Goal: Task Accomplishment & Management: Manage account settings

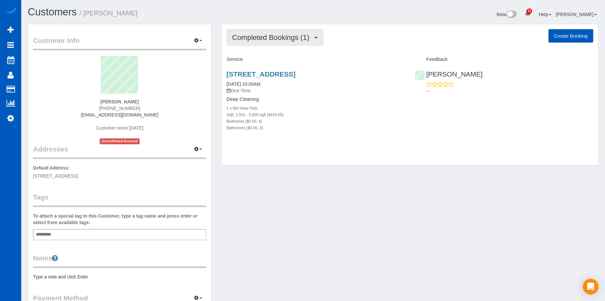
click at [306, 40] on span "Completed Bookings (1)" at bounding box center [272, 37] width 80 height 8
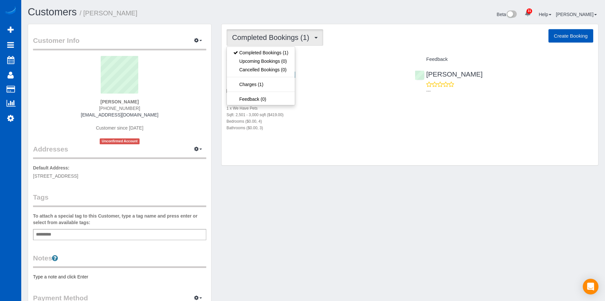
click at [306, 40] on span "Completed Bookings (1)" at bounding box center [272, 37] width 80 height 8
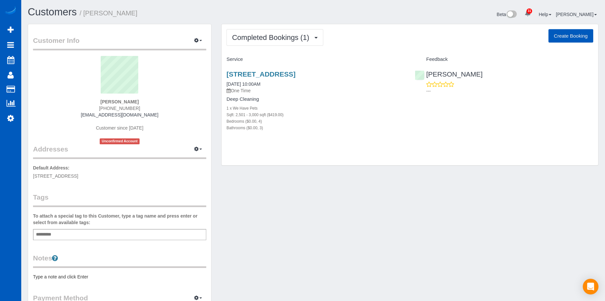
click at [569, 37] on button "Create Booking" at bounding box center [570, 36] width 45 height 14
select select "[GEOGRAPHIC_DATA]"
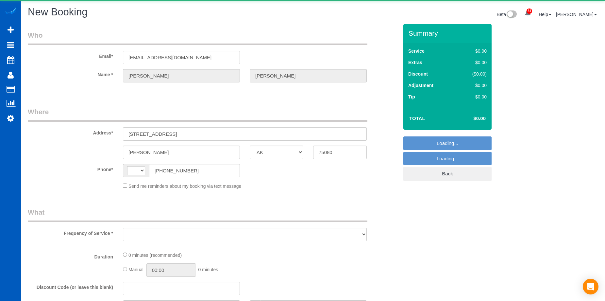
select select "string:[GEOGRAPHIC_DATA]"
select select "object:2157"
select select "string:fspay-48416074-8979-469a-acdb-f19062f302f3"
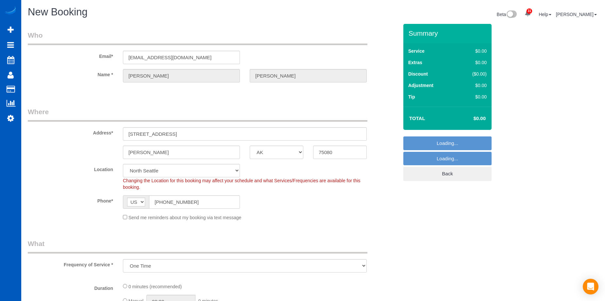
select select "199"
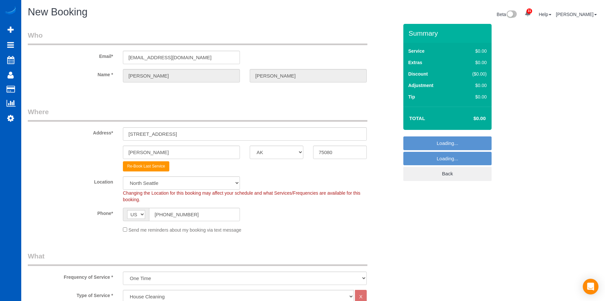
select select "object:2526"
select select "331"
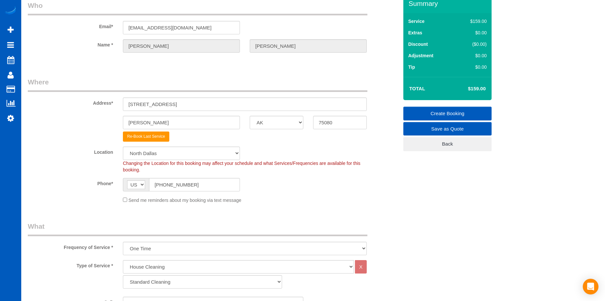
scroll to position [65, 0]
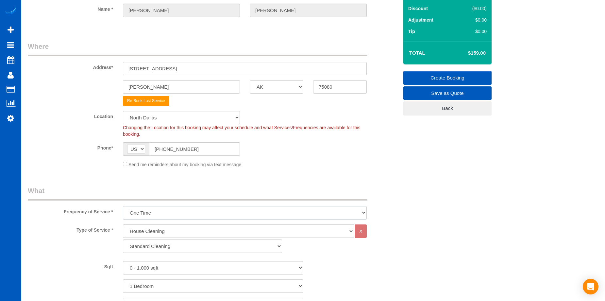
click at [163, 210] on select "One Time Weekly - 15.00% Every 2 Weeks - 10.00% Every 4 Weeks - 5.00% Every 2 M…" at bounding box center [245, 212] width 244 height 13
select select "object:2702"
click at [123, 206] on select "One Time Weekly - 15.00% Every 2 Weeks - 10.00% Every 4 Weeks - 5.00% Every 2 M…" at bounding box center [245, 212] width 244 height 13
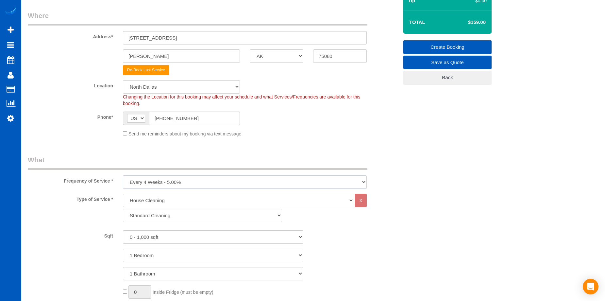
scroll to position [163, 0]
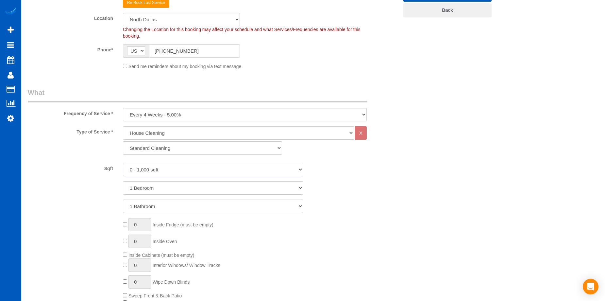
click at [182, 168] on select "0 - 1,000 sqft 1,001 - 1,500 sqft 1,501 - 2,000 sqft 2,001 - 2,500 sqft 2,501 -…" at bounding box center [213, 169] width 180 height 13
select select "2501"
click at [123, 163] on select "0 - 1,000 sqft 1,001 - 1,500 sqft 1,501 - 2,000 sqft 2,001 - 2,500 sqft 2,501 -…" at bounding box center [213, 169] width 180 height 13
drag, startPoint x: 196, startPoint y: 188, endPoint x: 194, endPoint y: 194, distance: 6.0
click at [196, 188] on select "1 Bedroom 2 Bedrooms 3 Bedrooms 4 Bedrooms 5 Bedrooms 6 Bedrooms 7 Bedrooms" at bounding box center [213, 187] width 180 height 13
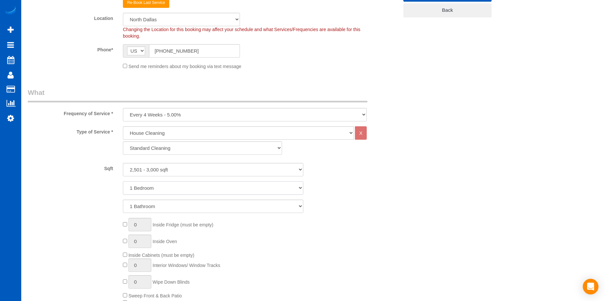
select select "4"
click at [123, 181] on select "1 Bedroom 2 Bedrooms 3 Bedrooms 4 Bedrooms 5 Bedrooms 6 Bedrooms 7 Bedrooms" at bounding box center [213, 187] width 180 height 13
click at [193, 206] on select "1 Bathroom 2 Bathrooms 3 Bathrooms 4 Bathrooms 5 Bathrooms 6 Bathrooms 7 Bathro…" at bounding box center [213, 205] width 180 height 13
select select "4"
click at [123, 199] on select "1 Bathroom 2 Bathrooms 3 Bathrooms 4 Bathrooms 5 Bathrooms 6 Bathrooms 7 Bathro…" at bounding box center [213, 205] width 180 height 13
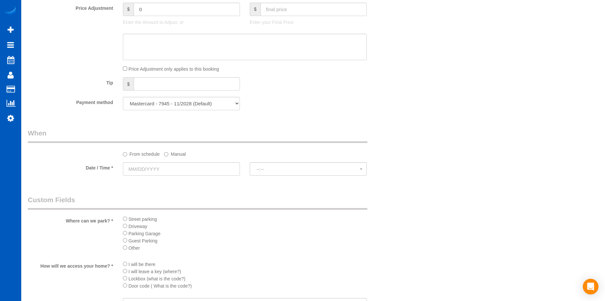
scroll to position [555, 0]
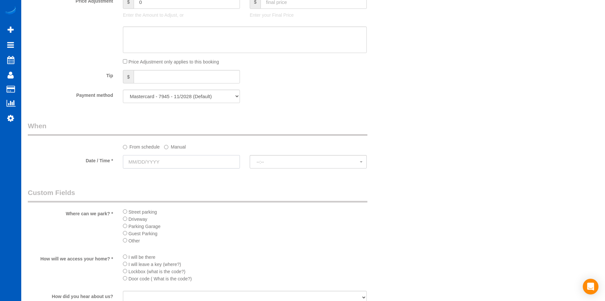
click at [186, 162] on input "text" at bounding box center [181, 161] width 117 height 13
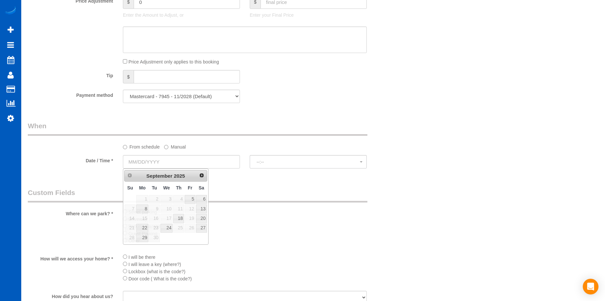
click at [176, 145] on label "Manual" at bounding box center [175, 145] width 22 height 9
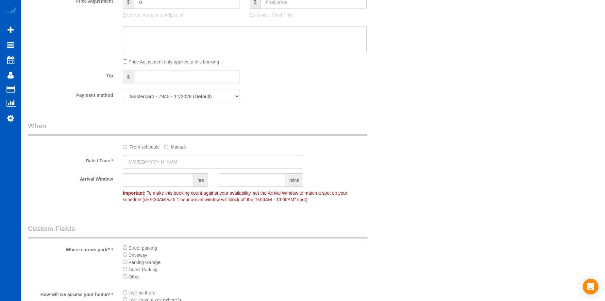
click at [164, 159] on input "text" at bounding box center [213, 161] width 180 height 13
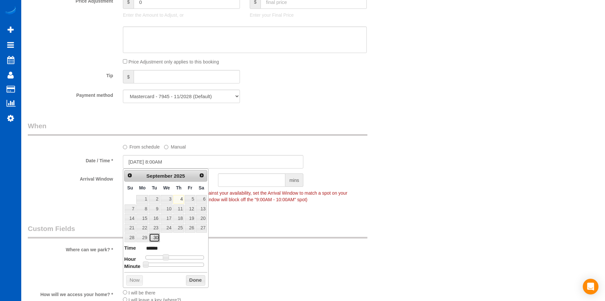
click at [157, 236] on link "30" at bounding box center [154, 237] width 10 height 9
type input "09/30/2025 9:00AM"
type input "******"
drag, startPoint x: 169, startPoint y: 256, endPoint x: 172, endPoint y: 257, distance: 4.0
click at [172, 257] on div at bounding box center [174, 257] width 58 height 4
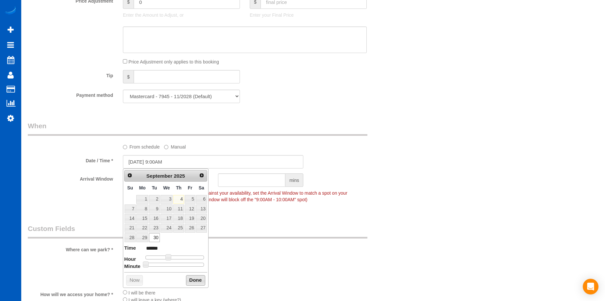
click at [202, 280] on button "Done" at bounding box center [195, 280] width 19 height 10
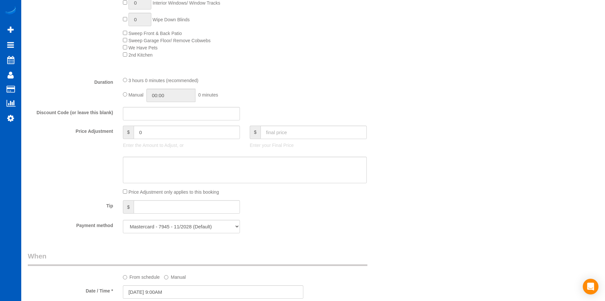
scroll to position [425, 0]
click at [290, 131] on input "text" at bounding box center [313, 132] width 106 height 13
type input "209"
click at [247, 163] on textarea at bounding box center [245, 170] width 244 height 27
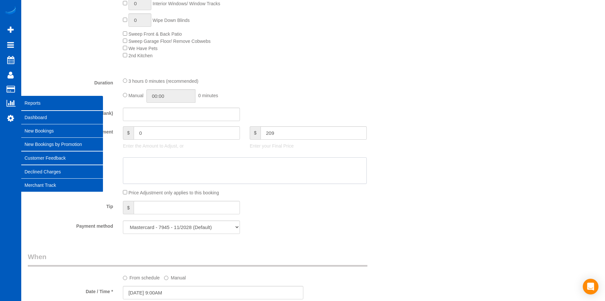
type input "-75.05"
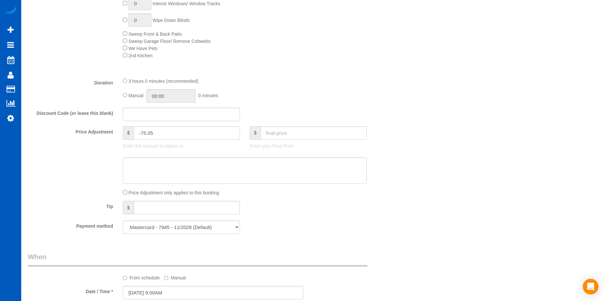
click at [386, 145] on div "Price Adjustment $ -75.05 Enter the Amount to Adjust, or $ Enter your Final Pri…" at bounding box center [213, 139] width 380 height 26
click at [259, 163] on textarea at bounding box center [245, 170] width 244 height 27
paste textarea "First recurring booking, then 269 USD monthly"
type textarea "First recurring booking, then 269 USD monthly"
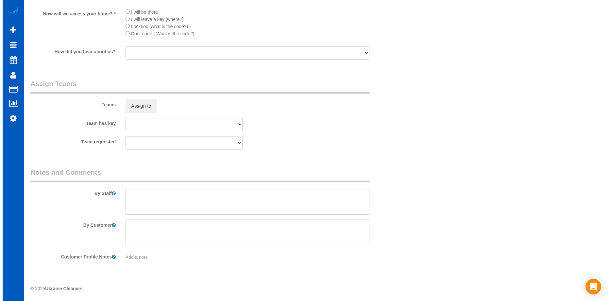
scroll to position [836, 0]
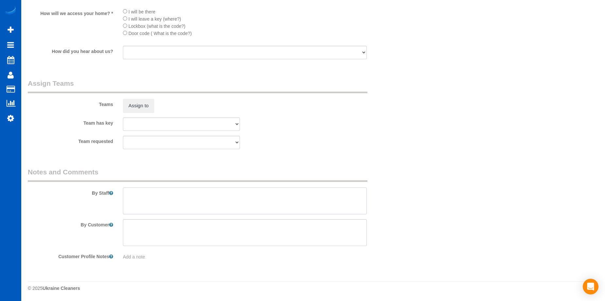
click at [195, 192] on textarea at bounding box center [245, 200] width 244 height 27
type textarea "Booked by Florencia."
click at [142, 101] on button "Assign to" at bounding box center [138, 106] width 31 height 14
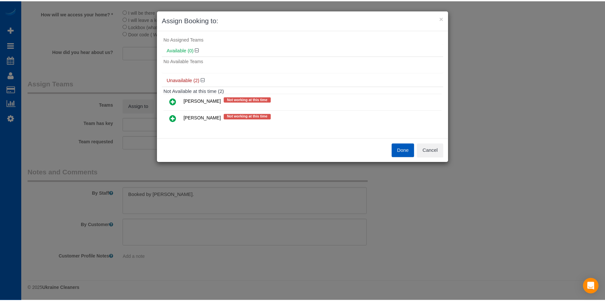
scroll to position [21, 0]
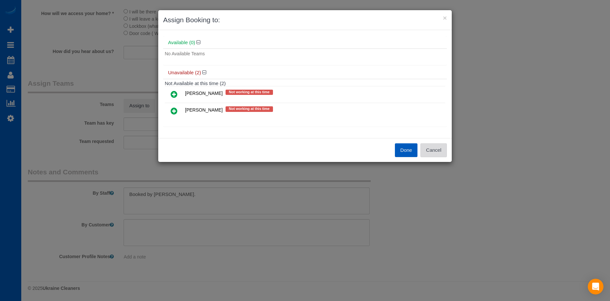
click at [428, 145] on button "Cancel" at bounding box center [433, 150] width 26 height 14
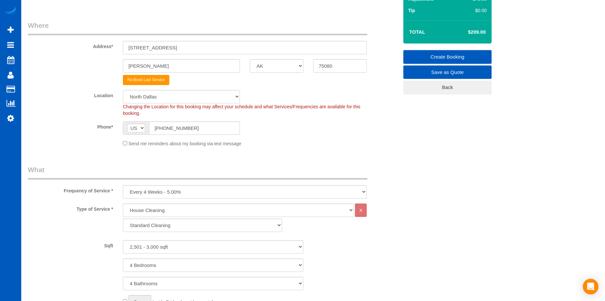
scroll to position [19, 0]
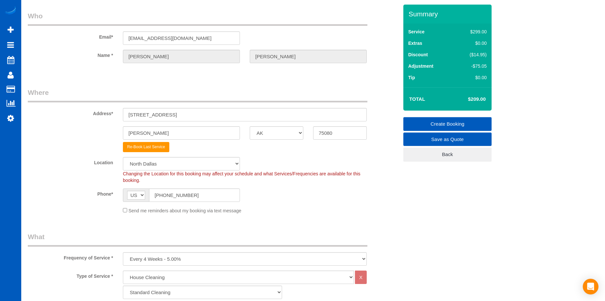
click at [450, 122] on link "Create Booking" at bounding box center [447, 124] width 88 height 14
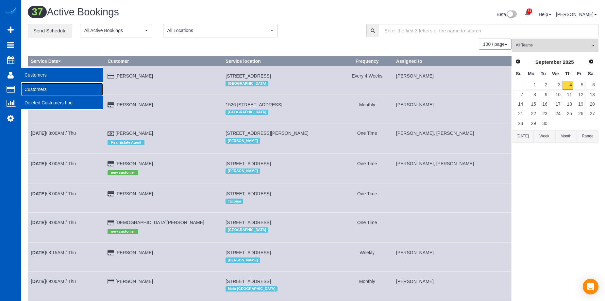
click at [35, 87] on link "Customers" at bounding box center [62, 89] width 82 height 13
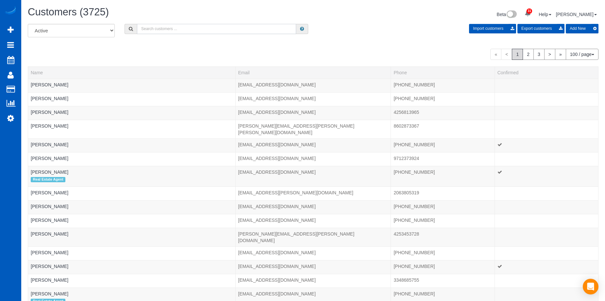
click at [203, 33] on input "text" at bounding box center [216, 29] width 159 height 10
paste input "Joseph Raymond"
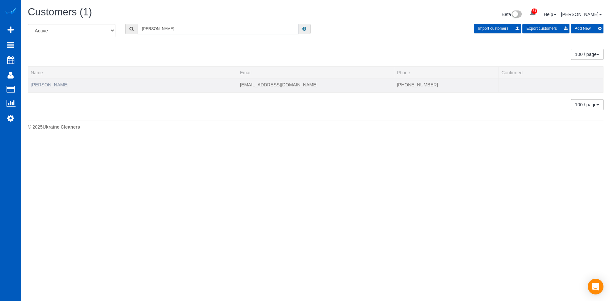
type input "Joseph Raymond"
click at [41, 83] on link "Joseph Raymond" at bounding box center [50, 84] width 38 height 5
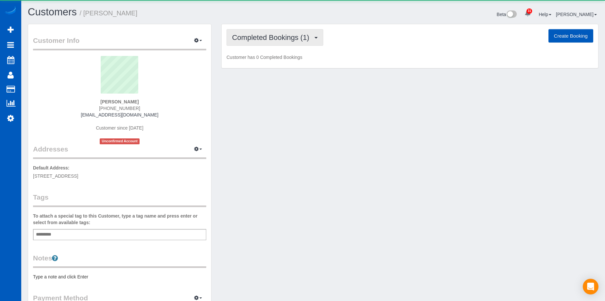
click at [276, 44] on button "Completed Bookings (1)" at bounding box center [274, 37] width 97 height 17
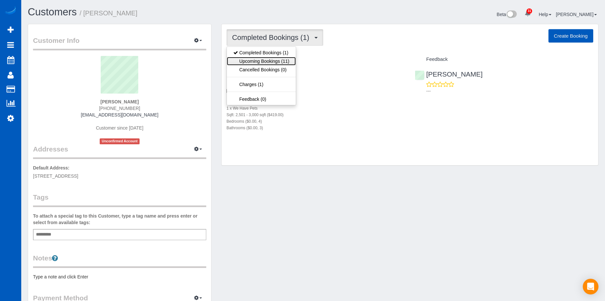
click at [269, 58] on link "Upcoming Bookings (11)" at bounding box center [261, 61] width 69 height 8
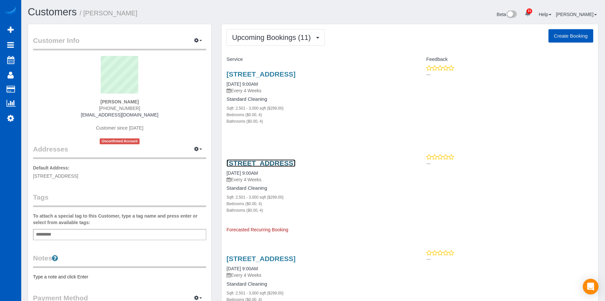
click at [291, 160] on link "921 Blue Lake Circle, Richardson, TX 75080" at bounding box center [260, 163] width 69 height 8
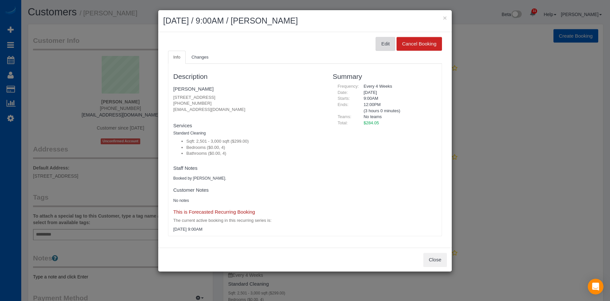
click at [387, 45] on button "Edit" at bounding box center [385, 44] width 20 height 14
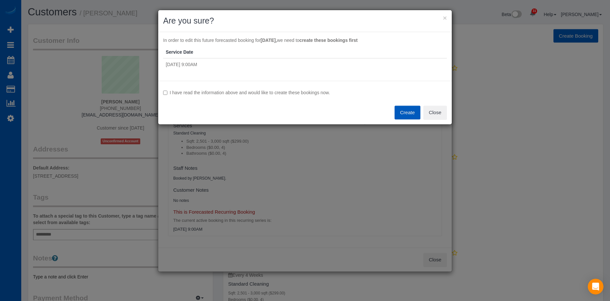
click at [223, 91] on label "I have read the information above and would like to create these bookings now." at bounding box center [305, 92] width 284 height 7
click at [405, 110] on button "Create" at bounding box center [407, 113] width 26 height 14
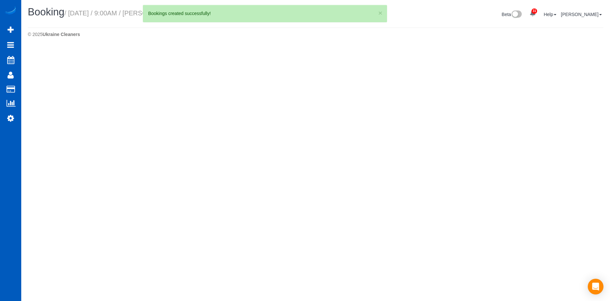
select select "[GEOGRAPHIC_DATA]"
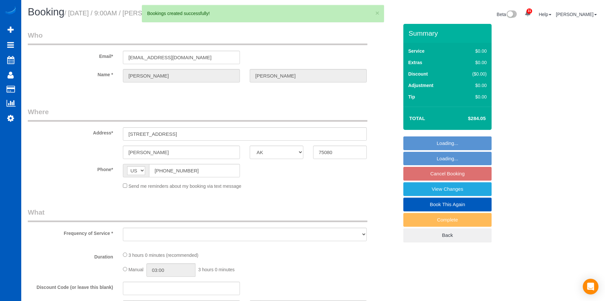
select select "string:fspay-48416074-8979-469a-acdb-f19062f302f3"
select select "object:5068"
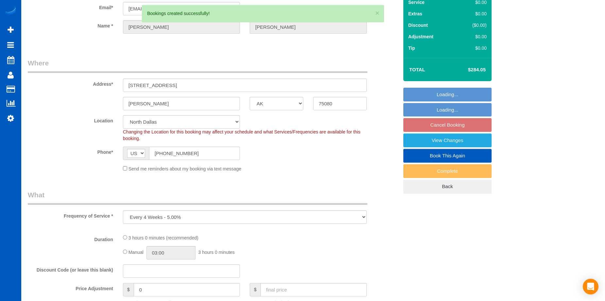
select select "199"
select select "2501"
select select "4"
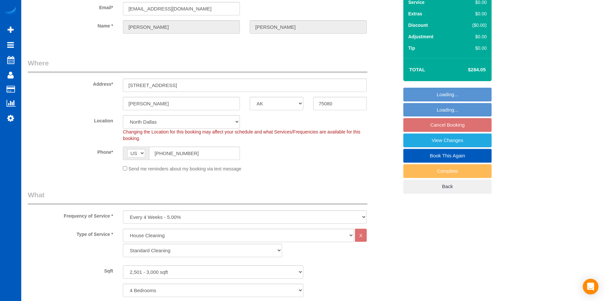
select select "object:5228"
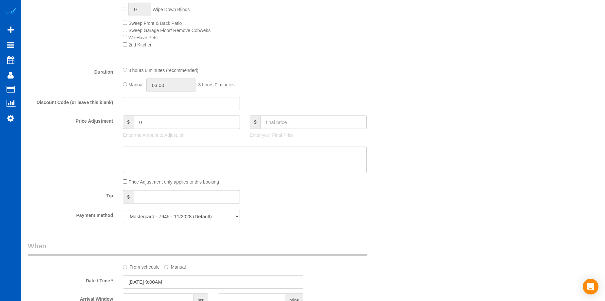
scroll to position [490, 0]
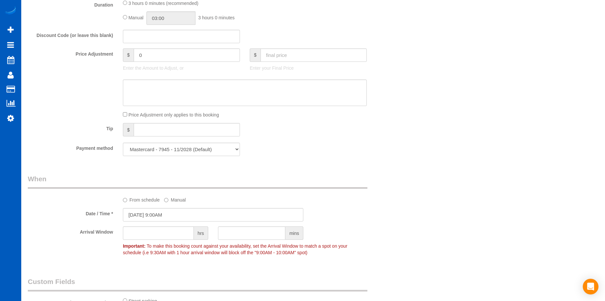
select select "2501"
select select "4"
click at [307, 60] on input "text" at bounding box center [313, 54] width 106 height 13
type input "265"
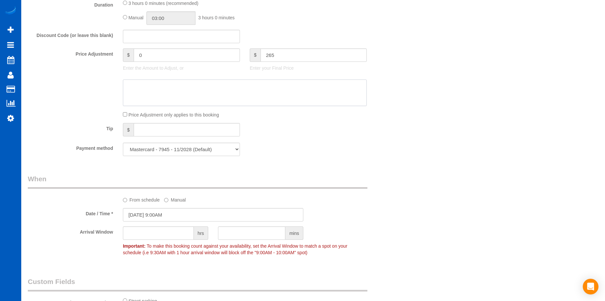
click at [293, 95] on textarea at bounding box center [245, 92] width 244 height 27
type input "-19.05"
click at [421, 109] on div "Who Email* jlraymondiii@gmail.com Name * Joseph Raymond Where Address* 921 Blue…" at bounding box center [313, 93] width 570 height 1119
click at [305, 56] on input "text" at bounding box center [313, 54] width 106 height 13
type input "269"
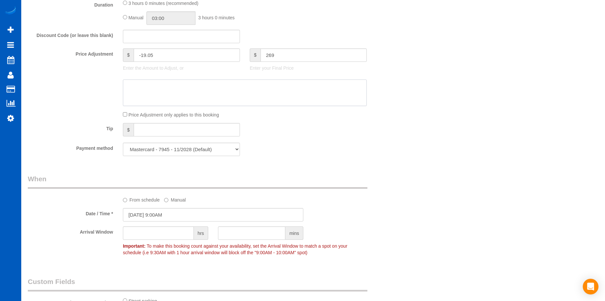
click at [320, 92] on textarea at bounding box center [245, 92] width 244 height 27
type input "-15.05"
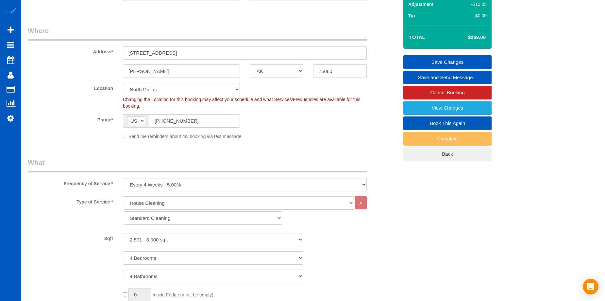
scroll to position [0, 0]
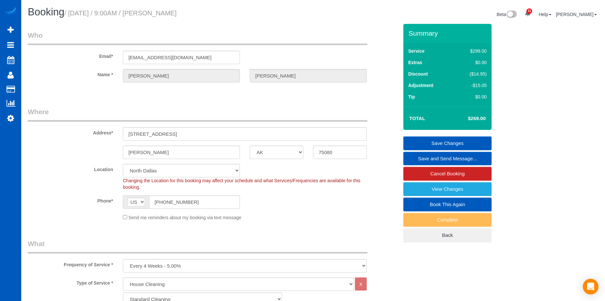
click at [413, 138] on link "Save Changes" at bounding box center [447, 143] width 88 height 14
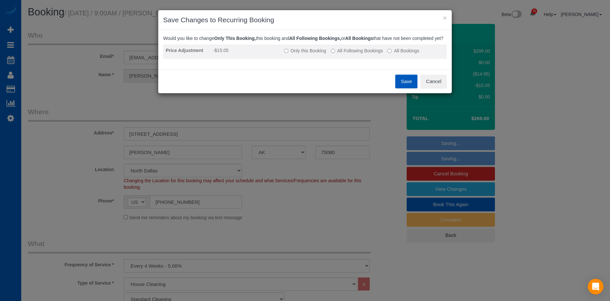
click at [360, 54] on label "All Following Bookings" at bounding box center [357, 50] width 52 height 7
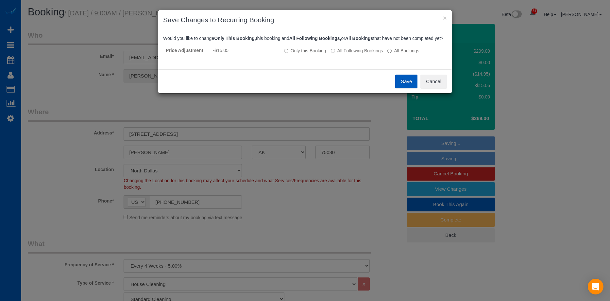
click at [401, 87] on button "Save" at bounding box center [406, 81] width 22 height 14
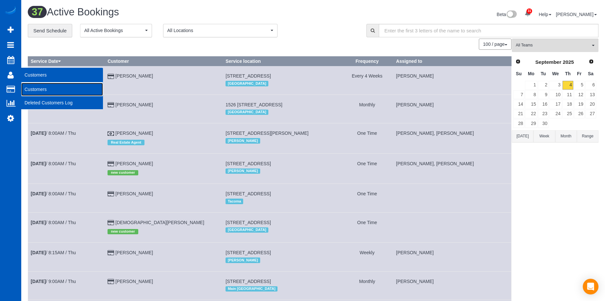
click at [39, 88] on link "Customers" at bounding box center [62, 89] width 82 height 13
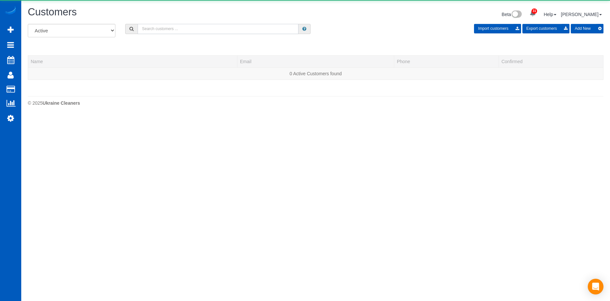
drag, startPoint x: 191, startPoint y: 34, endPoint x: 195, endPoint y: 28, distance: 7.1
click at [195, 28] on input "text" at bounding box center [218, 29] width 161 height 10
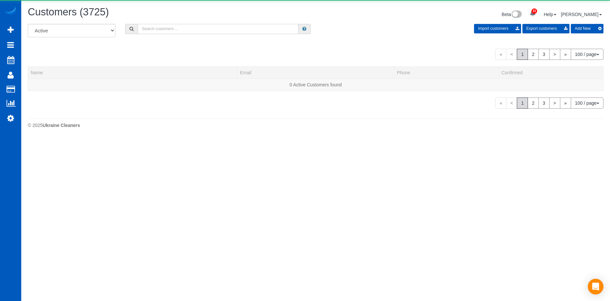
paste input "sheleymarie@gmail.com"
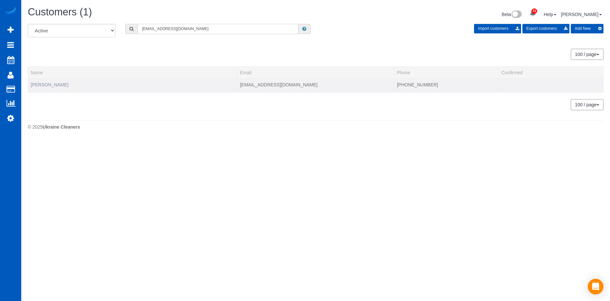
type input "sheleymarie@gmail.com"
click at [50, 85] on link "Sheley Bressler" at bounding box center [50, 84] width 38 height 5
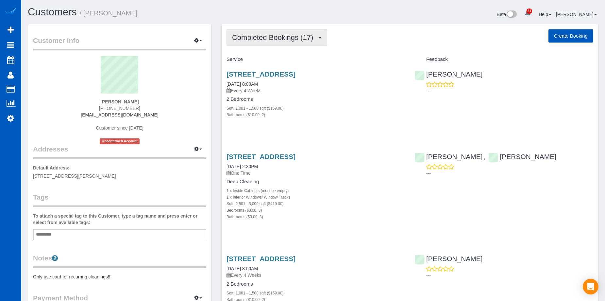
click at [276, 33] on button "Completed Bookings (17)" at bounding box center [276, 37] width 101 height 17
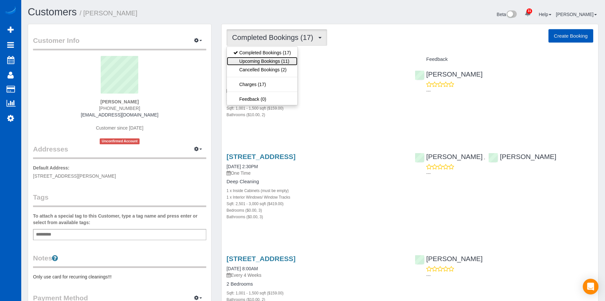
click at [264, 59] on link "Upcoming Bookings (11)" at bounding box center [262, 61] width 71 height 8
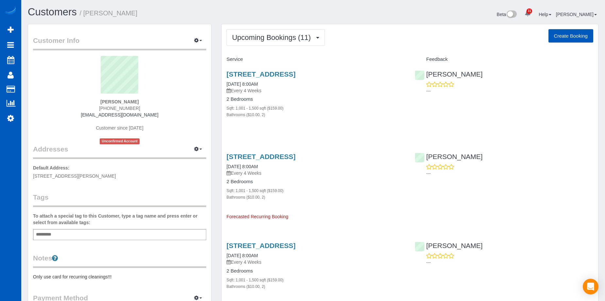
click at [94, 237] on div "Add a tag" at bounding box center [119, 234] width 173 height 11
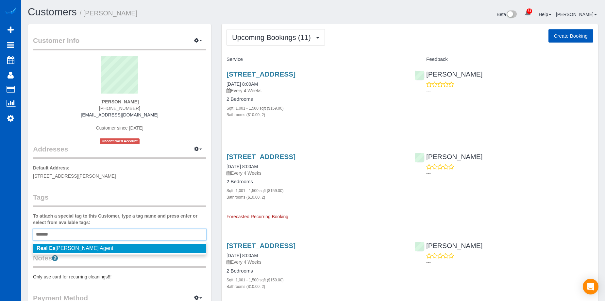
type input "*******"
click at [87, 248] on li "Real Es tate Agent" at bounding box center [119, 247] width 172 height 9
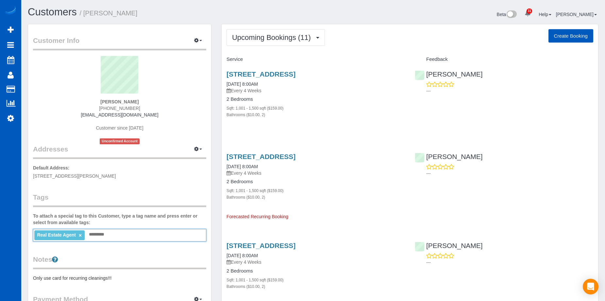
click at [156, 256] on legend "Notes" at bounding box center [119, 261] width 173 height 15
click at [579, 32] on button "Create Booking" at bounding box center [570, 36] width 45 height 14
select select "WA"
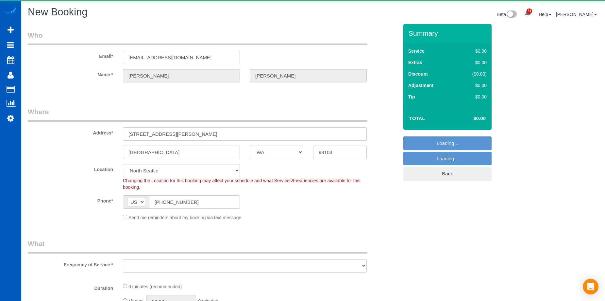
select select "string:fspay-ae3bf97e-18e2-4dbb-8a90-b08b43de3652"
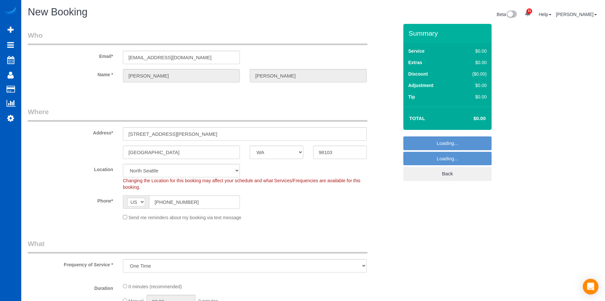
select select "object:8481"
select select "199"
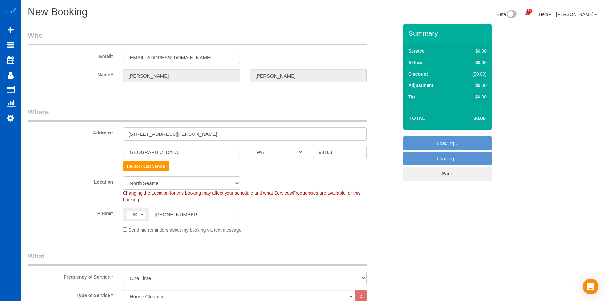
select select "object:8630"
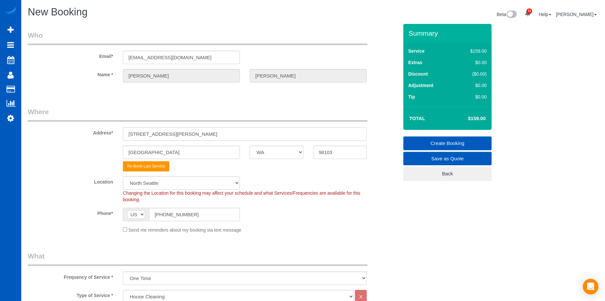
click at [192, 132] on input "3925 Ashworth Ave N" at bounding box center [245, 133] width 244 height 13
drag, startPoint x: 186, startPoint y: 134, endPoint x: 82, endPoint y: 134, distance: 104.2
click at [82, 134] on div "Address* 3925 Ashworth Ave N" at bounding box center [213, 124] width 380 height 34
paste input "047 NW 70th St, Seattle, WA 98117"
drag, startPoint x: 196, startPoint y: 134, endPoint x: 319, endPoint y: 148, distance: 124.6
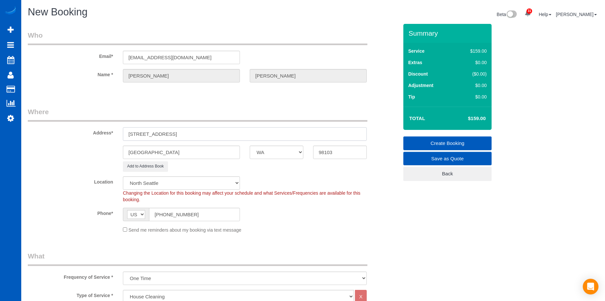
click at [236, 133] on input "3047 NW 70th St, Seattle, WA 98117" at bounding box center [245, 133] width 244 height 13
type input "3047 NW 70th St, Seattle, WA"
click at [339, 151] on input "98103" at bounding box center [340, 151] width 54 height 13
drag, startPoint x: 334, startPoint y: 153, endPoint x: 294, endPoint y: 154, distance: 39.9
click at [294, 154] on div "Seattle AK AL AR AZ CA CO CT DC DE FL GA HI IA ID IL IN KS KY LA MA MD ME MI MN…" at bounding box center [213, 151] width 380 height 13
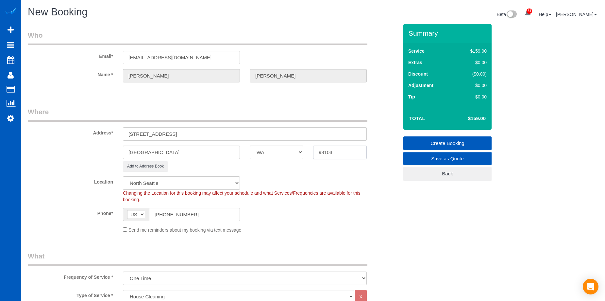
paste input "17"
type input "98117"
drag, startPoint x: 169, startPoint y: 133, endPoint x: 184, endPoint y: 133, distance: 15.0
click at [184, 133] on input "3047 NW 70th St, Seattle, WA" at bounding box center [245, 133] width 244 height 13
drag, startPoint x: 171, startPoint y: 147, endPoint x: 167, endPoint y: 150, distance: 5.1
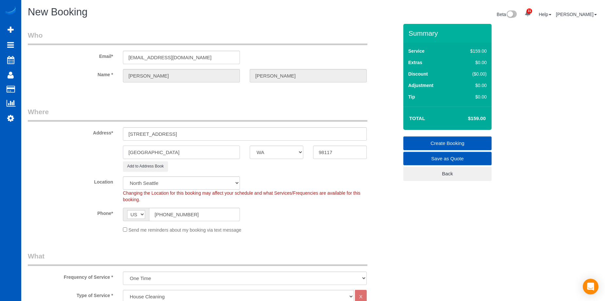
click at [171, 148] on input "Seattle" at bounding box center [181, 151] width 117 height 13
drag, startPoint x: 165, startPoint y: 133, endPoint x: 201, endPoint y: 131, distance: 36.0
click at [201, 131] on input "3047 NW 70th St, , WA" at bounding box center [245, 133] width 244 height 13
type input "3047 NW 70th St"
click at [346, 226] on div "Send me reminders about my booking via text message" at bounding box center [244, 229] width 253 height 7
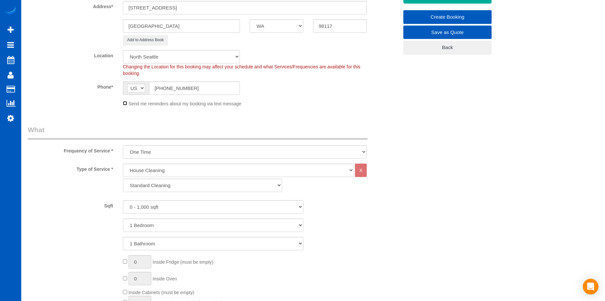
scroll to position [131, 0]
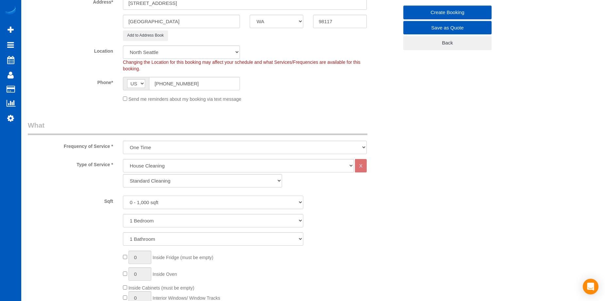
click at [218, 201] on select "0 - 1,000 sqft 1,001 - 1,500 sqft 1,501 - 2,000 sqft 2,001 - 2,500 sqft 2,501 -…" at bounding box center [213, 201] width 180 height 13
select select "1501"
click at [123, 195] on select "0 - 1,000 sqft 1,001 - 1,500 sqft 1,501 - 2,000 sqft 2,001 - 2,500 sqft 2,501 -…" at bounding box center [213, 201] width 180 height 13
click at [214, 218] on select "1 Bedroom 2 Bedrooms 3 Bedrooms 4 Bedrooms 5 Bedrooms 6 Bedrooms 7 Bedrooms" at bounding box center [213, 220] width 180 height 13
select select "4"
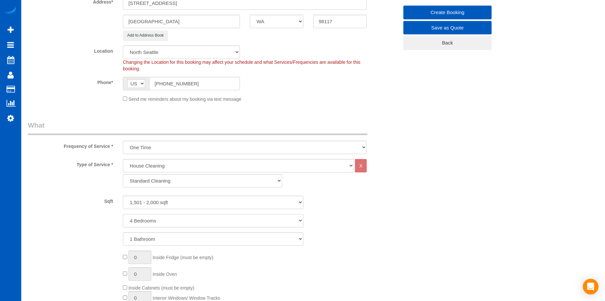
click at [123, 214] on select "1 Bedroom 2 Bedrooms 3 Bedrooms 4 Bedrooms 5 Bedrooms 6 Bedrooms 7 Bedrooms" at bounding box center [213, 220] width 180 height 13
click at [210, 237] on select "1 Bathroom 2 Bathrooms 3 Bathrooms 4 Bathrooms 5 Bathrooms 6 Bathrooms 7 Bathro…" at bounding box center [213, 238] width 180 height 13
select select "4"
click at [123, 232] on select "1 Bathroom 2 Bathrooms 3 Bathrooms 4 Bathrooms 5 Bathrooms 6 Bathrooms 7 Bathro…" at bounding box center [213, 238] width 180 height 13
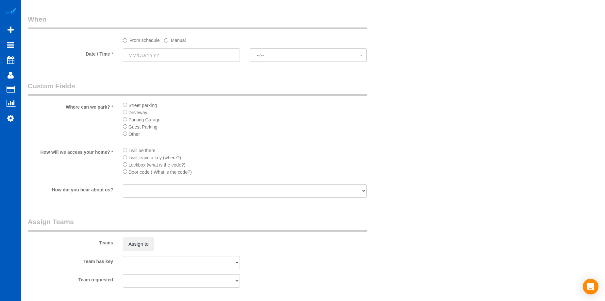
scroll to position [621, 0]
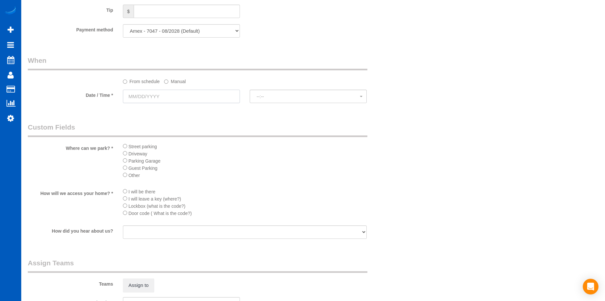
click at [176, 93] on input "text" at bounding box center [181, 96] width 117 height 13
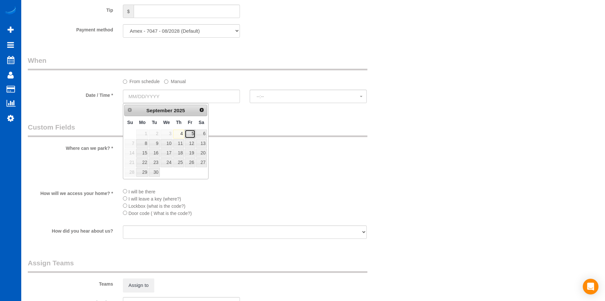
click at [192, 136] on link "5" at bounding box center [190, 133] width 10 height 9
type input "09/05/2025"
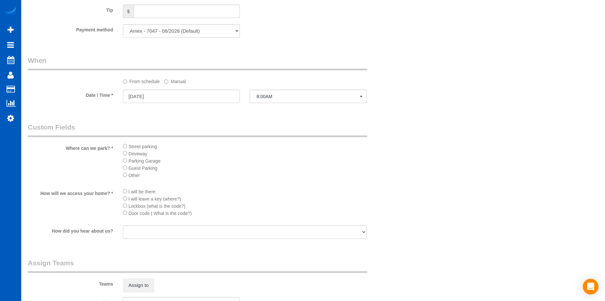
select select "spot9"
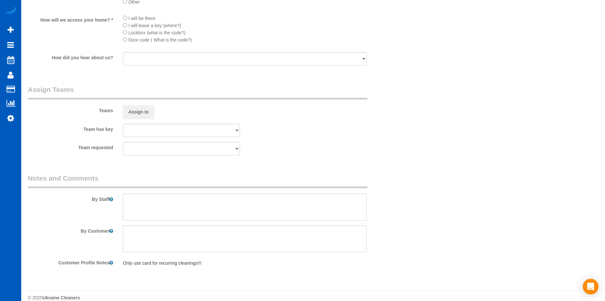
scroll to position [803, 0]
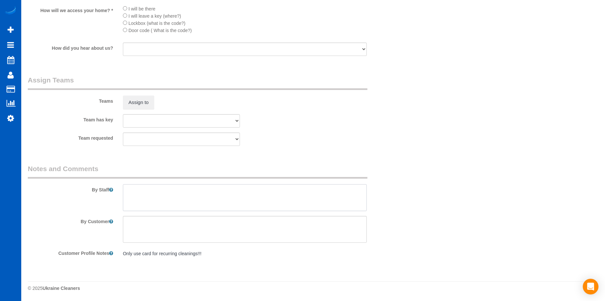
click at [255, 207] on textarea at bounding box center [245, 197] width 244 height 27
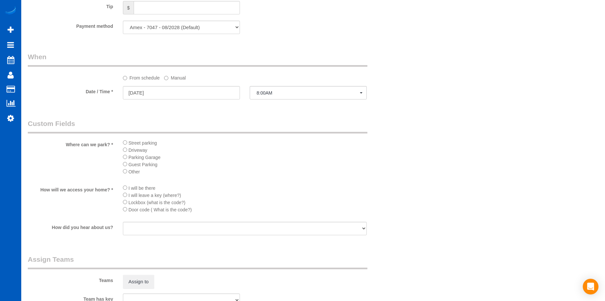
scroll to position [575, 0]
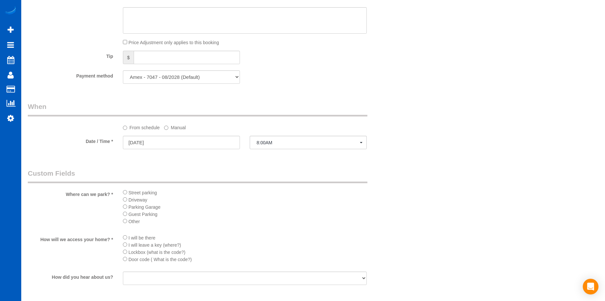
type textarea "Booked by Florencia."
click at [172, 77] on select "Amex - 7047 - 08/2028 (Default) Add Credit Card ─────────────── Cash Check Payp…" at bounding box center [181, 76] width 117 height 13
select select "string:cash"
click at [123, 70] on select "Amex - 7047 - 08/2028 (Default) Add Credit Card ─────────────── Cash Check Payp…" at bounding box center [181, 76] width 117 height 13
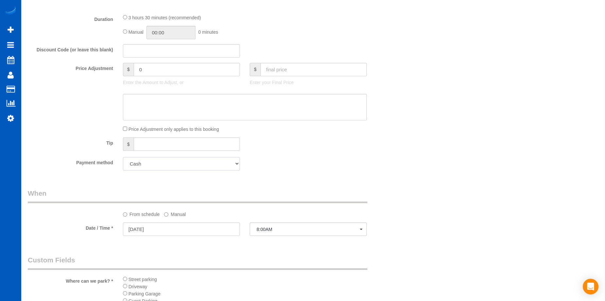
scroll to position [444, 0]
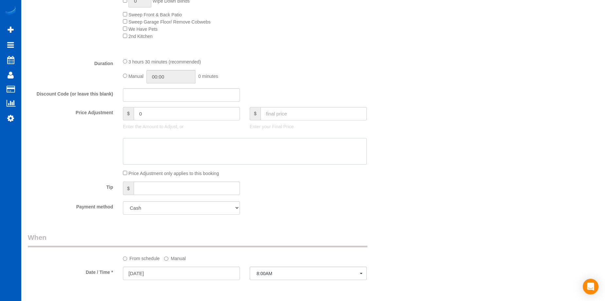
click at [243, 150] on textarea at bounding box center [245, 151] width 244 height 27
click at [287, 114] on input "text" at bounding box center [313, 113] width 106 height 13
type input "0"
click at [269, 138] on textarea at bounding box center [245, 151] width 244 height 27
type input "-254"
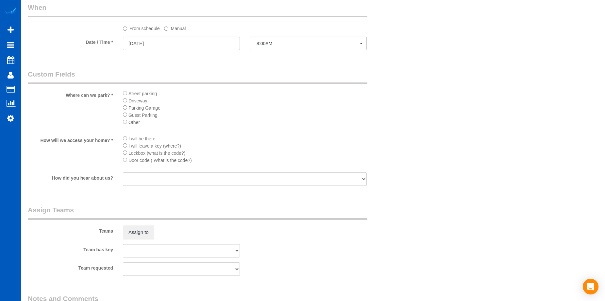
scroll to position [738, 0]
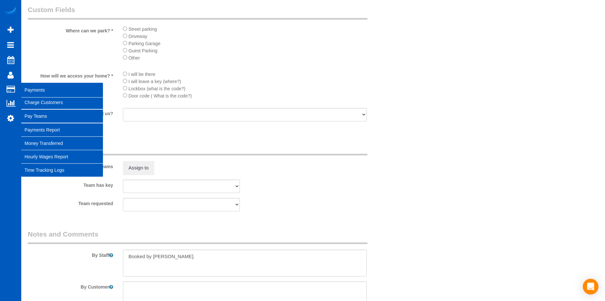
type textarea "Hourly - post construction."
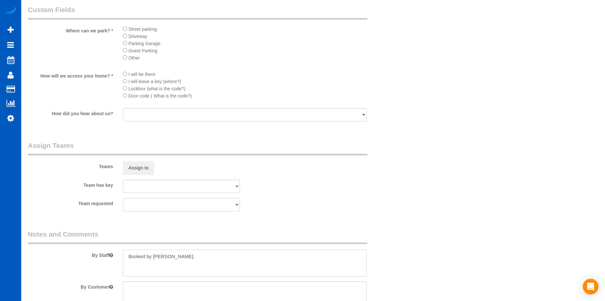
click at [211, 257] on textarea at bounding box center [245, 262] width 244 height 27
paste textarea "Post-construction cleaning. About 700 sqf out of the 2000: main floor. So, kitc…"
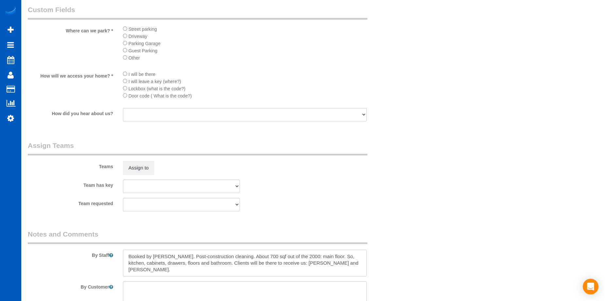
click at [265, 255] on textarea at bounding box center [245, 262] width 244 height 27
click at [339, 261] on textarea at bounding box center [245, 262] width 244 height 27
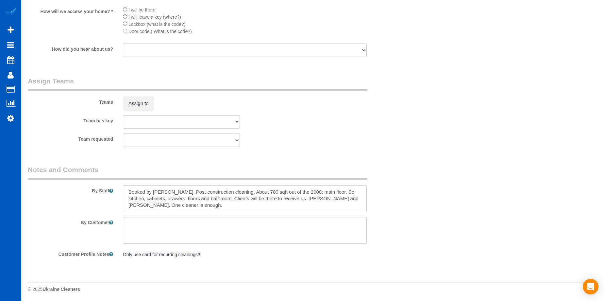
scroll to position [803, 0]
drag, startPoint x: 333, startPoint y: 197, endPoint x: 346, endPoint y: 202, distance: 13.4
click at [346, 202] on textarea at bounding box center [245, 197] width 244 height 27
click at [206, 204] on textarea at bounding box center [245, 197] width 244 height 27
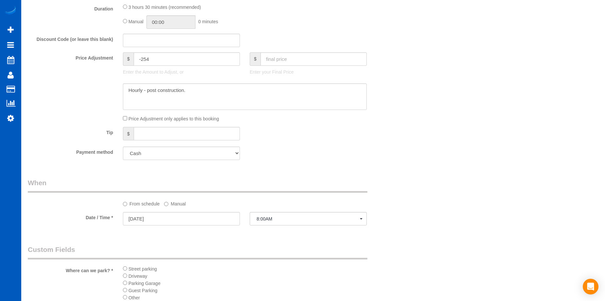
scroll to position [444, 0]
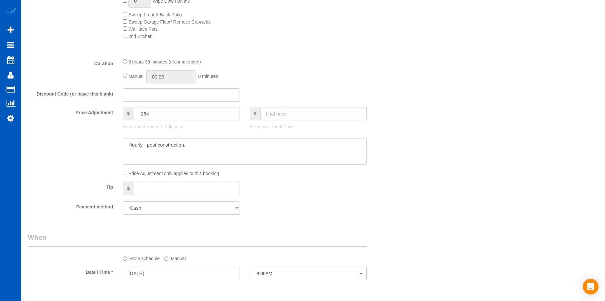
type textarea "Booked by Florencia. Post-construction cleaning. About 700 sqft out of the 2000…"
click at [219, 154] on textarea at bounding box center [245, 151] width 244 height 27
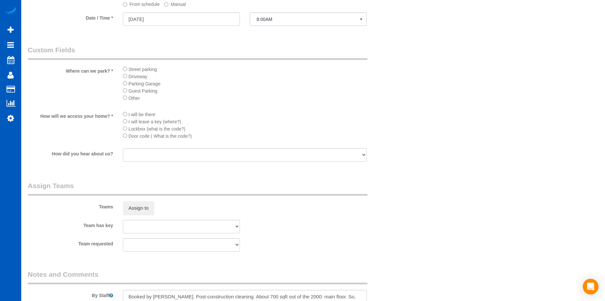
scroll to position [803, 0]
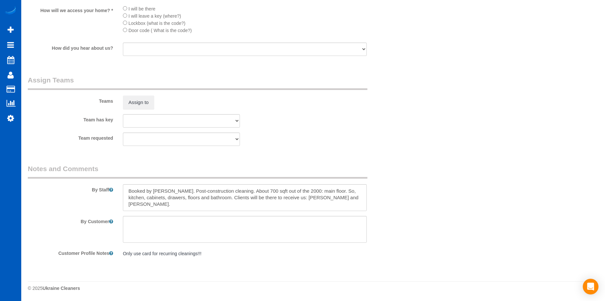
type textarea "Hourly - post construction. One girl is enough."
drag, startPoint x: 176, startPoint y: 190, endPoint x: 199, endPoint y: 165, distance: 34.0
click at [176, 190] on textarea at bounding box center [245, 197] width 244 height 27
click at [362, 188] on textarea at bounding box center [245, 197] width 244 height 27
type textarea "Booked by Florencia. Hourly job - Let Anna know how long you spend there. Post-…"
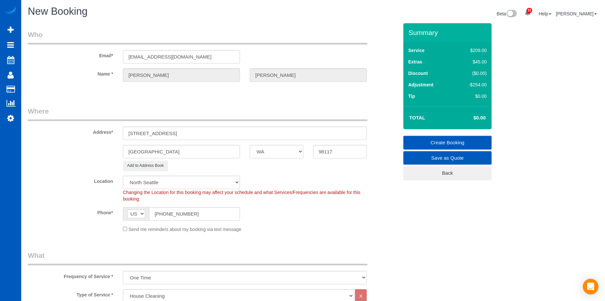
scroll to position [0, 0]
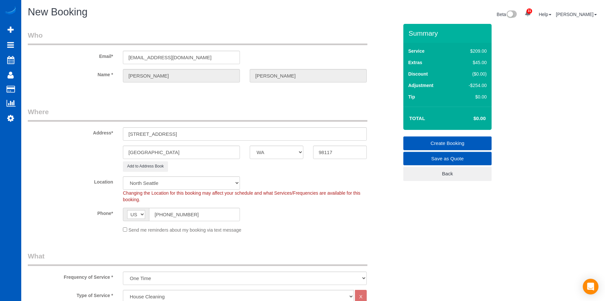
click at [427, 139] on link "Create Booking" at bounding box center [447, 143] width 88 height 14
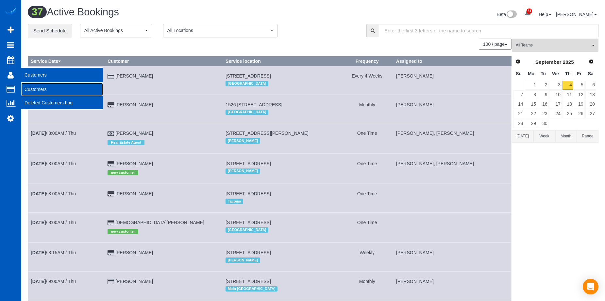
click at [35, 88] on link "Customers" at bounding box center [62, 89] width 82 height 13
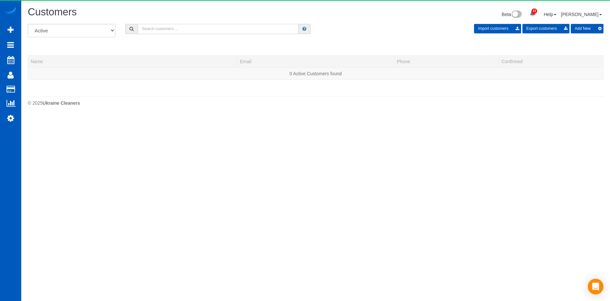
click at [194, 30] on input "text" at bounding box center [218, 29] width 161 height 10
paste input "chelshiallen@aol.com"
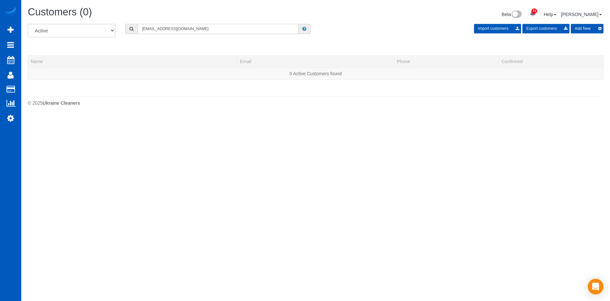
type input "chelshiallen@aol.com"
click at [581, 26] on button "Add New" at bounding box center [586, 28] width 33 height 9
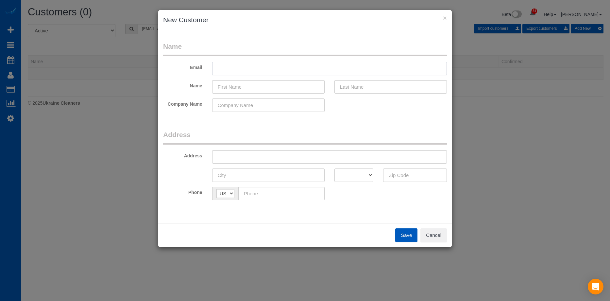
click at [285, 65] on input "text" at bounding box center [329, 68] width 235 height 13
paste input "chelshiallen@aol.com"
type input "chelshiallen@aol.com"
click at [245, 87] on input "text" at bounding box center [268, 86] width 112 height 13
paste input "Chelshi Allen"
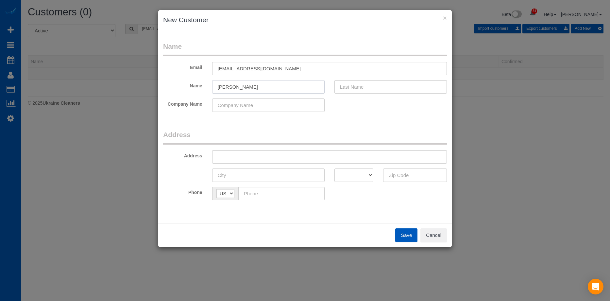
drag, startPoint x: 235, startPoint y: 85, endPoint x: 380, endPoint y: 83, distance: 145.0
click at [380, 83] on div "Name Chelshi Allen" at bounding box center [304, 86] width 293 height 13
type input "Chelshi"
click at [379, 83] on input "text" at bounding box center [390, 86] width 112 height 13
paste input "Allen"
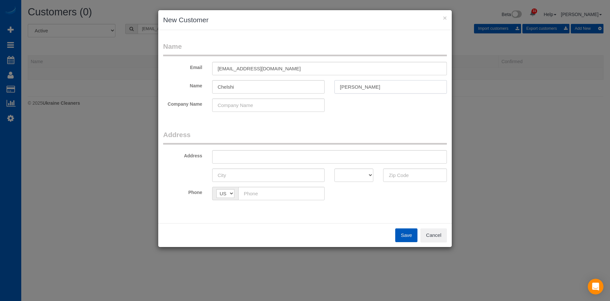
type input "Allen"
click at [273, 87] on input "Chelshi" at bounding box center [268, 86] width 112 height 13
type input "Chelshi"
click at [284, 154] on input "text" at bounding box center [329, 156] width 235 height 13
paste input "837 Carlisle Rd, Stone Mountain, GA 30083"
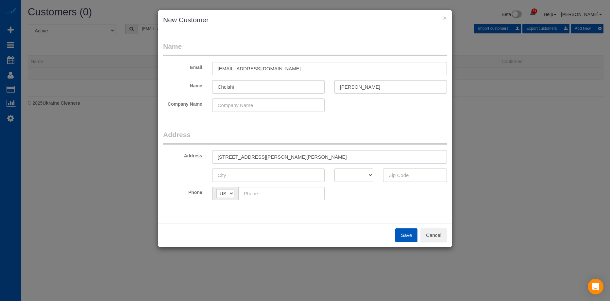
drag, startPoint x: 299, startPoint y: 155, endPoint x: 383, endPoint y: 172, distance: 85.6
click at [368, 157] on input "837 Carlisle Rd, Stone Mountain, GA 30083" at bounding box center [329, 156] width 235 height 13
type input "837 Carlisle Rd, Stone Mountain, GA"
drag, startPoint x: 395, startPoint y: 178, endPoint x: 388, endPoint y: 179, distance: 7.6
click at [395, 178] on input "text" at bounding box center [415, 174] width 64 height 13
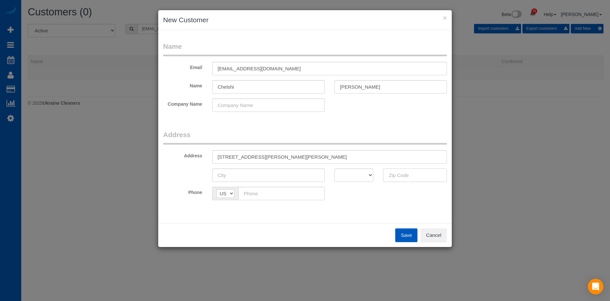
paste input "30083"
type input "30083"
drag, startPoint x: 362, startPoint y: 176, endPoint x: 358, endPoint y: 168, distance: 8.5
click at [362, 176] on select "AK AL AR AZ CA CO CT DC DE FL GA HI IA ID IL IN KS KY LA MA MD ME MI MN MO MS M…" at bounding box center [353, 174] width 39 height 13
select select "GA"
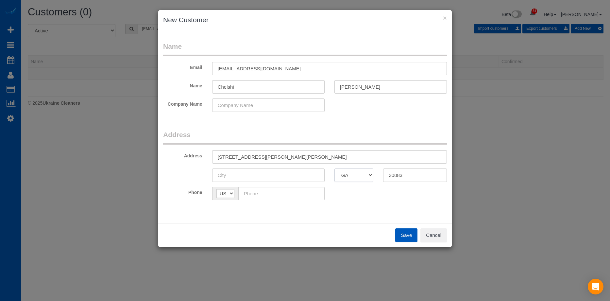
click at [334, 168] on select "AK AL AR AZ CA CO CT DC DE FL GA HI IA ID IL IN KS KY LA MA MD ME MI MN MO MS M…" at bounding box center [353, 174] width 39 height 13
drag, startPoint x: 254, startPoint y: 155, endPoint x: 287, endPoint y: 156, distance: 33.0
click at [287, 156] on input "837 Carlisle Rd, Stone Mountain, GA" at bounding box center [329, 156] width 235 height 13
type input "837 Carlisle Rd, , GA"
click at [263, 176] on input "text" at bounding box center [268, 174] width 112 height 13
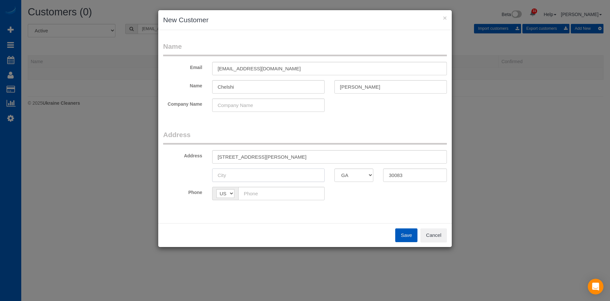
paste input "Stone Mountain"
type input "Stone Mountain"
drag, startPoint x: 250, startPoint y: 157, endPoint x: 270, endPoint y: 155, distance: 20.0
click at [270, 155] on input "837 Carlisle Rd, , GA" at bounding box center [329, 156] width 235 height 13
type input "837 Carlisle Rd"
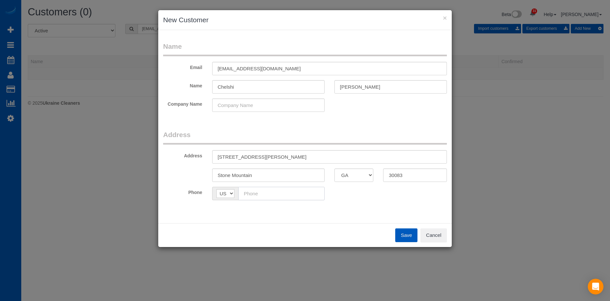
click at [313, 198] on input "text" at bounding box center [281, 193] width 86 height 13
paste input "(910) 850-9941"
type input "(910) 850-9941"
click at [369, 195] on div "Phone AF AL DZ AD AO AI AQ AG AR AM AW AU AT AZ BS BH BD BB BY BE BZ BJ BM BT B…" at bounding box center [304, 193] width 293 height 13
click at [401, 231] on button "Save" at bounding box center [406, 235] width 22 height 14
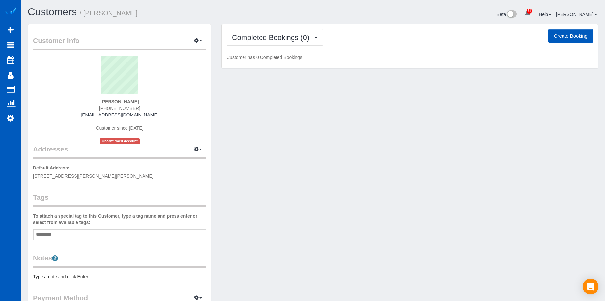
click at [559, 33] on button "Create Booking" at bounding box center [570, 36] width 45 height 14
select select "GA"
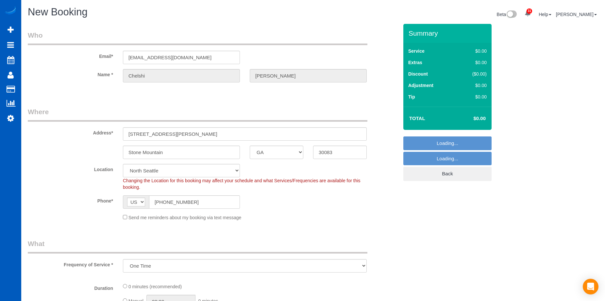
select select "object:10998"
select select "199"
select select "369"
select select "object:11003"
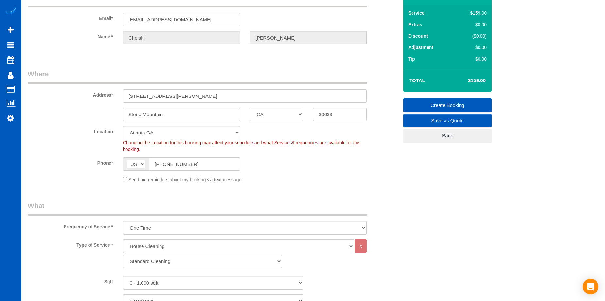
scroll to position [98, 0]
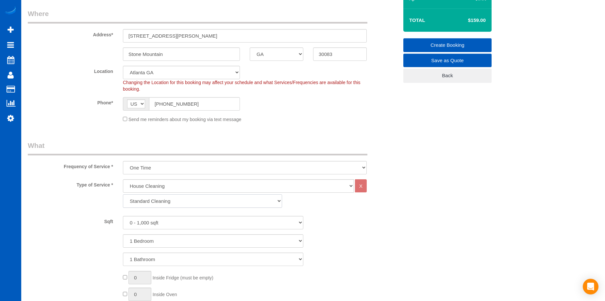
click at [172, 198] on select "Standard Cleaning Deep Cleaning Move In/ Out Cleaning" at bounding box center [202, 200] width 159 height 13
select select "367"
click at [123, 194] on select "Standard Cleaning Deep Cleaning Move In/ Out Cleaning" at bounding box center [202, 200] width 159 height 13
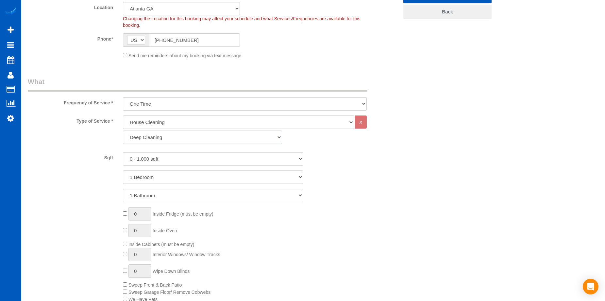
scroll to position [163, 0]
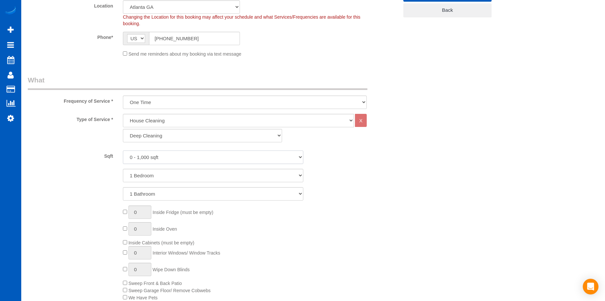
click at [200, 157] on select "0 - 1,000 sqft 1,001 - 1,500 sqft 1,501 - 2,000 sqft 2,001 - 2,500 sqft 2,501 -…" at bounding box center [213, 156] width 180 height 13
select select "2001"
click at [123, 150] on select "0 - 1,000 sqft 1,001 - 1,500 sqft 1,501 - 2,000 sqft 2,001 - 2,500 sqft 2,501 -…" at bounding box center [213, 156] width 180 height 13
click at [194, 172] on select "1 Bedroom 2 Bedrooms 3 Bedrooms 4 Bedrooms 5 Bedrooms 6 Bedrooms 7 Bedrooms" at bounding box center [213, 175] width 180 height 13
select select "4"
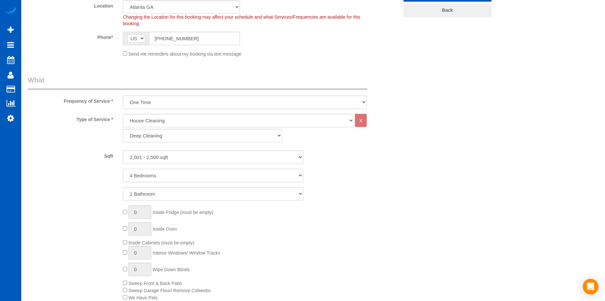
click at [123, 169] on select "1 Bedroom 2 Bedrooms 3 Bedrooms 4 Bedrooms 5 Bedrooms 6 Bedrooms 7 Bedrooms" at bounding box center [213, 175] width 180 height 13
click at [191, 192] on select "1 Bathroom 2 Bathrooms 3 Bathrooms 4 Bathrooms 5 Bathrooms 6 Bathrooms 7 Bathro…" at bounding box center [213, 193] width 180 height 13
select select "3"
click at [123, 187] on select "1 Bathroom 2 Bathrooms 3 Bathrooms 4 Bathrooms 5 Bathrooms 6 Bathrooms 7 Bathro…" at bounding box center [213, 193] width 180 height 13
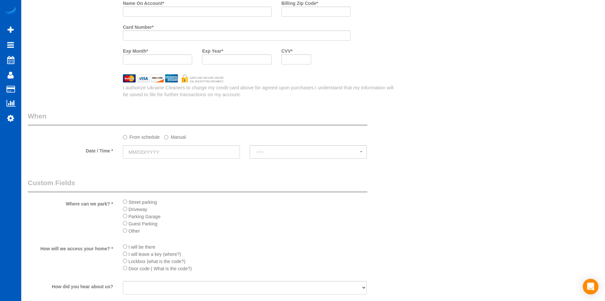
scroll to position [653, 0]
click at [190, 152] on input "text" at bounding box center [181, 151] width 117 height 13
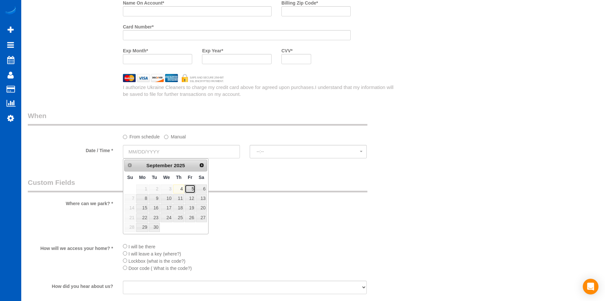
click at [191, 187] on link "5" at bounding box center [190, 188] width 10 height 9
type input "[DATE]"
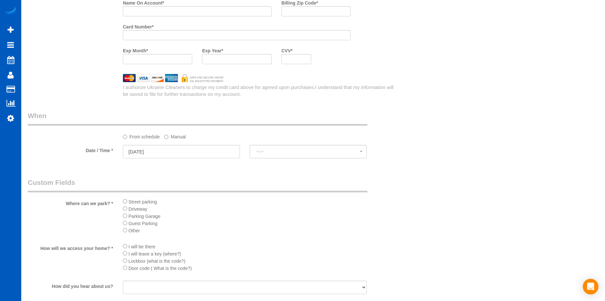
select select "spot23"
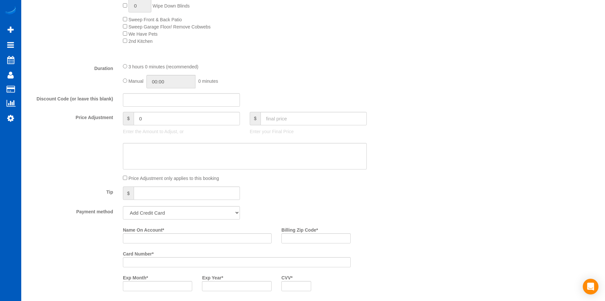
scroll to position [425, 0]
click at [316, 123] on input "text" at bounding box center [313, 120] width 106 height 13
type input "300"
click at [287, 153] on textarea at bounding box center [245, 158] width 244 height 27
type input "-109"
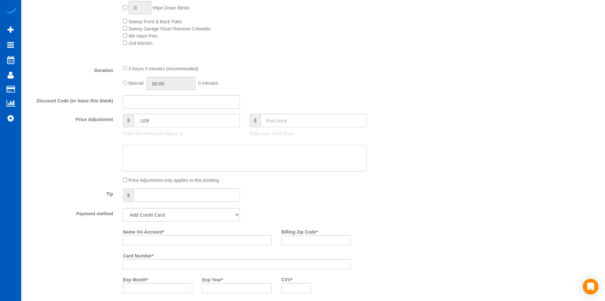
click at [233, 164] on textarea at bounding box center [245, 158] width 244 height 27
paste textarea "Skipping 2 beds"
type textarea "Skipping 2 beds"
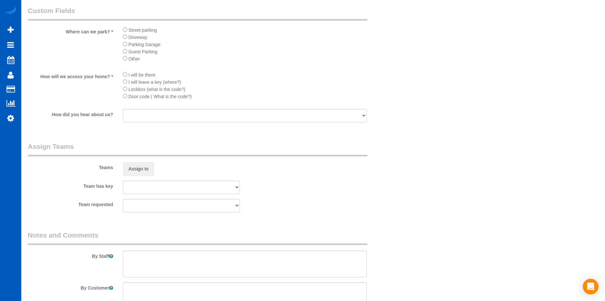
scroll to position [887, 0]
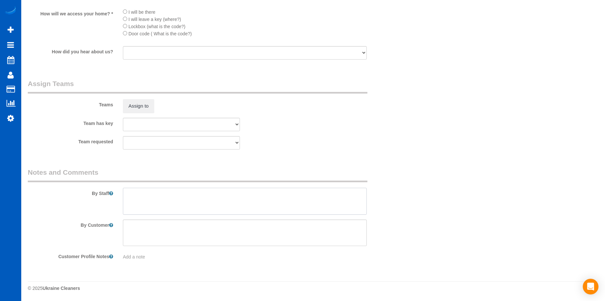
click at [260, 198] on textarea at bounding box center [245, 200] width 244 height 27
click at [198, 190] on textarea at bounding box center [245, 200] width 244 height 27
paste textarea "Deep clean of all areas of home except two spare bedrooms; ask Chelshi which ro…"
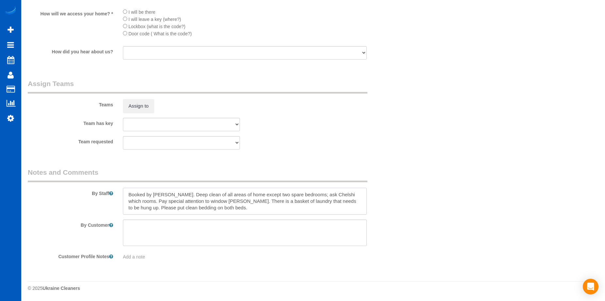
click at [269, 208] on textarea at bounding box center [245, 200] width 244 height 27
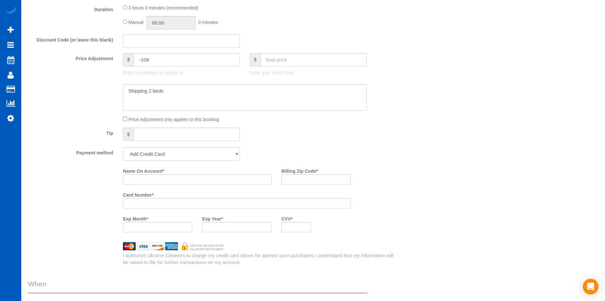
scroll to position [430, 0]
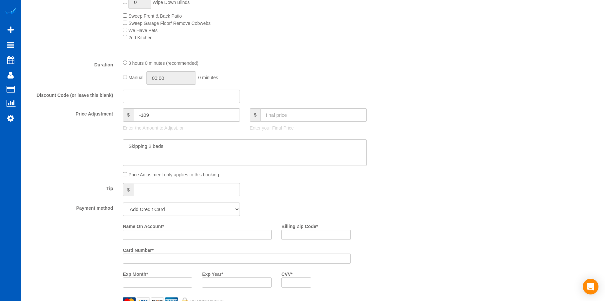
type textarea "Booked by Jade. Deep clean of all areas of home except two spare bedrooms; ask …"
click at [175, 234] on input "Name On Account *" at bounding box center [197, 234] width 149 height 10
paste input "Chelshi Allen"
type input "Chelshi Allen"
click at [312, 236] on input "Billing Zip Code *" at bounding box center [315, 234] width 69 height 10
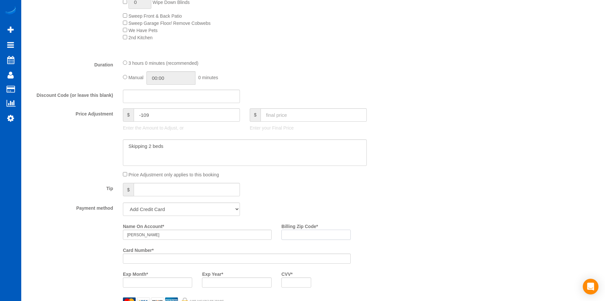
paste input "30083"
type input "30083"
click at [372, 193] on div "Tip $" at bounding box center [213, 190] width 380 height 15
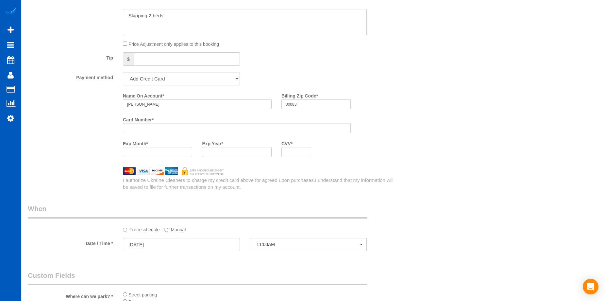
scroll to position [561, 0]
click at [296, 155] on div at bounding box center [296, 151] width 30 height 10
click at [435, 167] on div "Who Email* chelshiallen@aol.com Name * Chelshi Allen Where Address* 837 Carlisl…" at bounding box center [313, 34] width 570 height 1142
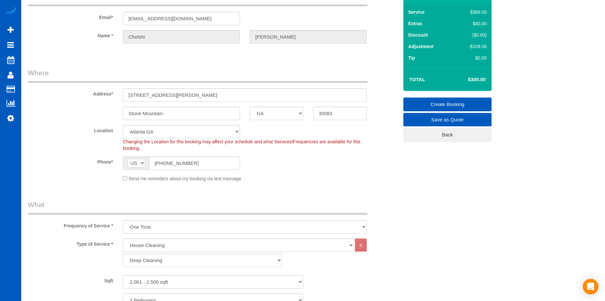
scroll to position [38, 0]
click at [417, 104] on link "Create Booking" at bounding box center [447, 105] width 88 height 14
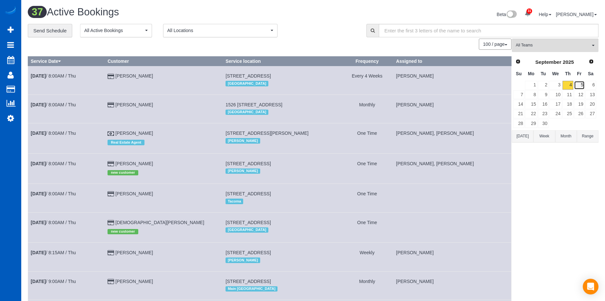
click at [582, 86] on link "5" at bounding box center [579, 85] width 11 height 9
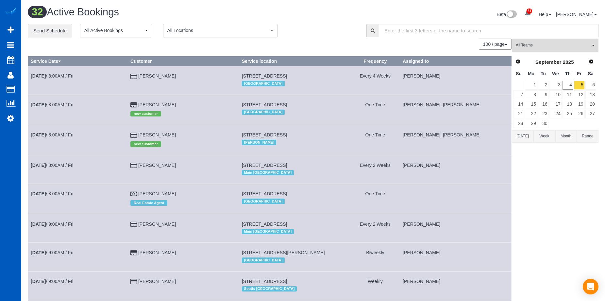
click at [574, 47] on span "All Teams" at bounding box center [552, 45] width 74 height 6
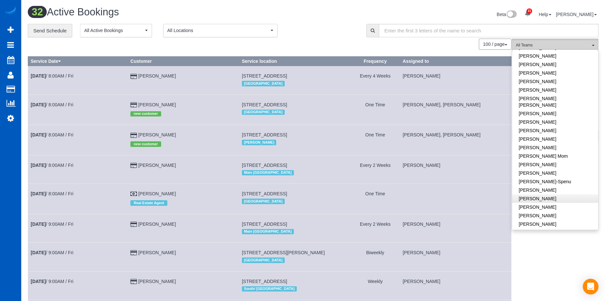
scroll to position [98, 0]
click at [569, 195] on link "[PERSON_NAME]" at bounding box center [555, 199] width 86 height 8
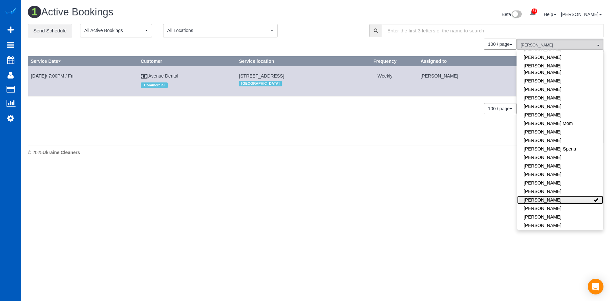
click at [577, 195] on link "[PERSON_NAME]" at bounding box center [560, 199] width 86 height 8
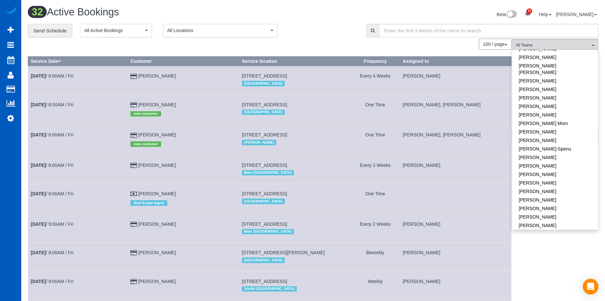
click at [312, 25] on div "**********" at bounding box center [192, 31] width 329 height 14
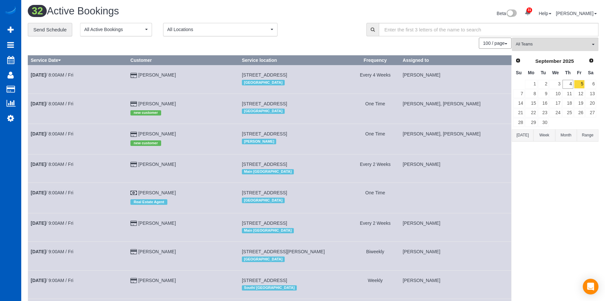
scroll to position [0, 0]
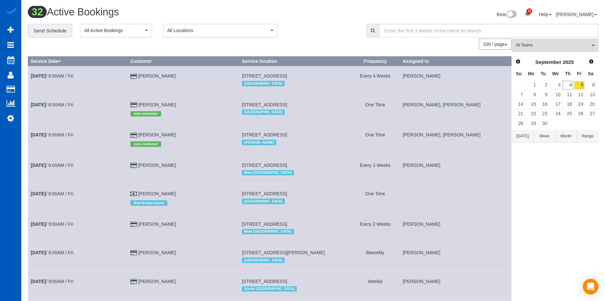
click at [548, 41] on button "All Teams" at bounding box center [555, 45] width 87 height 13
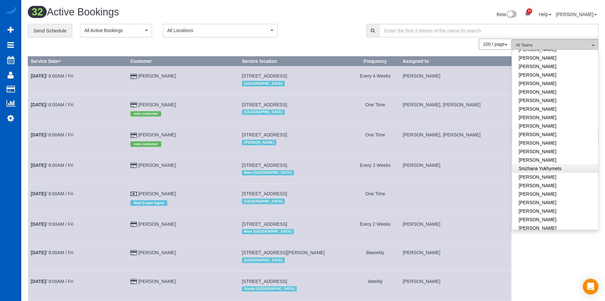
scroll to position [441, 0]
click at [560, 190] on link "[PERSON_NAME]" at bounding box center [555, 194] width 86 height 8
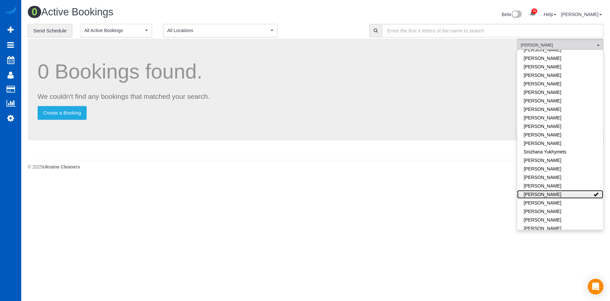
click at [564, 190] on link "[PERSON_NAME]" at bounding box center [560, 194] width 86 height 8
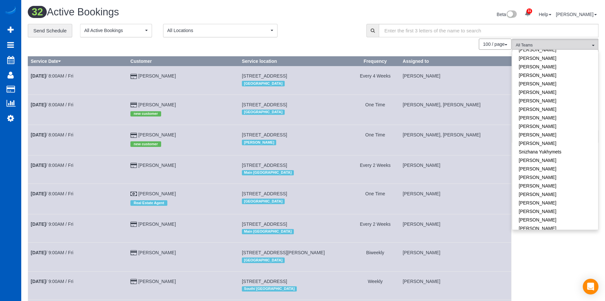
click at [329, 15] on div "Beta 31 Your Notifications You have 0 alerts × You have 2 to charge for 08/31/2…" at bounding box center [458, 15] width 290 height 17
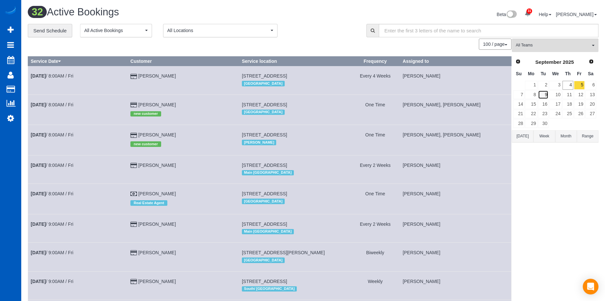
click at [544, 93] on link "9" at bounding box center [543, 94] width 11 height 9
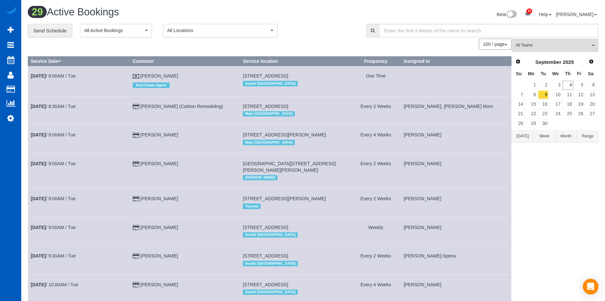
click at [570, 46] on span "All Teams" at bounding box center [552, 45] width 74 height 6
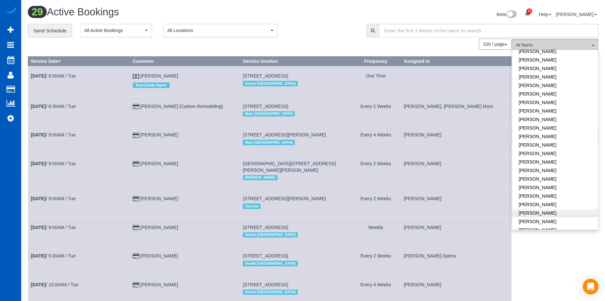
scroll to position [343, 0]
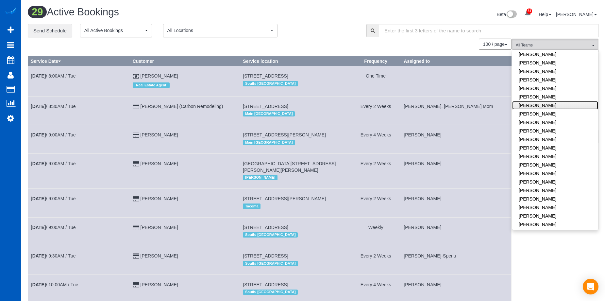
click at [575, 101] on link "[PERSON_NAME]" at bounding box center [555, 105] width 86 height 8
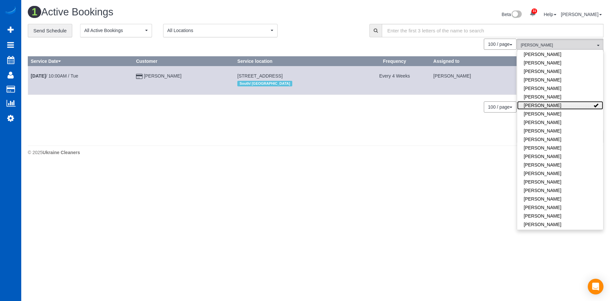
click at [580, 101] on link "[PERSON_NAME]" at bounding box center [560, 105] width 86 height 8
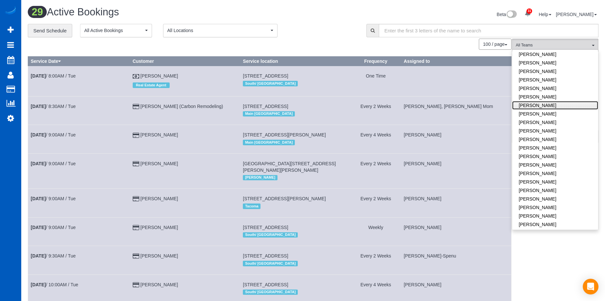
click at [564, 101] on link "[PERSON_NAME]" at bounding box center [555, 105] width 86 height 8
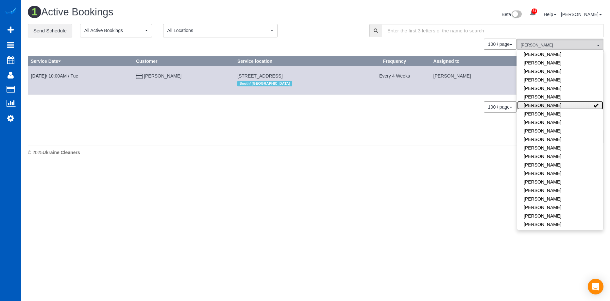
click at [576, 101] on link "[PERSON_NAME]" at bounding box center [560, 105] width 86 height 8
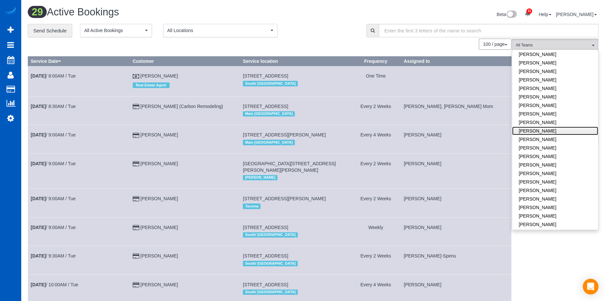
click at [553, 126] on link "[PERSON_NAME]" at bounding box center [555, 130] width 86 height 8
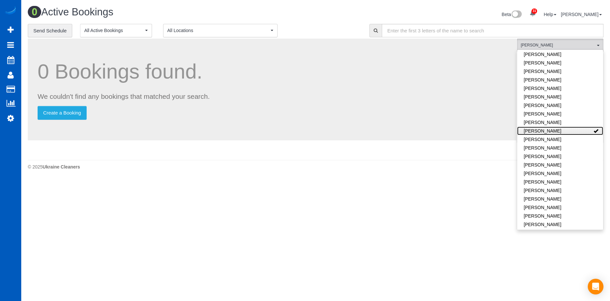
click at [576, 126] on link "[PERSON_NAME]" at bounding box center [560, 130] width 86 height 8
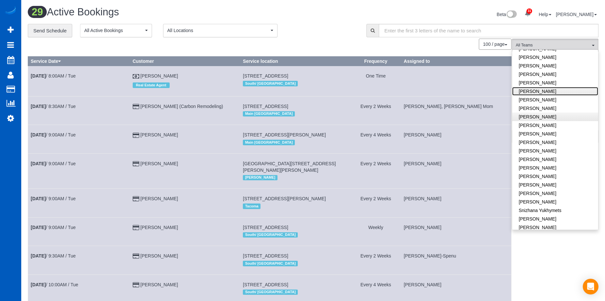
scroll to position [441, 0]
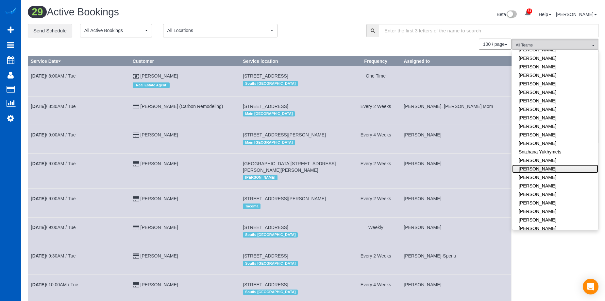
click at [551, 164] on link "[PERSON_NAME]" at bounding box center [555, 168] width 86 height 8
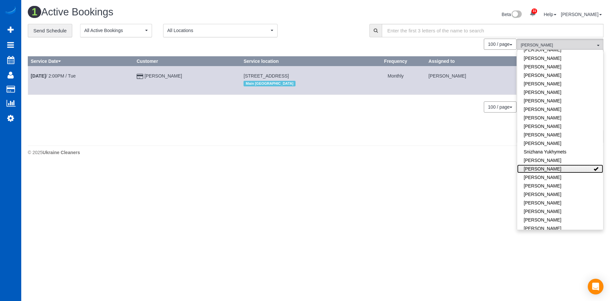
click at [576, 164] on link "[PERSON_NAME]" at bounding box center [560, 168] width 86 height 8
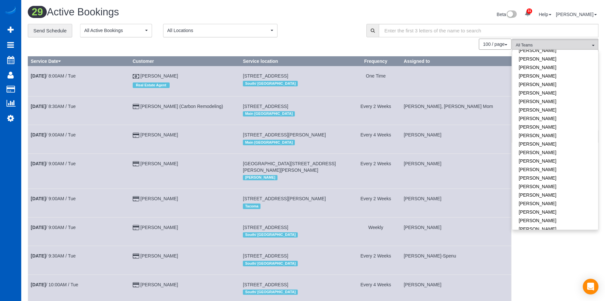
scroll to position [343, 0]
click at [557, 101] on link "[PERSON_NAME]" at bounding box center [555, 105] width 86 height 8
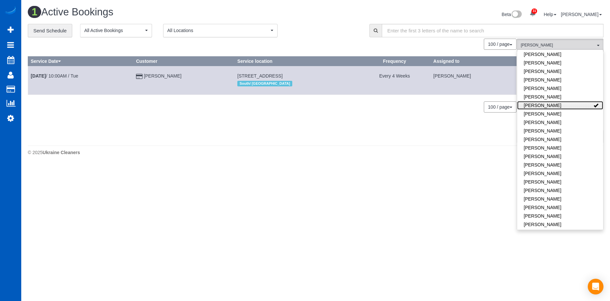
click at [569, 101] on link "[PERSON_NAME]" at bounding box center [560, 105] width 86 height 8
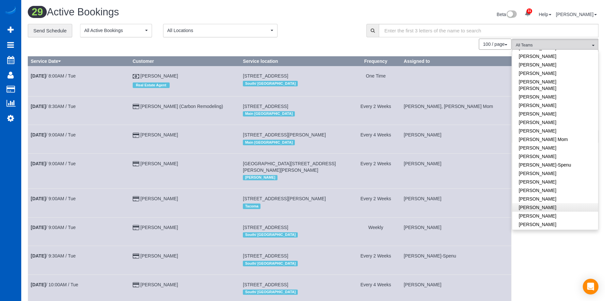
scroll to position [0, 0]
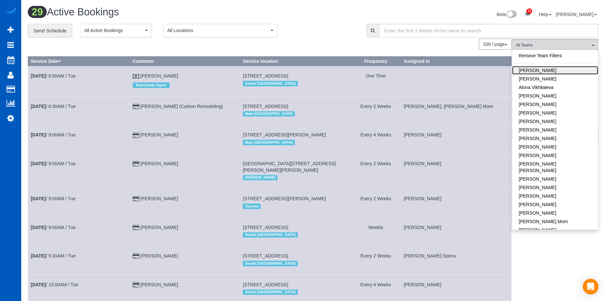
click at [558, 72] on link "[PERSON_NAME]" at bounding box center [555, 70] width 86 height 8
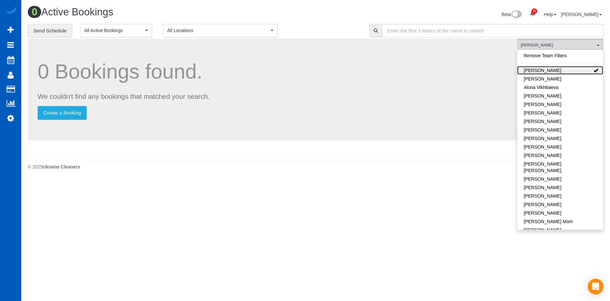
click at [564, 69] on link "[PERSON_NAME]" at bounding box center [560, 70] width 86 height 8
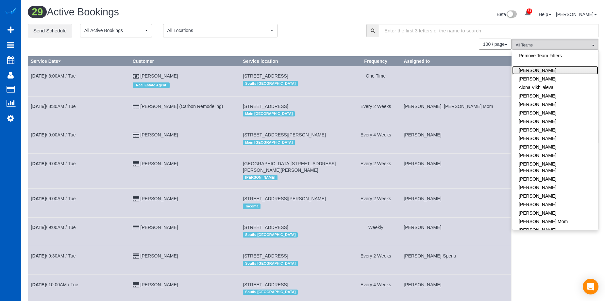
click at [551, 68] on link "[PERSON_NAME]" at bounding box center [555, 70] width 86 height 8
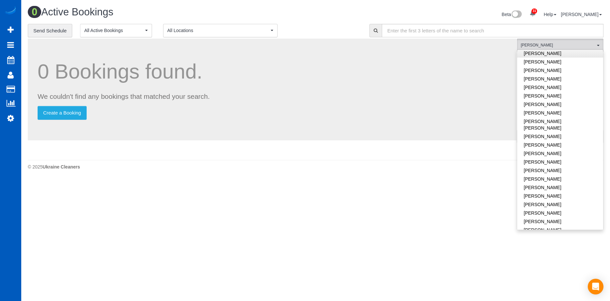
scroll to position [294, 0]
click at [566, 176] on link "[PERSON_NAME]" at bounding box center [560, 180] width 86 height 8
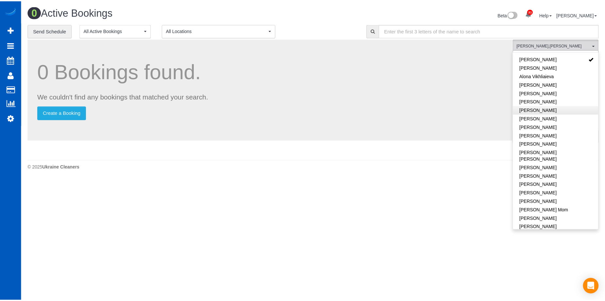
scroll to position [0, 0]
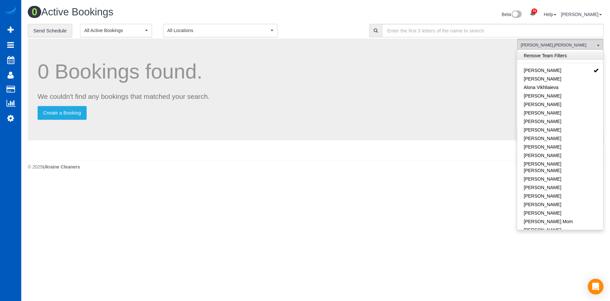
click at [557, 58] on link "Remove Team Filters" at bounding box center [560, 55] width 86 height 8
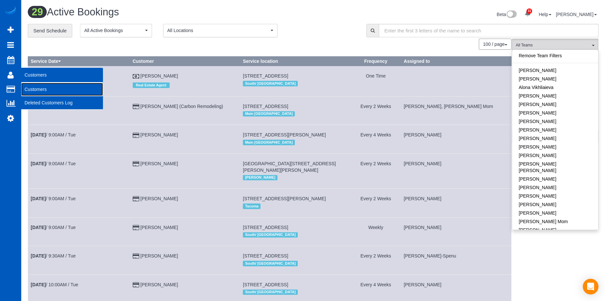
click at [41, 88] on link "Customers" at bounding box center [62, 89] width 82 height 13
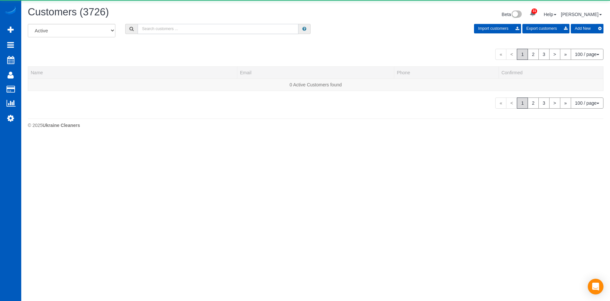
click at [179, 28] on input "text" at bounding box center [218, 29] width 161 height 10
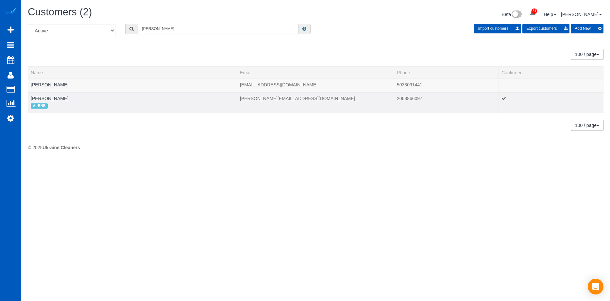
type input "Byron"
click at [50, 95] on td "Byron Fester AirBNB" at bounding box center [132, 102] width 209 height 21
click at [50, 96] on link "Byron Fester" at bounding box center [50, 98] width 38 height 5
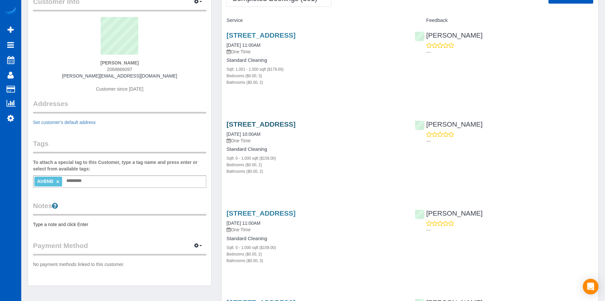
scroll to position [98, 0]
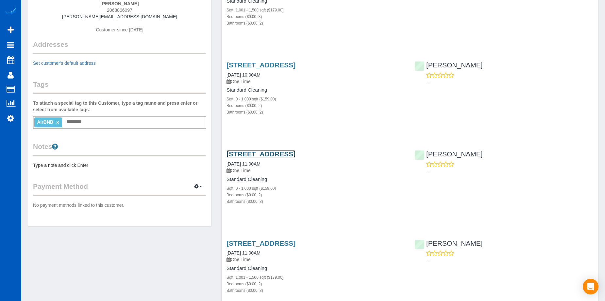
click at [295, 154] on link "1626 39th Ave E Unit B, Seattle, WA 98112" at bounding box center [260, 154] width 69 height 8
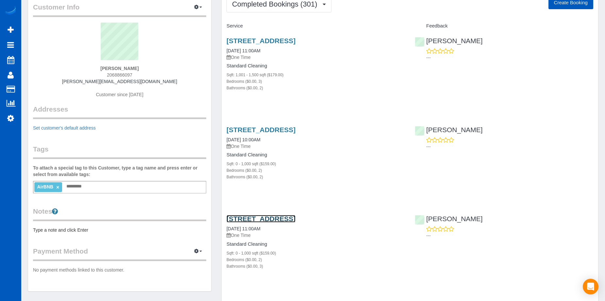
scroll to position [0, 0]
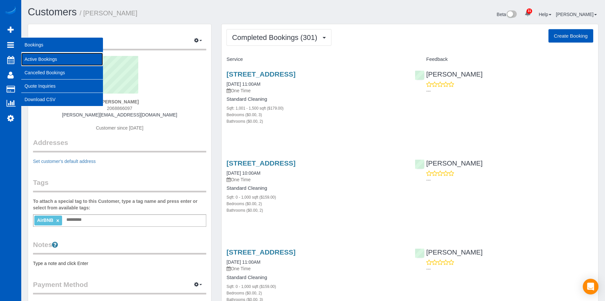
click at [40, 57] on link "Active Bookings" at bounding box center [62, 59] width 82 height 13
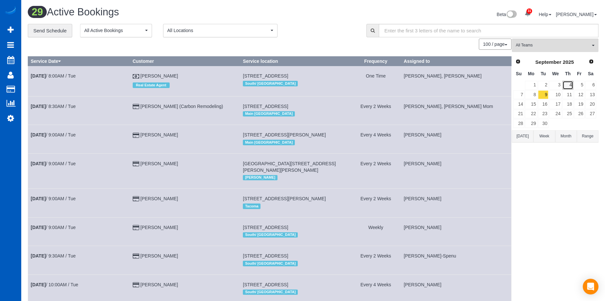
click at [566, 85] on link "4" at bounding box center [567, 85] width 11 height 9
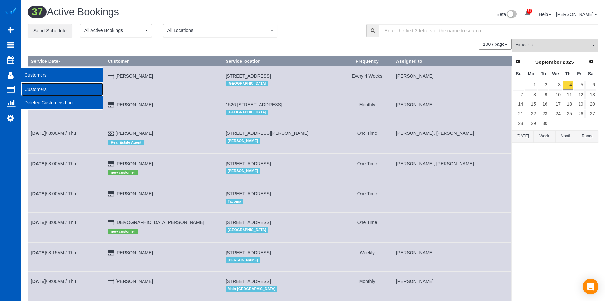
click at [30, 87] on link "Customers" at bounding box center [62, 89] width 82 height 13
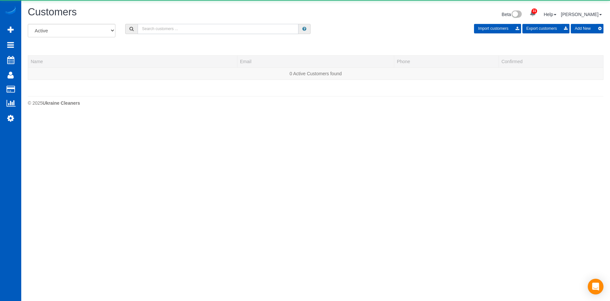
click at [187, 27] on input "text" at bounding box center [218, 29] width 161 height 10
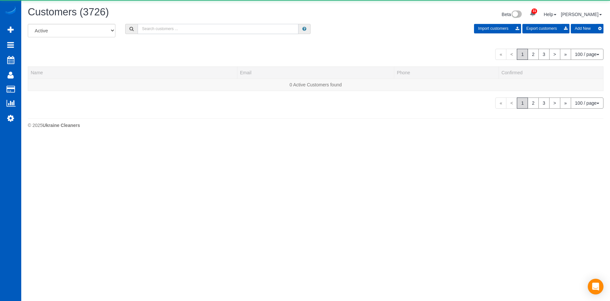
paste input "adennis09@gmail.com"
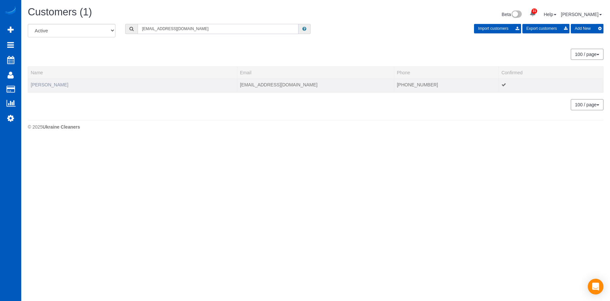
type input "adennis09@gmail.com"
click at [40, 85] on link "Amy Dennis" at bounding box center [50, 84] width 38 height 5
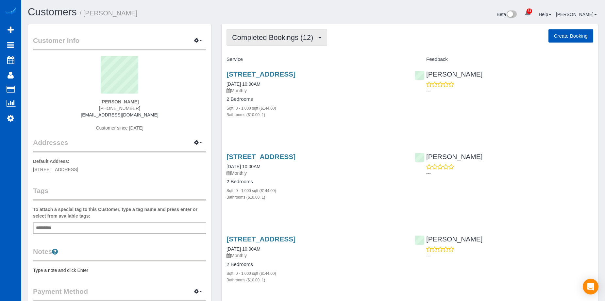
click at [287, 35] on span "Completed Bookings (12)" at bounding box center [274, 37] width 84 height 8
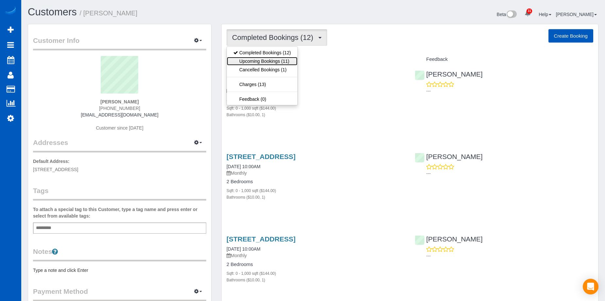
click at [276, 57] on link "Upcoming Bookings (11)" at bounding box center [262, 61] width 71 height 8
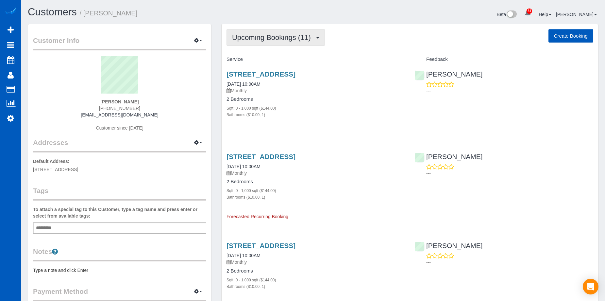
click at [307, 36] on span "Upcoming Bookings (11)" at bounding box center [273, 37] width 82 height 8
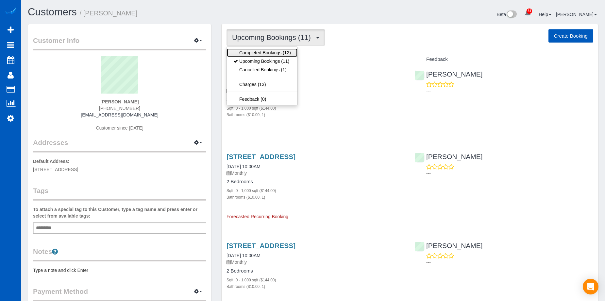
click at [288, 53] on link "Completed Bookings (12)" at bounding box center [262, 52] width 71 height 8
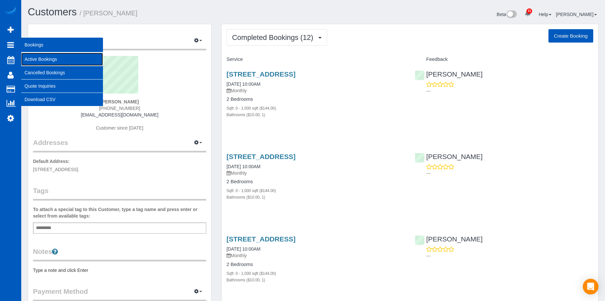
click at [28, 55] on link "Active Bookings" at bounding box center [62, 59] width 82 height 13
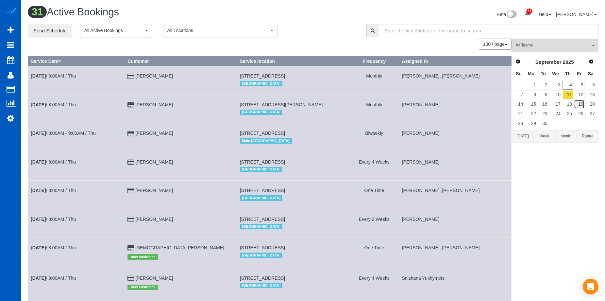
click at [581, 102] on link "19" at bounding box center [579, 104] width 11 height 9
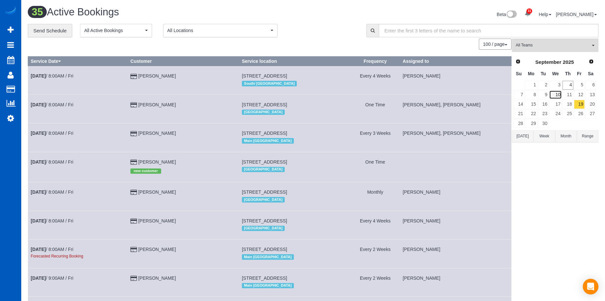
click at [559, 94] on link "10" at bounding box center [555, 94] width 12 height 9
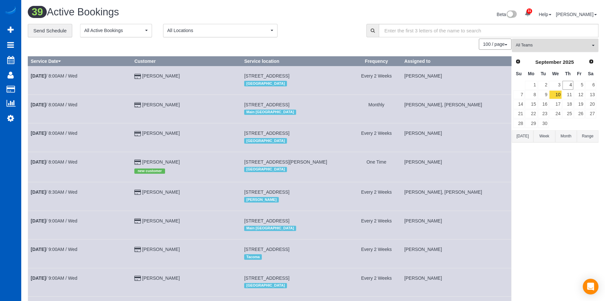
click at [562, 43] on span "All Teams" at bounding box center [552, 45] width 74 height 6
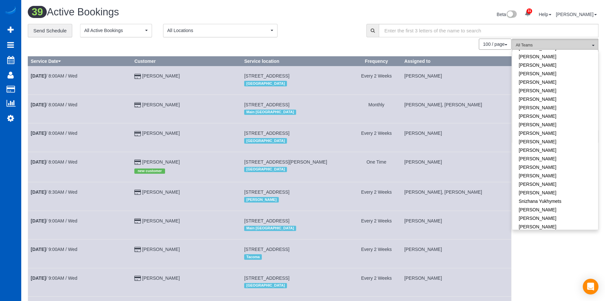
scroll to position [441, 0]
click at [554, 232] on link "[PERSON_NAME]" at bounding box center [555, 236] width 86 height 8
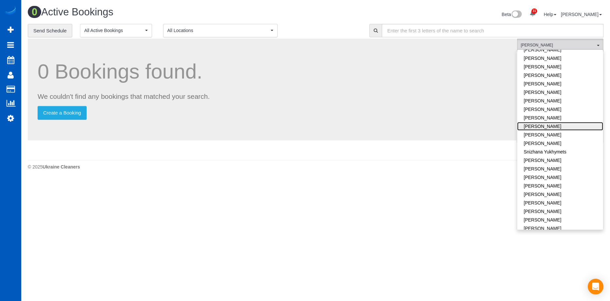
click at [564, 122] on link "[PERSON_NAME]" at bounding box center [560, 126] width 86 height 8
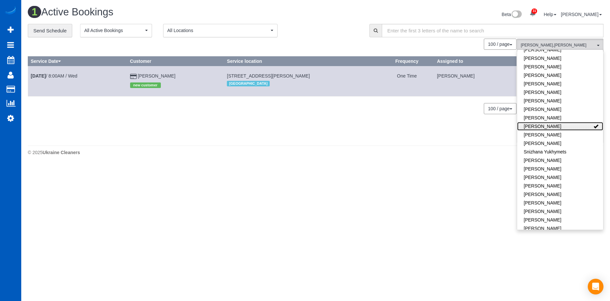
click at [583, 122] on link "[PERSON_NAME]" at bounding box center [560, 126] width 86 height 8
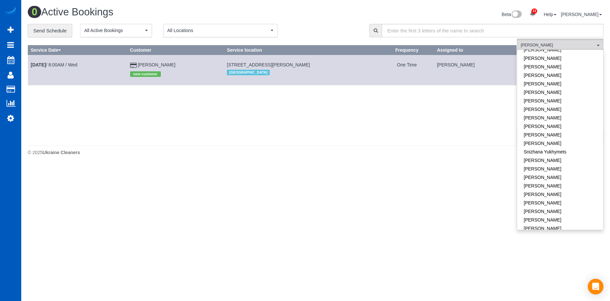
click at [574, 232] on link "[PERSON_NAME]" at bounding box center [560, 236] width 86 height 8
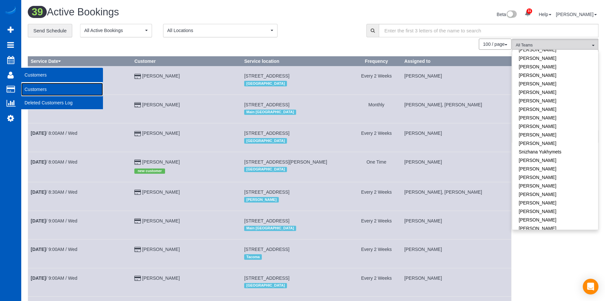
click at [30, 86] on link "Customers" at bounding box center [62, 89] width 82 height 13
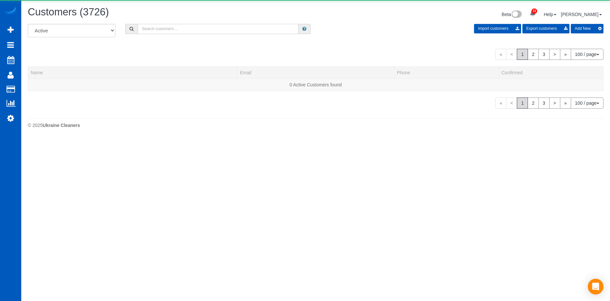
click at [177, 27] on input "text" at bounding box center [218, 29] width 161 height 10
paste input "michaelswires@windermere.com"
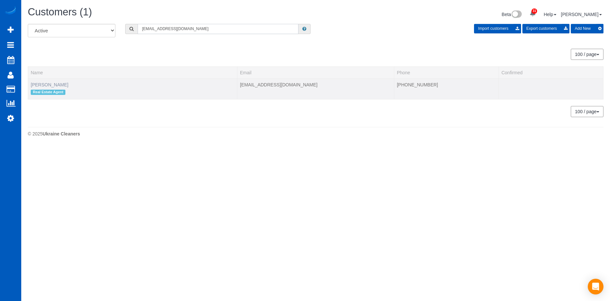
type input "michaelswires@windermere.com"
click at [61, 84] on link "Michael Swires" at bounding box center [50, 84] width 38 height 5
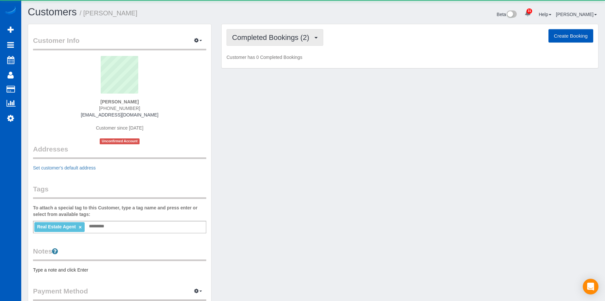
click at [262, 36] on span "Completed Bookings (2)" at bounding box center [272, 37] width 80 height 8
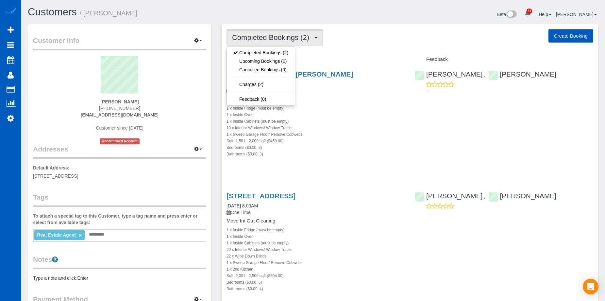
click at [327, 8] on div "Beta 31 Your Notifications You have 0 alerts × You have 2 to charge for 08/31/2…" at bounding box center [458, 15] width 290 height 17
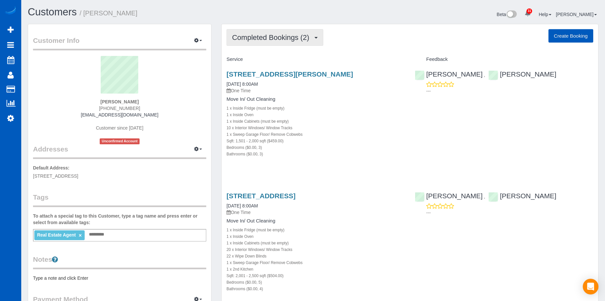
click at [304, 36] on span "Completed Bookings (2)" at bounding box center [272, 37] width 80 height 8
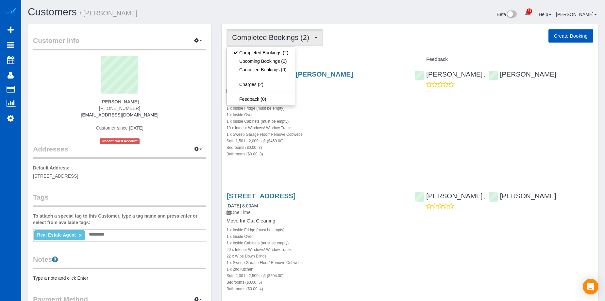
click at [304, 36] on span "Completed Bookings (2)" at bounding box center [272, 37] width 80 height 8
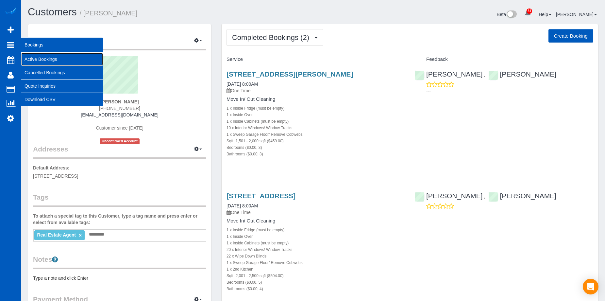
click at [43, 60] on link "Active Bookings" at bounding box center [62, 59] width 82 height 13
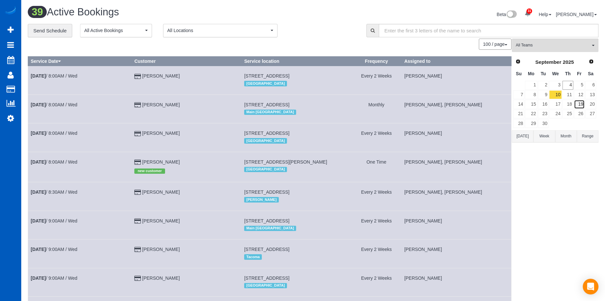
click at [580, 101] on link "19" at bounding box center [579, 104] width 11 height 9
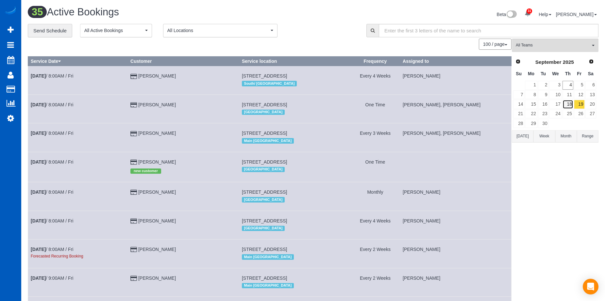
click at [568, 104] on link "18" at bounding box center [567, 104] width 11 height 9
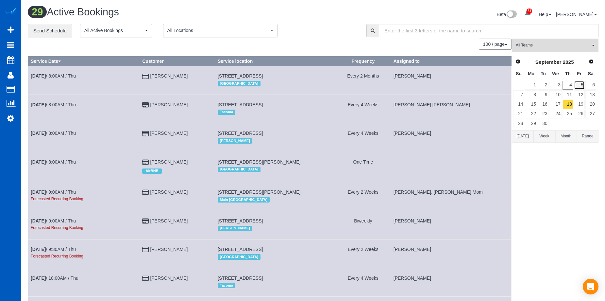
click at [580, 83] on link "5" at bounding box center [579, 85] width 11 height 9
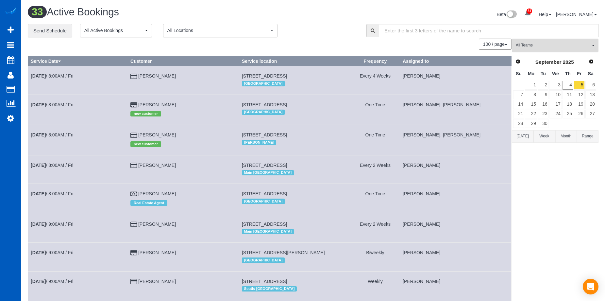
click at [563, 43] on span "All Teams" at bounding box center [552, 45] width 74 height 6
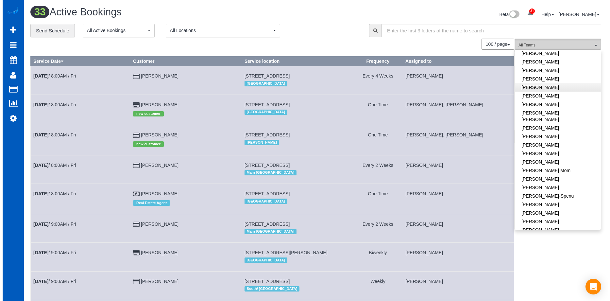
scroll to position [131, 0]
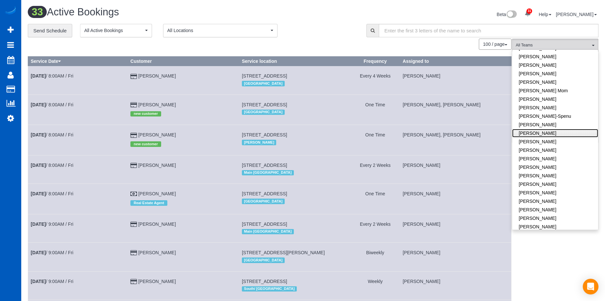
click at [562, 129] on link "[PERSON_NAME]" at bounding box center [555, 133] width 86 height 8
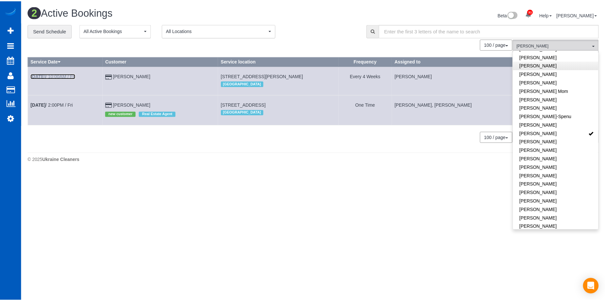
scroll to position [0, 0]
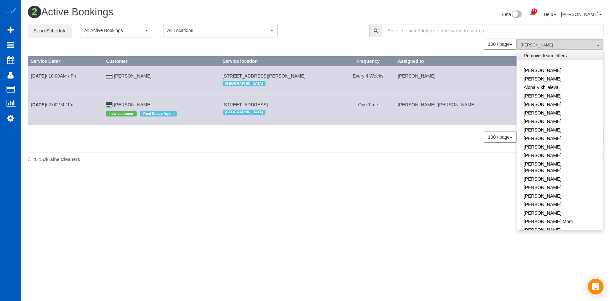
click at [559, 58] on link "Remove Team Filters" at bounding box center [560, 55] width 86 height 8
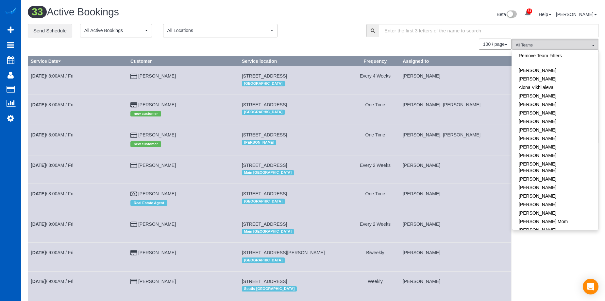
drag, startPoint x: 349, startPoint y: 13, endPoint x: 387, endPoint y: 12, distance: 38.9
click at [349, 13] on div "Beta 31 Your Notifications You have 0 alerts × You have 2 to charge for 08/31/2…" at bounding box center [458, 15] width 290 height 17
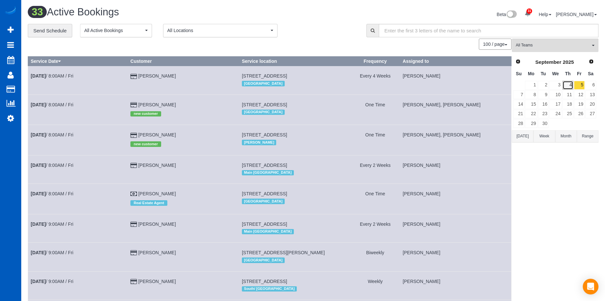
click at [570, 86] on link "4" at bounding box center [567, 85] width 11 height 9
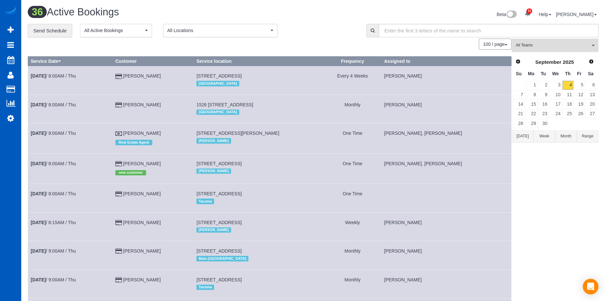
click at [575, 47] on span "All Teams" at bounding box center [552, 45] width 74 height 6
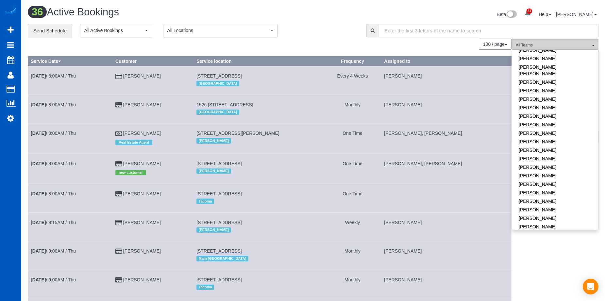
scroll to position [392, 0]
click at [571, 154] on link "[PERSON_NAME]" at bounding box center [555, 158] width 86 height 8
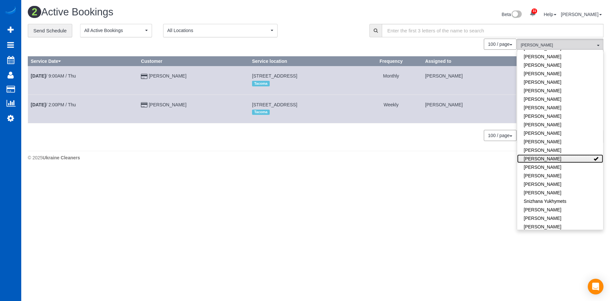
click at [575, 154] on link "[PERSON_NAME]" at bounding box center [560, 158] width 86 height 8
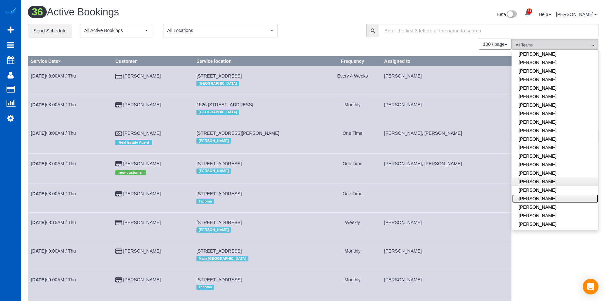
scroll to position [294, 0]
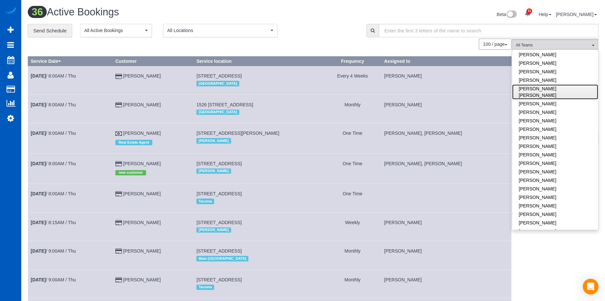
click at [569, 84] on link "[PERSON_NAME] [PERSON_NAME]" at bounding box center [555, 91] width 86 height 15
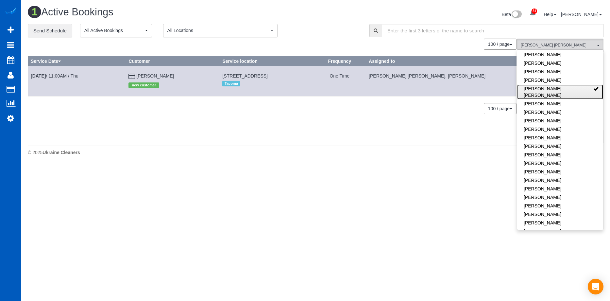
click at [575, 84] on link "[PERSON_NAME] [PERSON_NAME]" at bounding box center [560, 91] width 86 height 15
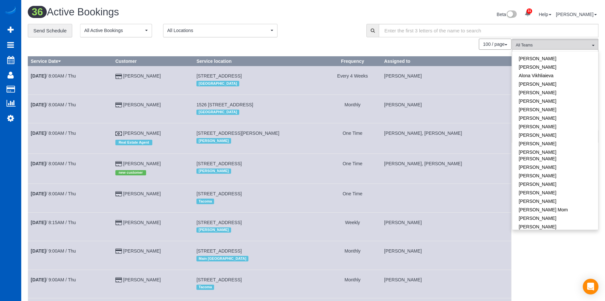
scroll to position [0, 0]
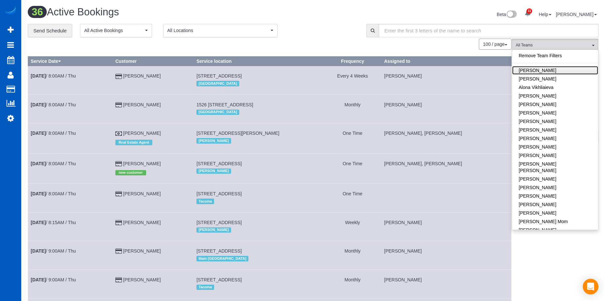
click at [556, 73] on link "[PERSON_NAME]" at bounding box center [555, 70] width 86 height 8
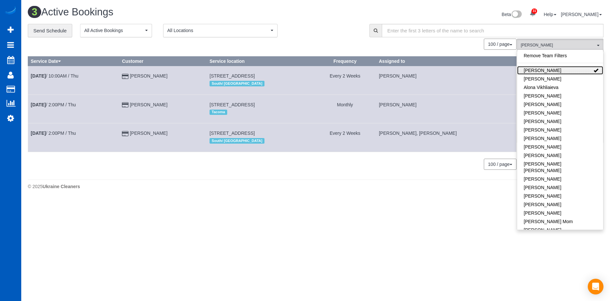
click at [570, 71] on link "[PERSON_NAME]" at bounding box center [560, 70] width 86 height 8
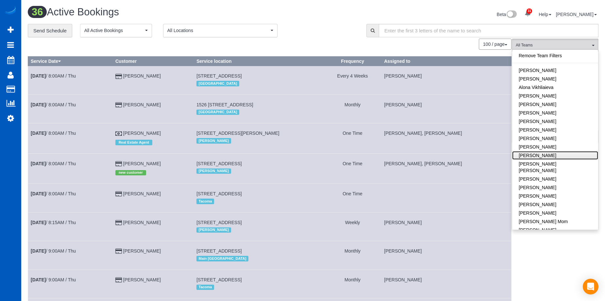
click at [561, 153] on link "[PERSON_NAME]" at bounding box center [555, 155] width 86 height 8
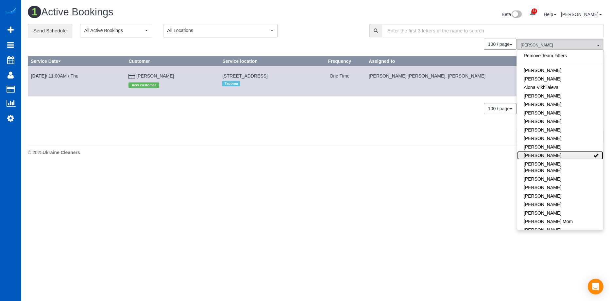
click at [579, 152] on link "[PERSON_NAME]" at bounding box center [560, 155] width 86 height 8
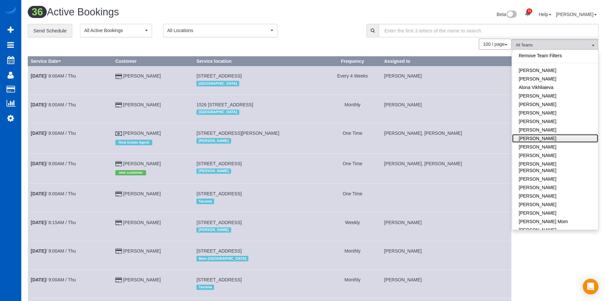
click at [548, 135] on link "[PERSON_NAME]" at bounding box center [555, 138] width 86 height 8
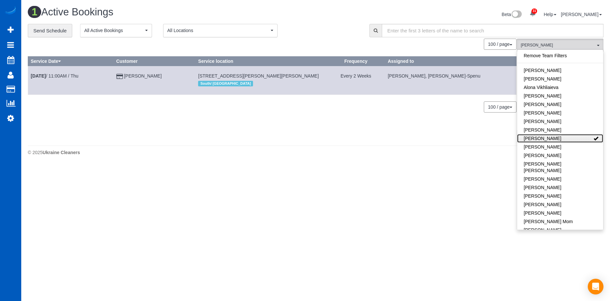
click at [573, 137] on link "[PERSON_NAME]" at bounding box center [560, 138] width 86 height 8
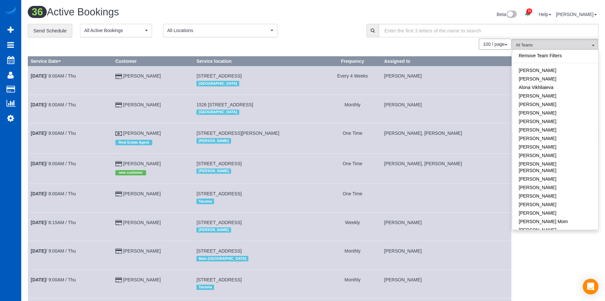
click at [326, 24] on div "**********" at bounding box center [192, 31] width 329 height 14
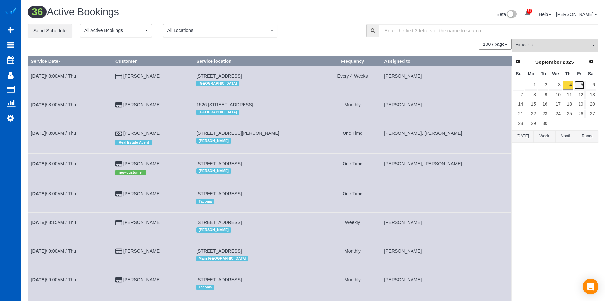
click at [579, 83] on link "5" at bounding box center [579, 85] width 11 height 9
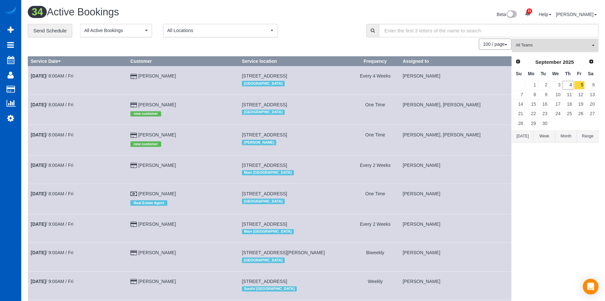
click at [522, 46] on span "All Teams" at bounding box center [552, 45] width 74 height 6
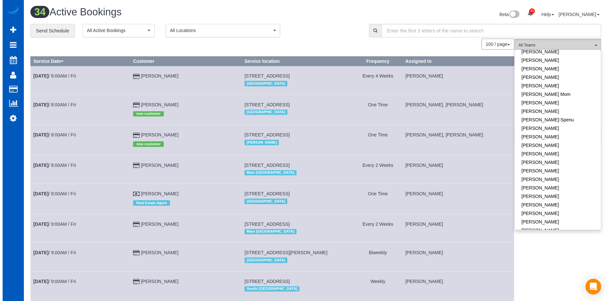
scroll to position [196, 0]
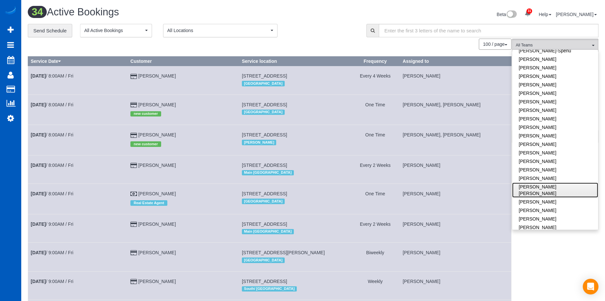
click at [561, 182] on link "[PERSON_NAME] [PERSON_NAME]" at bounding box center [555, 189] width 86 height 15
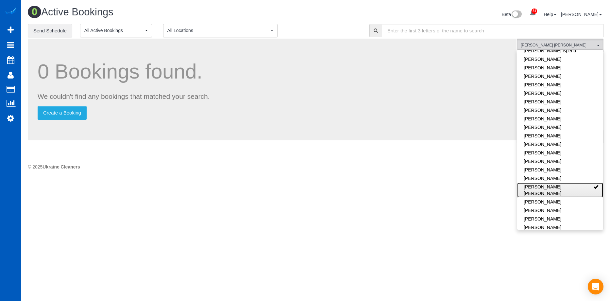
scroll to position [327, 0]
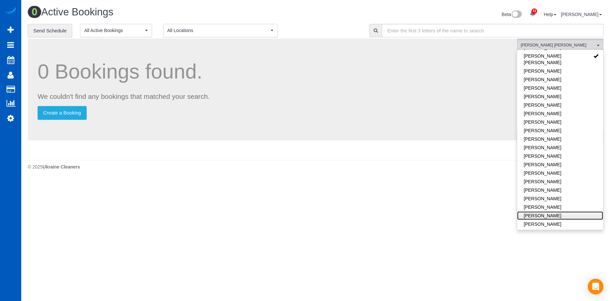
click at [562, 211] on link "[PERSON_NAME]" at bounding box center [560, 215] width 86 height 8
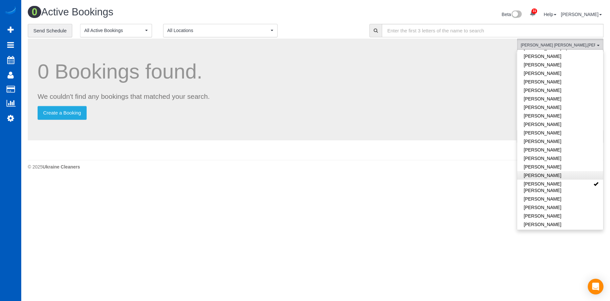
scroll to position [196, 0]
click at [571, 72] on link "[PERSON_NAME]" at bounding box center [560, 76] width 86 height 8
drag, startPoint x: 451, startPoint y: 17, endPoint x: 455, endPoint y: 15, distance: 3.7
click at [452, 17] on div "Beta 31 Your Notifications You have 0 alerts × You have 2 to charge for 08/31/2…" at bounding box center [462, 15] width 293 height 17
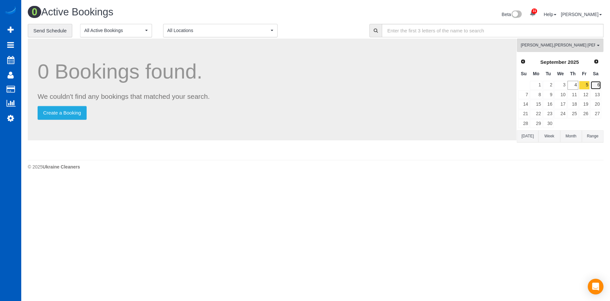
click at [595, 82] on link "6" at bounding box center [595, 85] width 11 height 9
click at [585, 84] on link "5" at bounding box center [583, 85] width 11 height 9
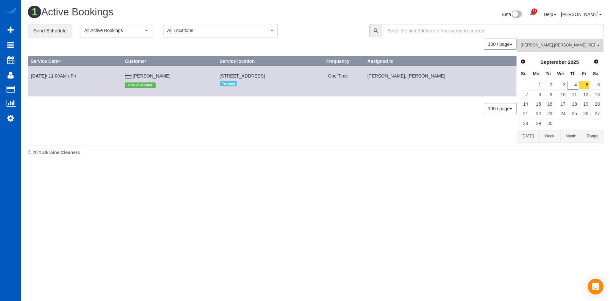
click at [562, 49] on button "Karyna Butov , Nadezhda Korina , Olha Dezhniuk All Teams" at bounding box center [559, 45] width 87 height 13
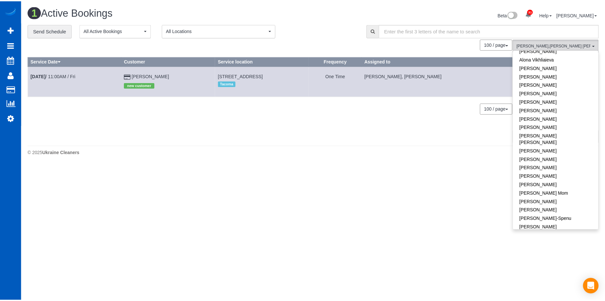
scroll to position [0, 0]
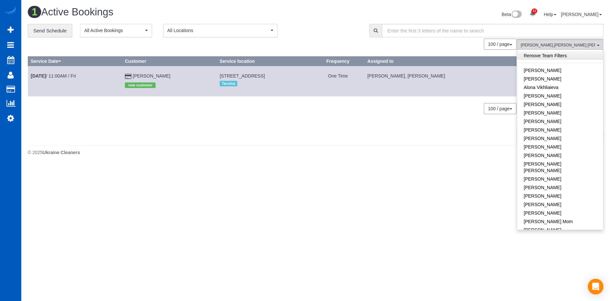
click at [566, 56] on link "Remove Team Filters" at bounding box center [560, 55] width 86 height 8
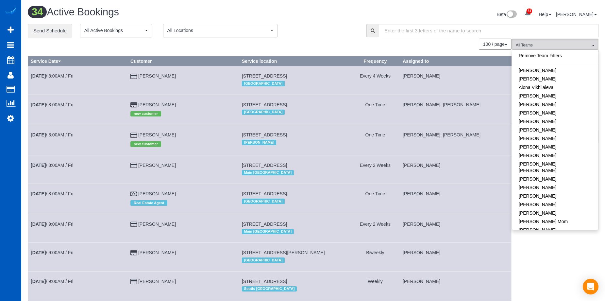
click at [369, 15] on div "Beta 31 Your Notifications You have 0 alerts × You have 2 to charge for 08/31/2…" at bounding box center [458, 15] width 290 height 17
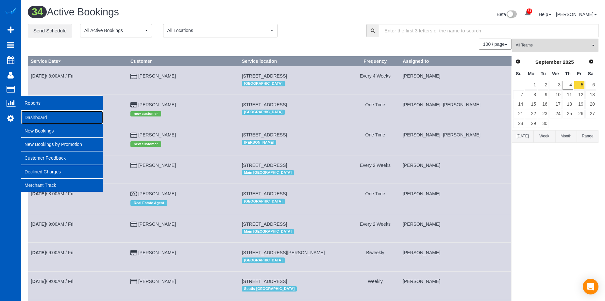
click at [37, 112] on link "Dashboard" at bounding box center [62, 117] width 82 height 13
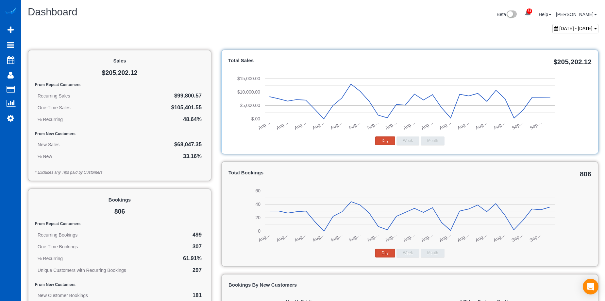
click at [559, 29] on span "August 04, 2025 - September 04, 2025" at bounding box center [575, 28] width 33 height 5
type input "**********"
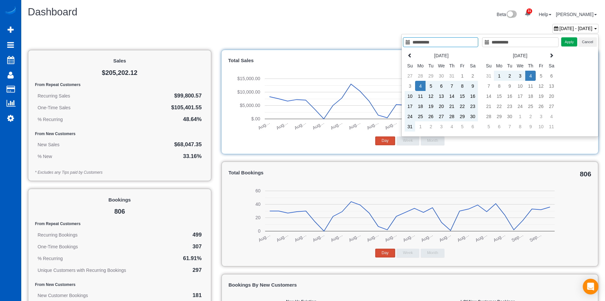
click at [433, 42] on input "**********" at bounding box center [440, 42] width 75 height 10
click at [450, 41] on input "**********" at bounding box center [440, 42] width 75 height 10
click at [411, 57] on icon at bounding box center [409, 55] width 5 height 5
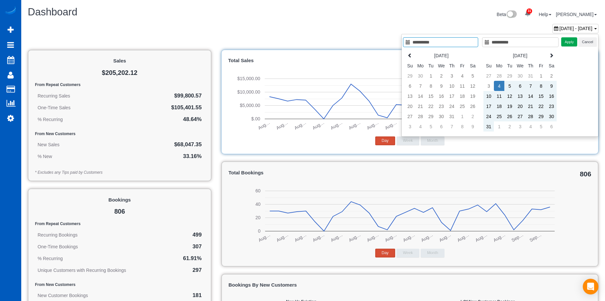
click at [411, 57] on icon at bounding box center [409, 55] width 5 height 5
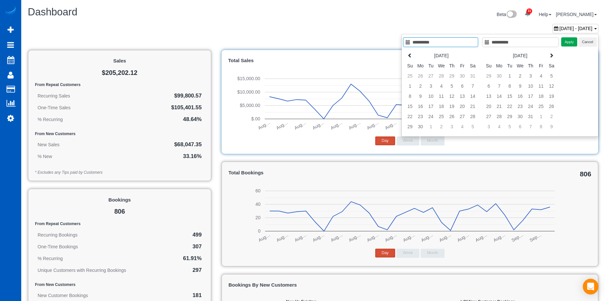
click at [411, 57] on icon at bounding box center [409, 55] width 5 height 5
type input "**********"
click at [451, 78] on td "1" at bounding box center [451, 76] width 10 height 10
click at [549, 55] on icon at bounding box center [551, 55] width 5 height 5
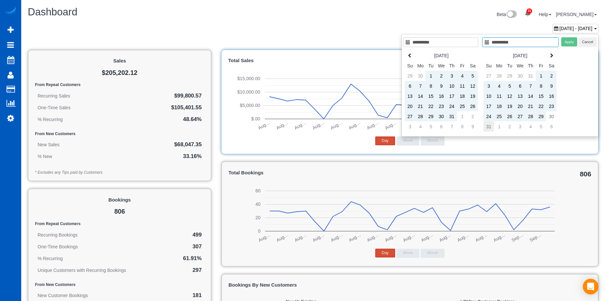
type input "**********"
click at [490, 122] on td "31" at bounding box center [488, 126] width 10 height 10
click at [564, 41] on button "Apply" at bounding box center [569, 41] width 16 height 9
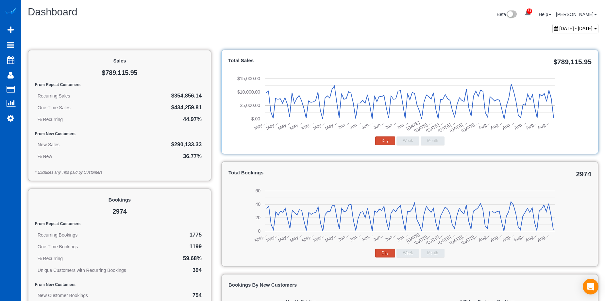
click at [559, 26] on span "May 01, 2025 - August 31, 2025" at bounding box center [575, 28] width 33 height 5
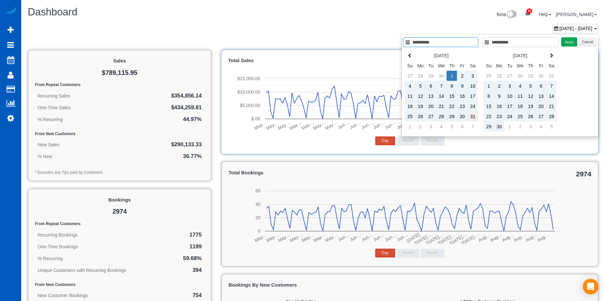
type input "**********"
click at [471, 117] on td "31" at bounding box center [472, 116] width 10 height 10
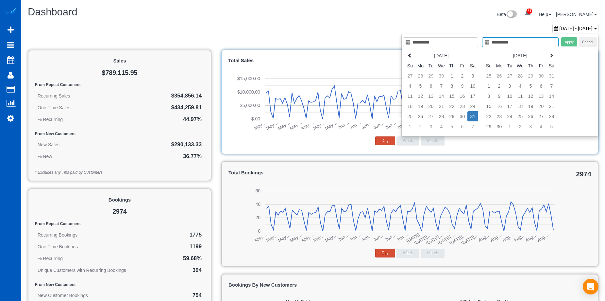
type input "**********"
click at [426, 46] on input "**********" at bounding box center [440, 42] width 75 height 10
click at [449, 75] on td "1" at bounding box center [451, 76] width 10 height 10
drag, startPoint x: 513, startPoint y: 43, endPoint x: 473, endPoint y: 118, distance: 84.6
click at [473, 118] on div "**********" at bounding box center [499, 85] width 197 height 103
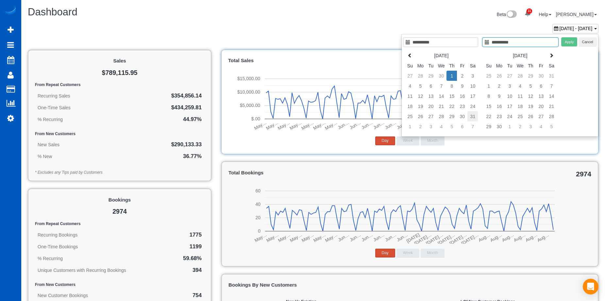
click at [473, 118] on td "31" at bounding box center [472, 116] width 10 height 10
type input "**********"
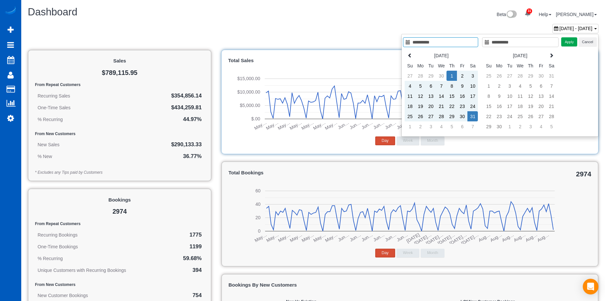
type input "**********"
click at [565, 43] on button "Apply" at bounding box center [569, 41] width 16 height 9
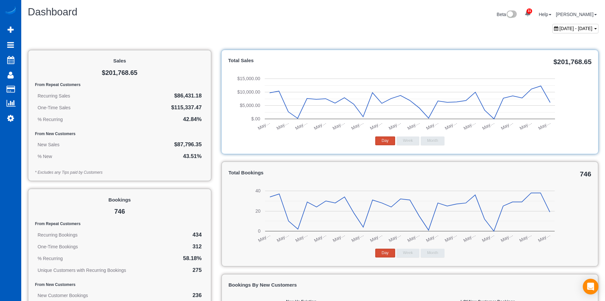
click at [432, 141] on button "Month" at bounding box center [432, 140] width 24 height 9
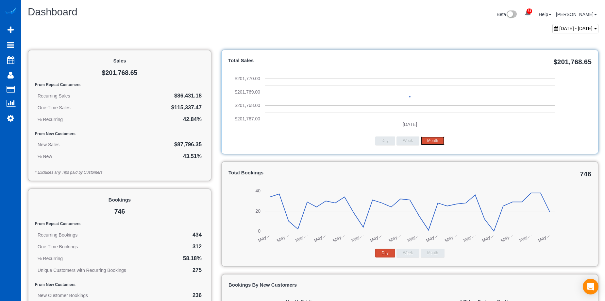
click at [432, 141] on button "Month" at bounding box center [432, 140] width 24 height 9
click at [559, 28] on span "May 01, 2025 - May 31, 2025" at bounding box center [575, 28] width 33 height 5
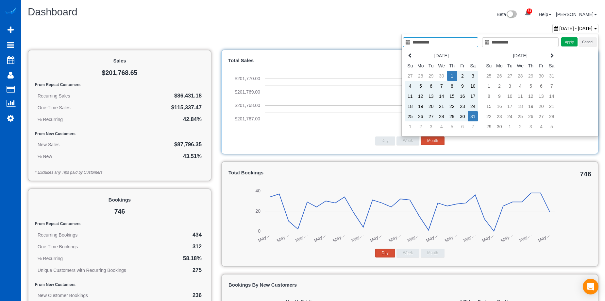
click at [529, 38] on input "**********" at bounding box center [520, 42] width 76 height 10
click at [549, 53] on icon at bounding box center [551, 55] width 5 height 5
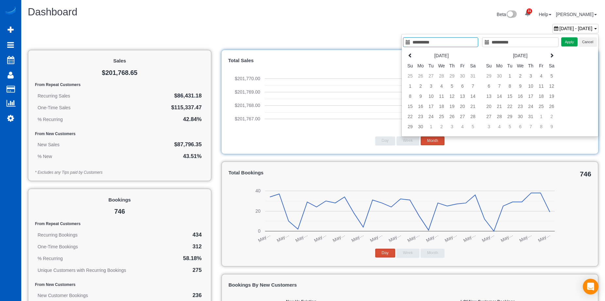
click at [549, 53] on icon at bounding box center [551, 55] width 5 height 5
click at [468, 41] on input "**********" at bounding box center [440, 42] width 75 height 10
click at [411, 55] on icon at bounding box center [410, 55] width 5 height 5
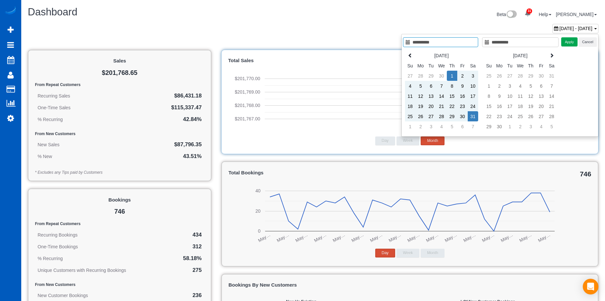
click at [452, 72] on td "1" at bounding box center [452, 76] width 10 height 10
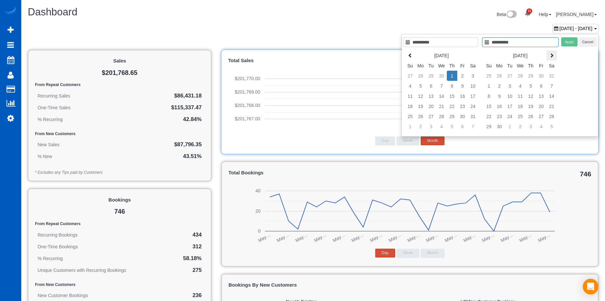
click at [548, 54] on th at bounding box center [551, 55] width 10 height 10
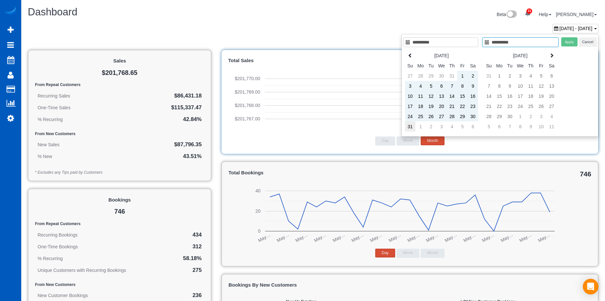
type input "**********"
click at [413, 125] on td "31" at bounding box center [410, 126] width 10 height 10
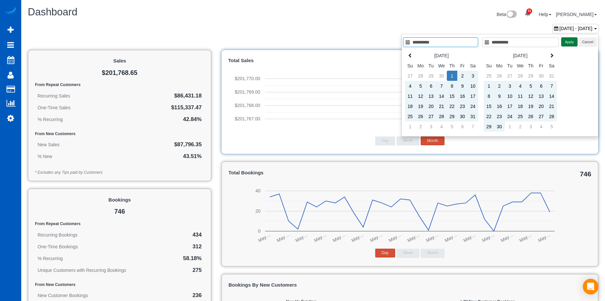
click at [571, 41] on button "Apply" at bounding box center [569, 41] width 16 height 9
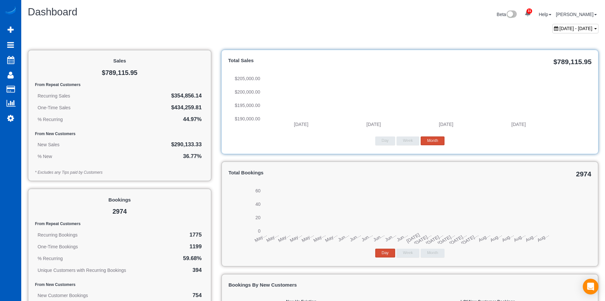
click at [559, 29] on span "May 01, 2025 - August 31, 2025" at bounding box center [575, 28] width 33 height 5
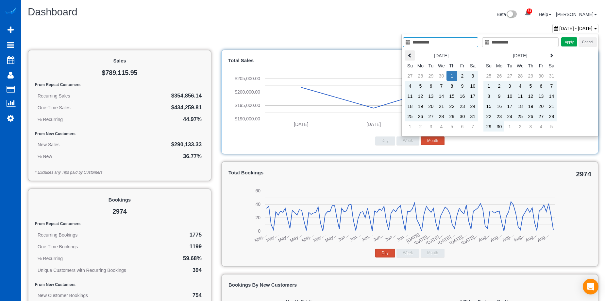
click at [409, 55] on icon at bounding box center [409, 55] width 5 height 5
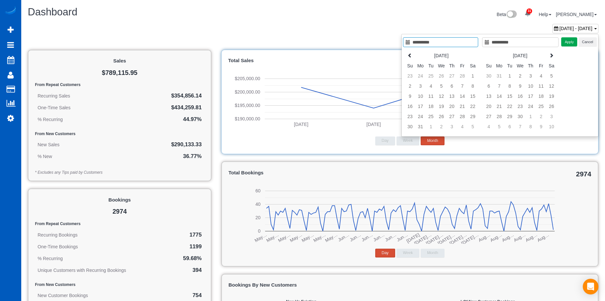
click at [409, 55] on icon at bounding box center [409, 55] width 5 height 5
type input "**********"
click at [519, 77] on td "1" at bounding box center [519, 76] width 10 height 10
click at [551, 53] on icon at bounding box center [551, 55] width 5 height 5
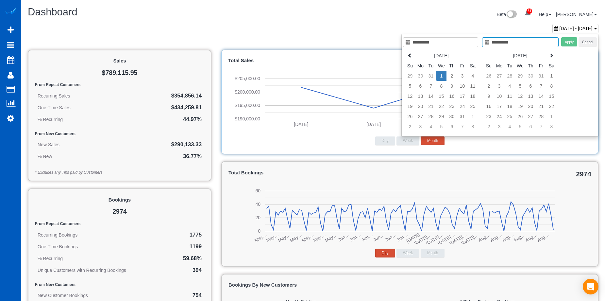
click at [551, 53] on icon at bounding box center [551, 55] width 5 height 5
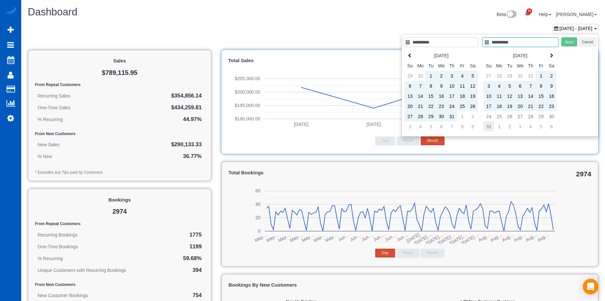
type input "**********"
click at [491, 124] on td "31" at bounding box center [488, 126] width 10 height 10
type input "**********"
click at [565, 42] on button "Apply" at bounding box center [569, 41] width 16 height 9
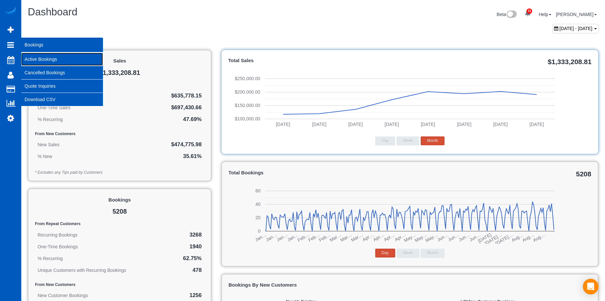
click at [40, 57] on link "Active Bookings" at bounding box center [62, 59] width 82 height 13
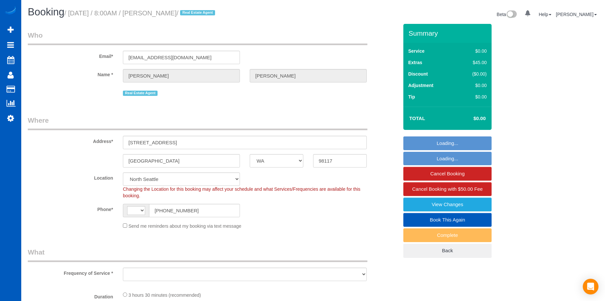
select select "WA"
select select "string:cash"
select select "199"
select select "1501"
select select "4"
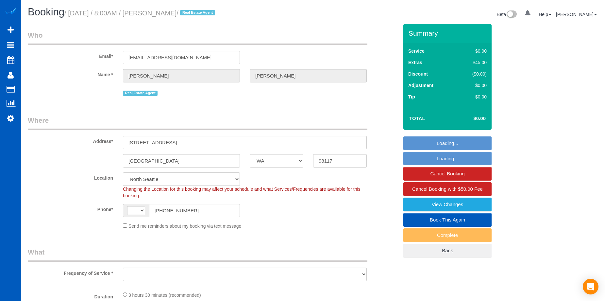
select select "4"
select select "string:[GEOGRAPHIC_DATA]"
select select "object:1125"
select select "spot1"
select select "object:1251"
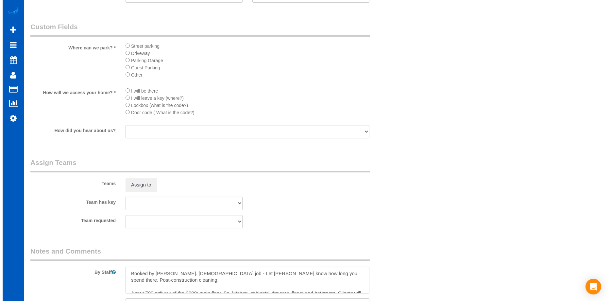
scroll to position [751, 0]
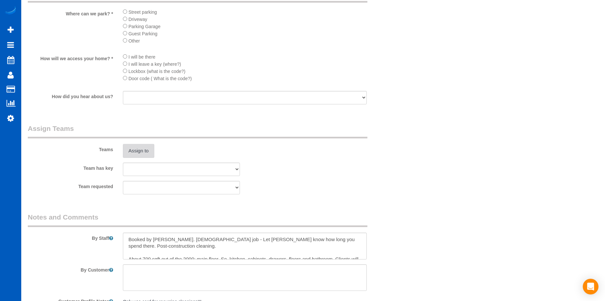
click at [145, 147] on button "Assign to" at bounding box center [138, 151] width 31 height 14
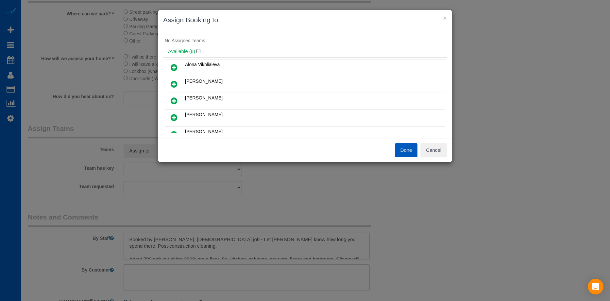
scroll to position [0, 0]
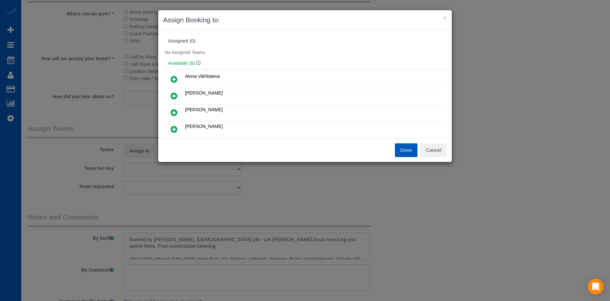
click at [176, 110] on icon at bounding box center [174, 112] width 7 height 8
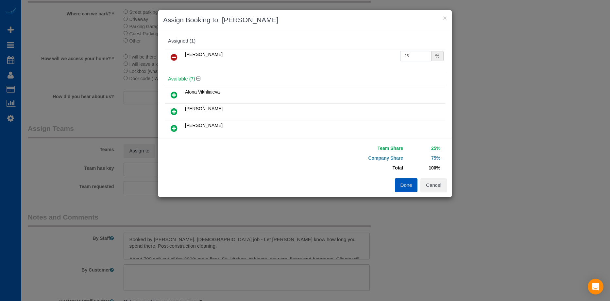
click at [411, 53] on input "25" at bounding box center [415, 56] width 31 height 10
click at [173, 52] on link at bounding box center [173, 57] width 15 height 13
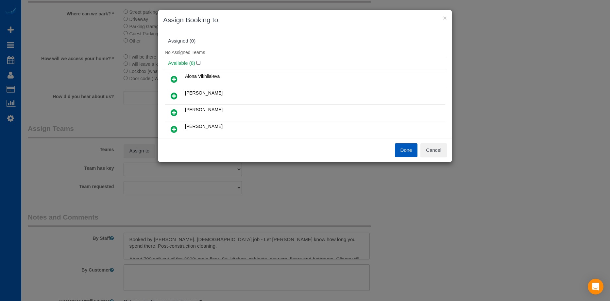
click at [173, 110] on icon at bounding box center [174, 112] width 7 height 8
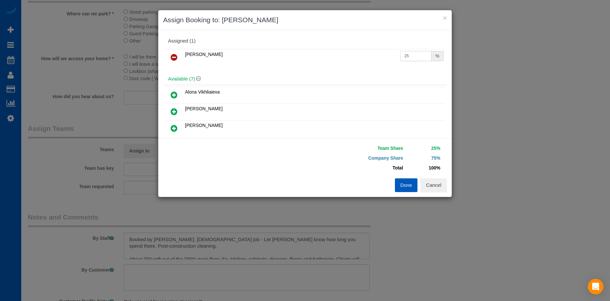
click at [415, 54] on input "25" at bounding box center [415, 56] width 31 height 10
drag, startPoint x: 409, startPoint y: 56, endPoint x: 374, endPoint y: 51, distance: 35.6
click at [374, 51] on tr "Kateryna Polishchuk 25 %" at bounding box center [305, 57] width 280 height 17
type input "54"
click at [407, 183] on button "Done" at bounding box center [406, 185] width 23 height 14
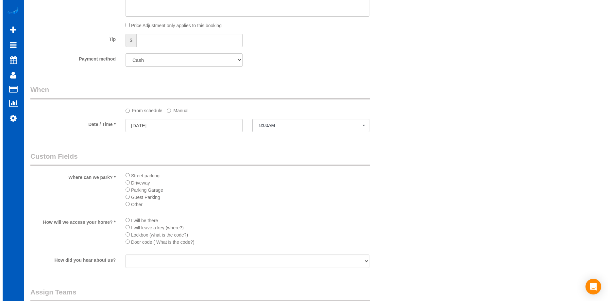
scroll to position [719, 0]
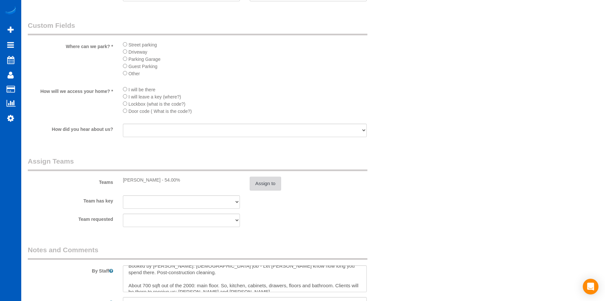
click at [273, 180] on button "Assign to" at bounding box center [265, 183] width 31 height 14
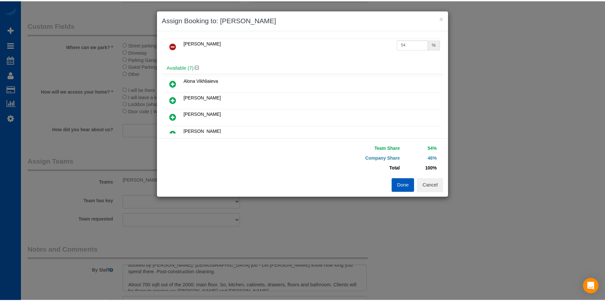
scroll to position [0, 0]
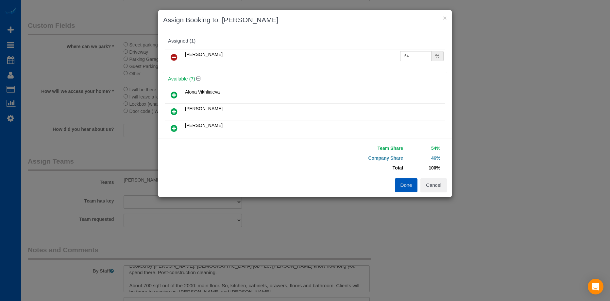
click at [410, 187] on button "Done" at bounding box center [406, 185] width 23 height 14
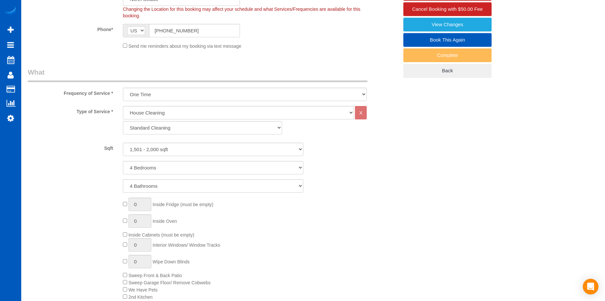
scroll to position [98, 0]
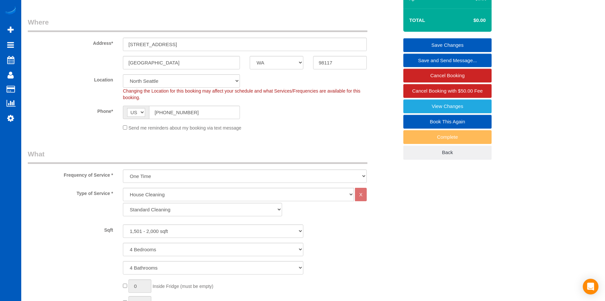
click at [426, 40] on link "Save Changes" at bounding box center [447, 45] width 88 height 14
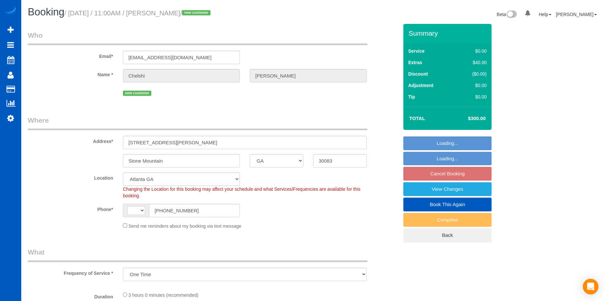
select select "GA"
select select "object:815"
select select "string:[GEOGRAPHIC_DATA]"
select select "string:fspay-fd6ea917-32a4-4dd9-a5a7-76840464f6ca"
select select "spot1"
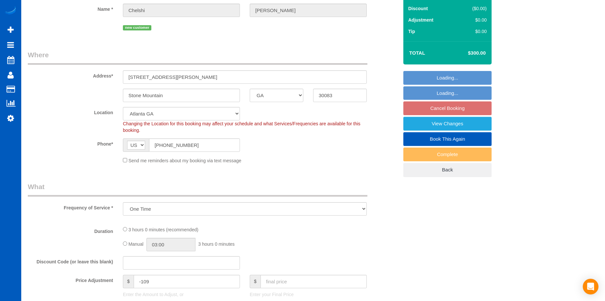
select select "199"
select select "2001"
select select "4"
select select "3"
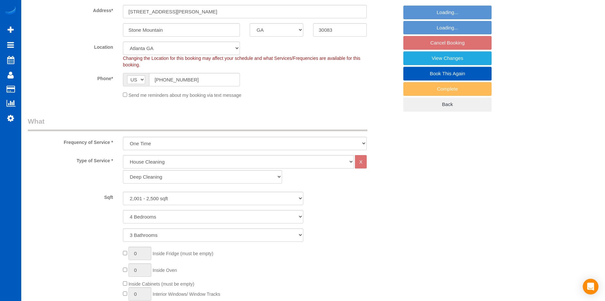
select select "2001"
select select "4"
select select "3"
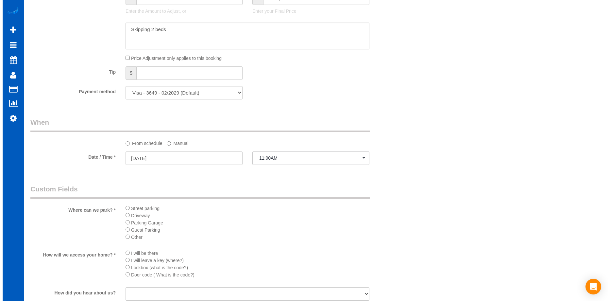
scroll to position [686, 0]
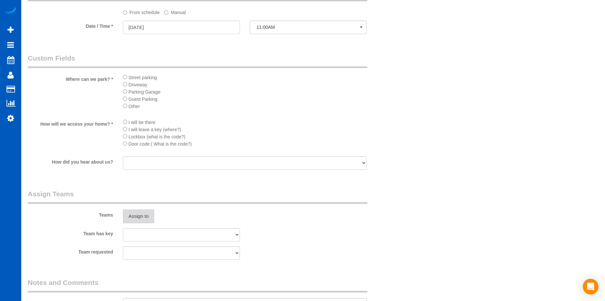
click at [149, 214] on button "Assign to" at bounding box center [138, 216] width 31 height 14
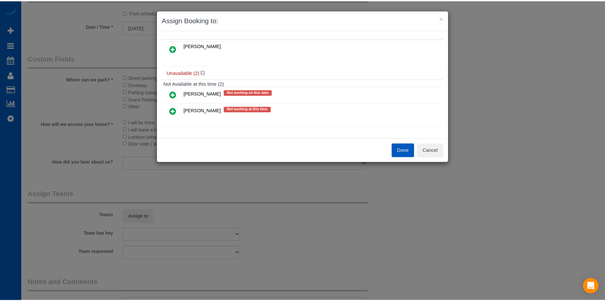
scroll to position [0, 0]
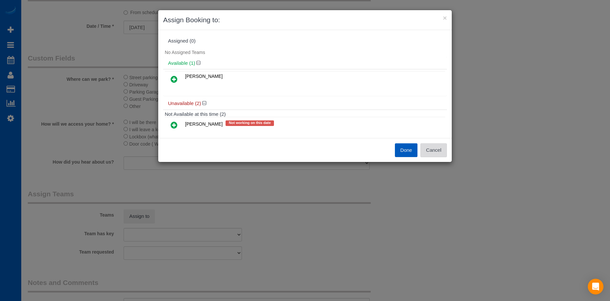
click at [441, 150] on button "Cancel" at bounding box center [433, 150] width 26 height 14
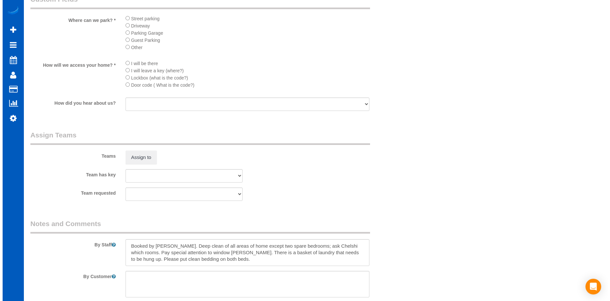
scroll to position [817, 0]
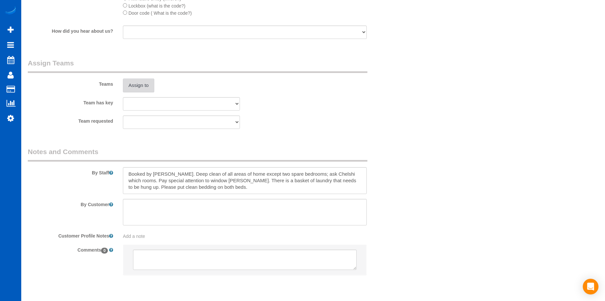
click at [151, 89] on button "Assign to" at bounding box center [138, 85] width 31 height 14
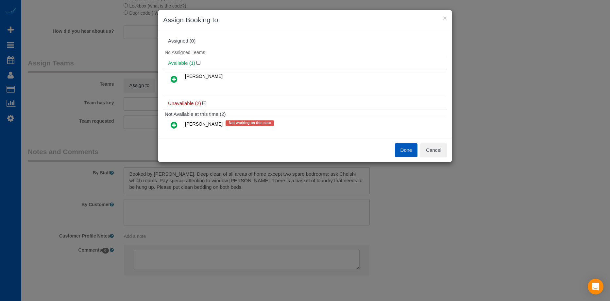
scroll to position [31, 0]
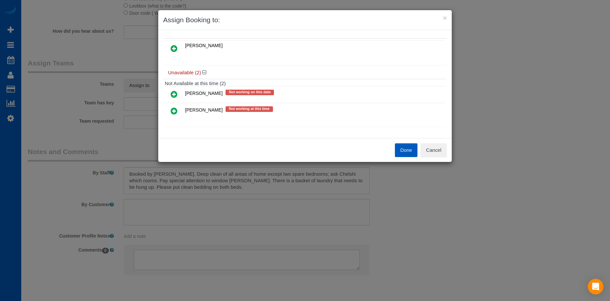
click at [172, 48] on icon at bounding box center [174, 48] width 7 height 8
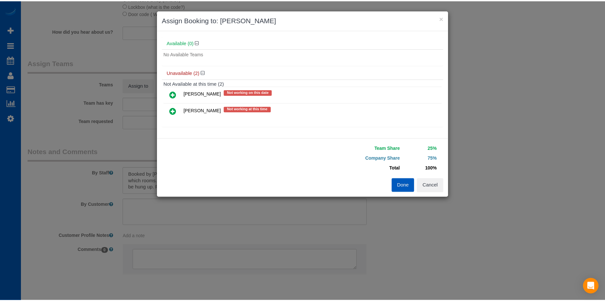
scroll to position [0, 0]
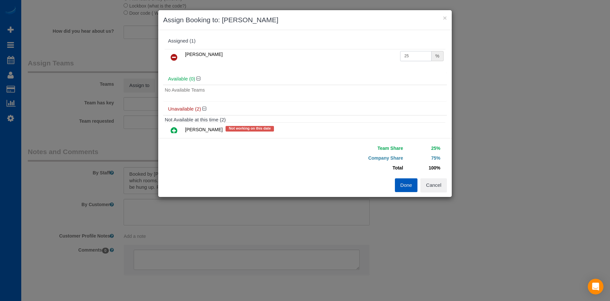
click at [415, 56] on input "25" at bounding box center [415, 56] width 31 height 10
drag, startPoint x: 411, startPoint y: 54, endPoint x: 380, endPoint y: 51, distance: 30.8
click at [380, 51] on tr "Viktoriia Baydak 25 %" at bounding box center [305, 57] width 280 height 17
type input "50"
click at [405, 183] on button "Done" at bounding box center [406, 185] width 23 height 14
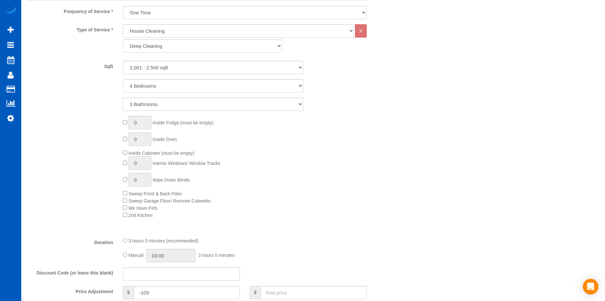
scroll to position [425, 0]
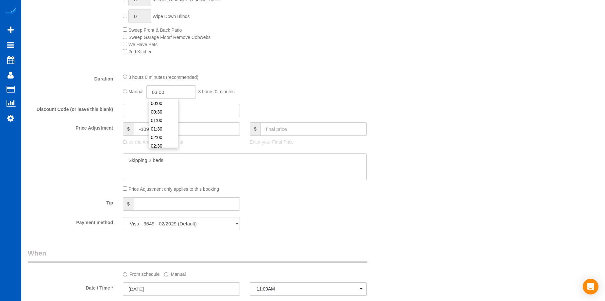
click at [163, 92] on input "03:00" at bounding box center [170, 91] width 49 height 13
type input "06:00"
click at [161, 128] on li "06:00" at bounding box center [163, 130] width 29 height 8
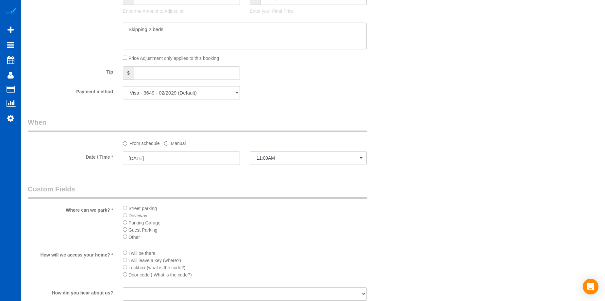
select select "spot14"
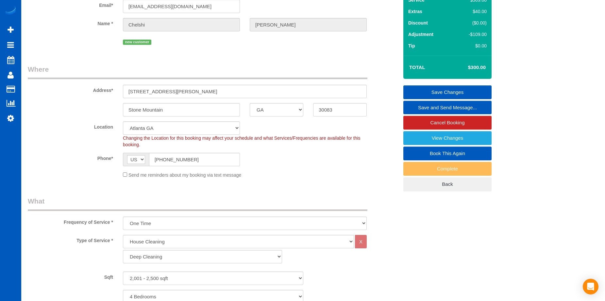
scroll to position [0, 0]
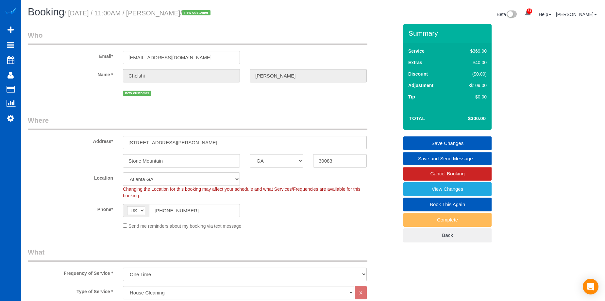
click at [420, 143] on link "Save Changes" at bounding box center [447, 143] width 88 height 14
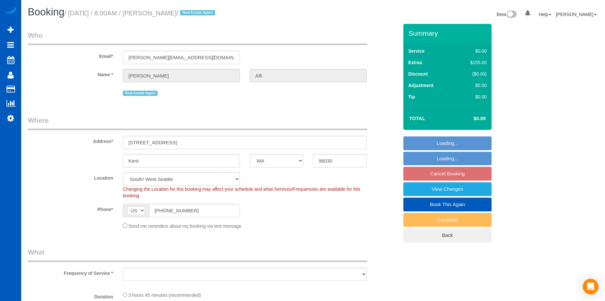
select select "WA"
select select "string:cash"
select select "object:898"
select select "199"
select select "1001"
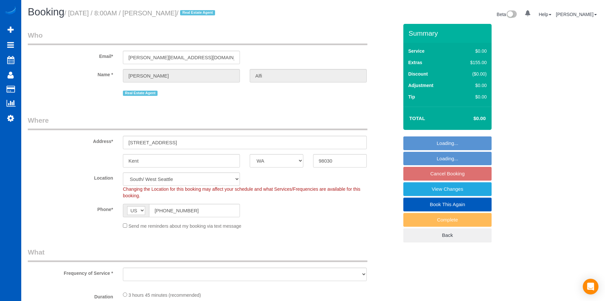
select select "3"
select select "2"
select select "spot1"
select select "object:1094"
select select "1001"
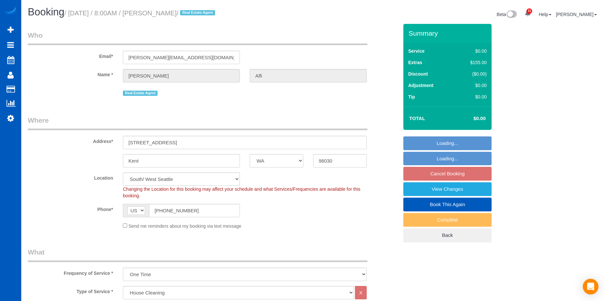
select select "3"
select select "2"
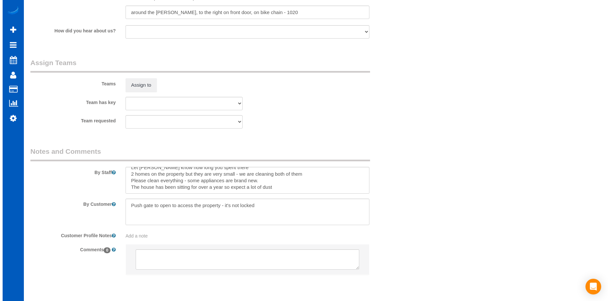
scroll to position [801, 0]
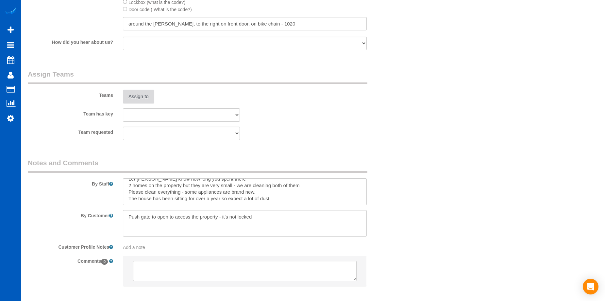
click at [136, 91] on button "Assign to" at bounding box center [138, 97] width 31 height 14
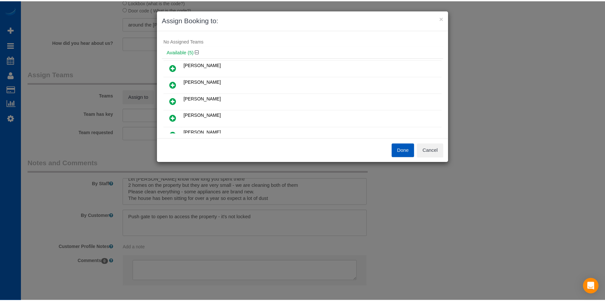
scroll to position [0, 0]
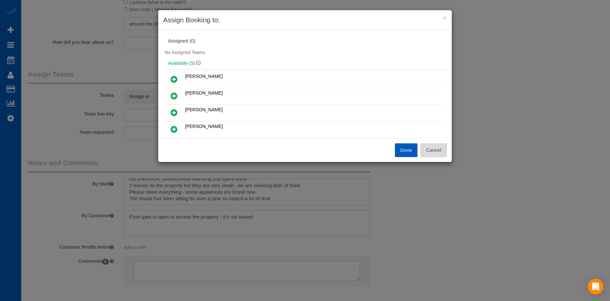
click at [439, 151] on button "Cancel" at bounding box center [433, 150] width 26 height 14
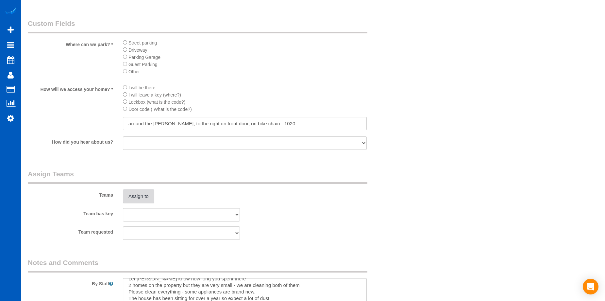
scroll to position [703, 0]
click at [138, 191] on button "Assign to" at bounding box center [138, 194] width 31 height 14
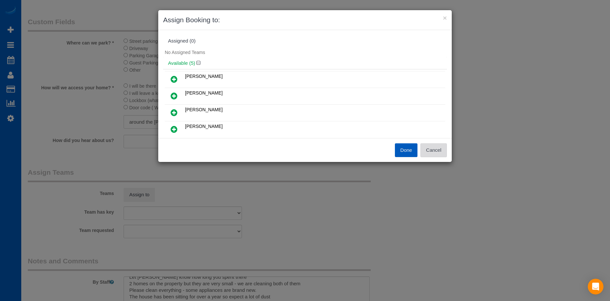
click at [433, 145] on button "Cancel" at bounding box center [433, 150] width 26 height 14
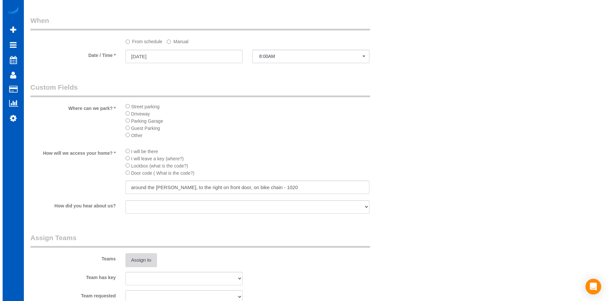
scroll to position [671, 0]
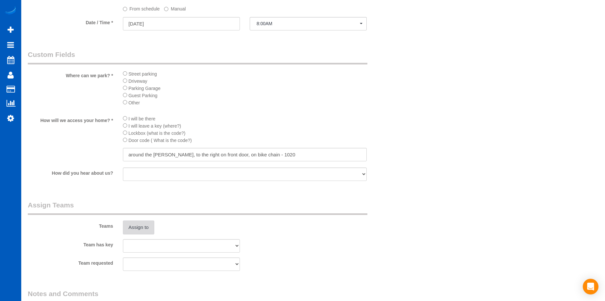
click at [139, 223] on button "Assign to" at bounding box center [138, 227] width 31 height 14
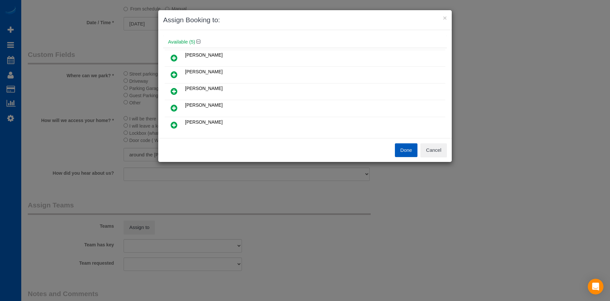
scroll to position [33, 0]
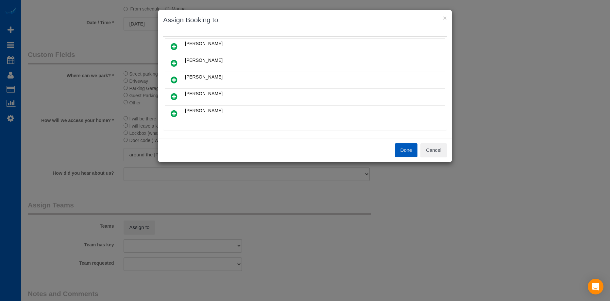
click at [177, 95] on icon at bounding box center [174, 96] width 7 height 8
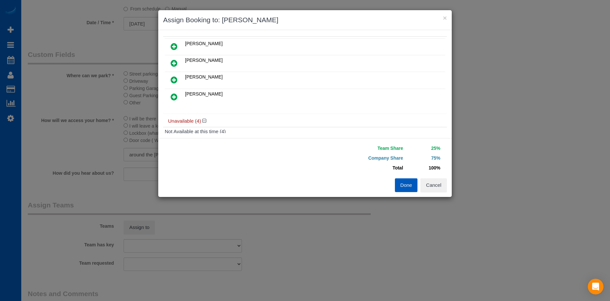
click at [176, 96] on icon at bounding box center [174, 97] width 7 height 8
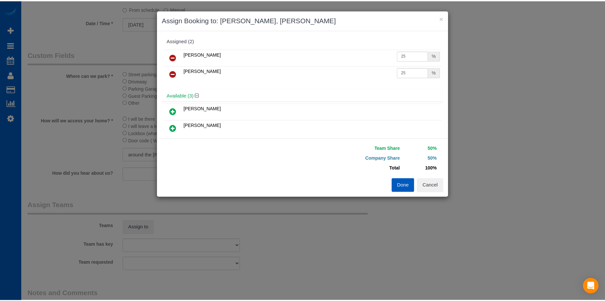
scroll to position [0, 0]
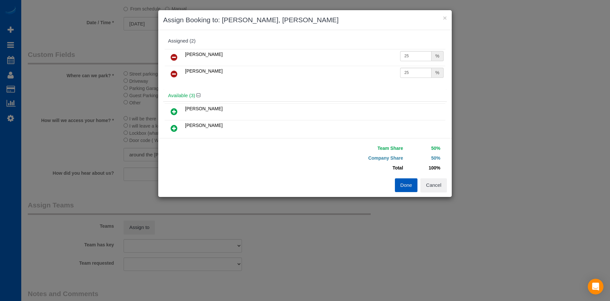
click at [404, 183] on button "Done" at bounding box center [406, 185] width 23 height 14
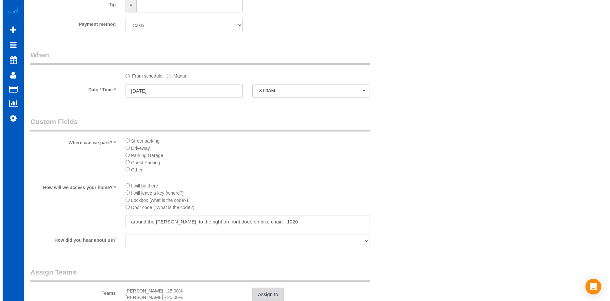
scroll to position [671, 0]
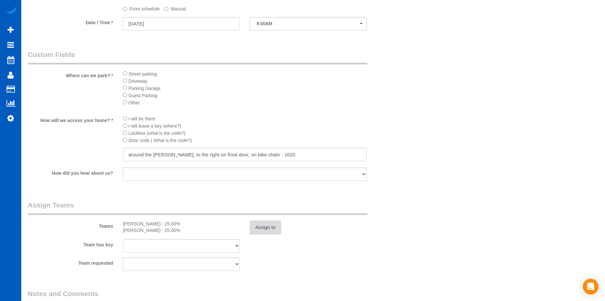
click at [264, 222] on button "Assign to" at bounding box center [265, 227] width 31 height 14
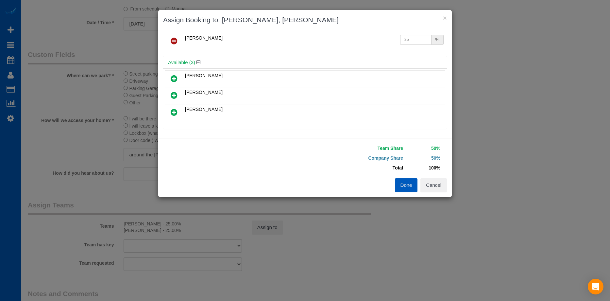
scroll to position [33, 0]
click at [174, 37] on icon at bounding box center [174, 41] width 7 height 8
click at [177, 62] on link at bounding box center [173, 62] width 15 height 13
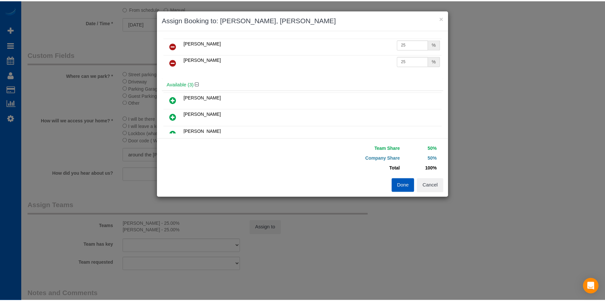
scroll to position [0, 0]
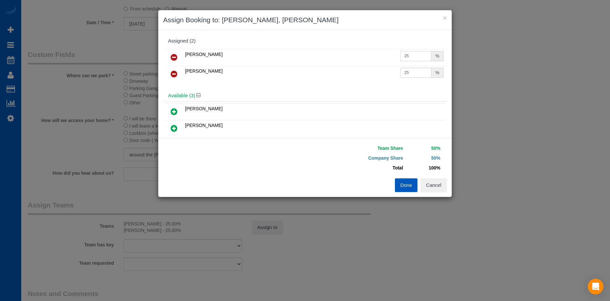
click at [409, 54] on input "25" at bounding box center [415, 56] width 31 height 10
drag, startPoint x: 411, startPoint y: 52, endPoint x: 385, endPoint y: 54, distance: 26.2
click at [385, 54] on tr "Alina Kruchok 25 %" at bounding box center [305, 57] width 280 height 17
type input "27"
click at [410, 72] on input "25" at bounding box center [415, 73] width 31 height 10
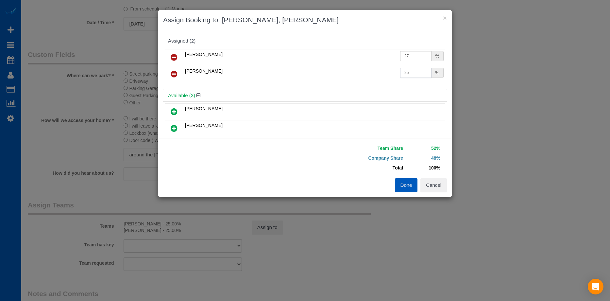
drag, startPoint x: 410, startPoint y: 70, endPoint x: 353, endPoint y: 74, distance: 57.6
click at [353, 74] on tr "Olena Datsyk 25 %" at bounding box center [305, 74] width 280 height 17
type input "27"
click at [406, 181] on button "Done" at bounding box center [406, 185] width 23 height 14
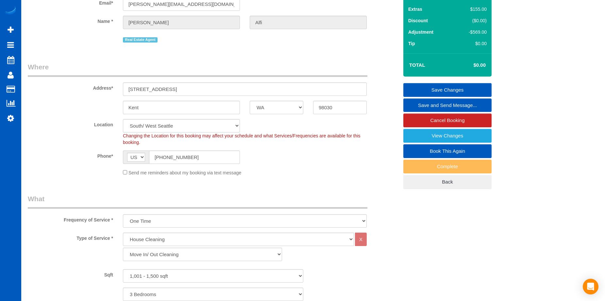
scroll to position [17, 0]
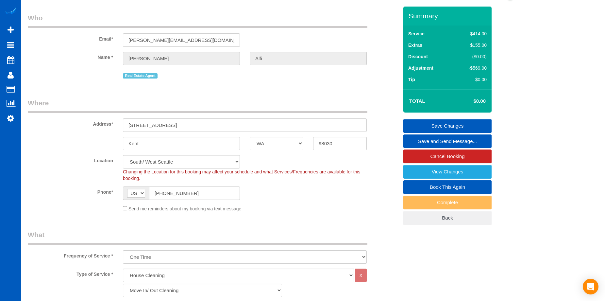
click at [420, 122] on link "Save Changes" at bounding box center [447, 126] width 88 height 14
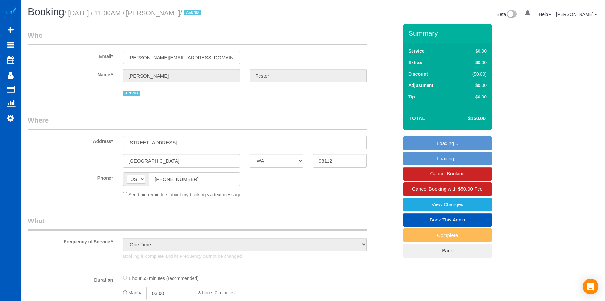
select select "WA"
select select "spot1"
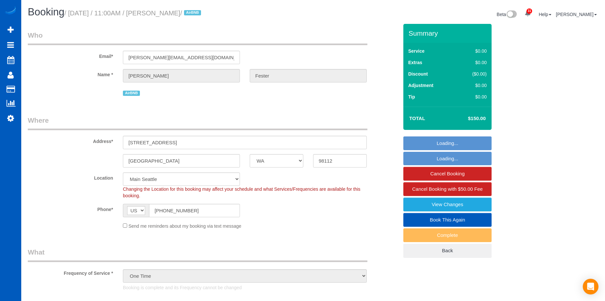
select select "object:1160"
select select "199"
select select "2"
select select "3"
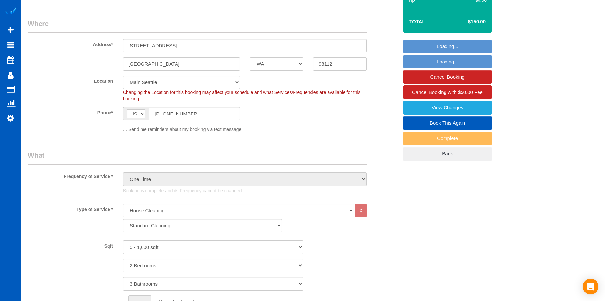
select select "2"
select select "3"
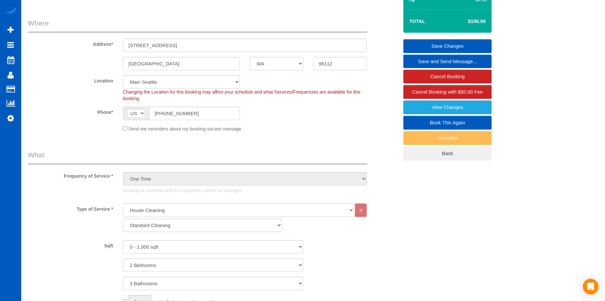
scroll to position [65, 0]
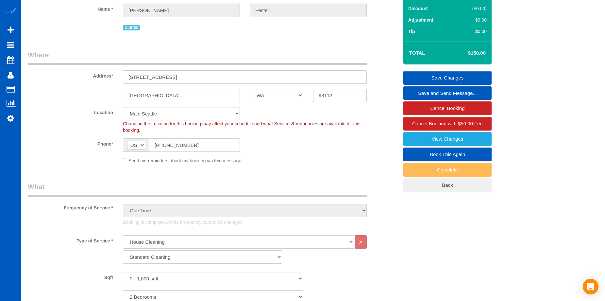
click at [414, 153] on link "Book This Again" at bounding box center [447, 154] width 88 height 14
select select "WA"
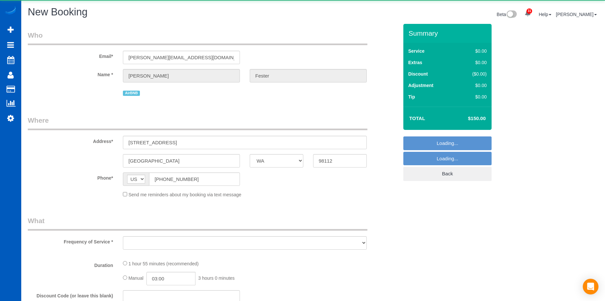
select select "string:fspay"
select select "199"
select select "2"
select select "3"
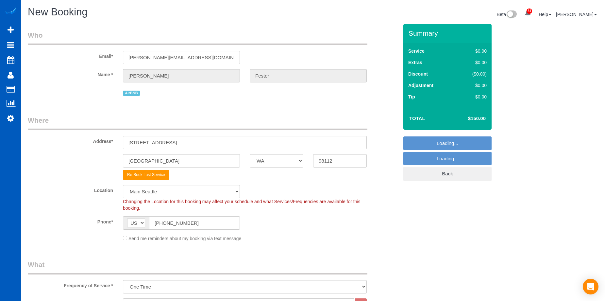
select select "object:2031"
select select "2"
select select "3"
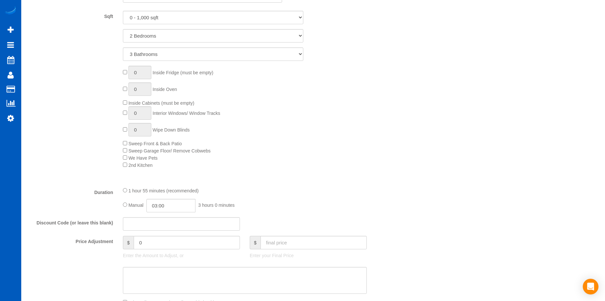
scroll to position [327, 0]
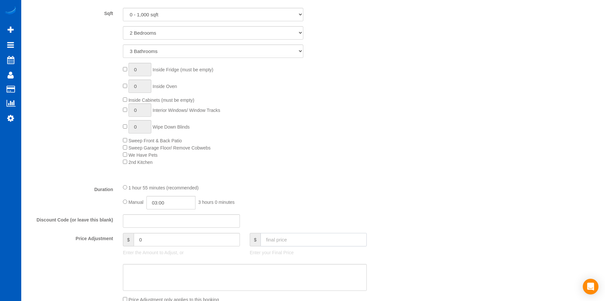
click at [286, 236] on input "text" at bounding box center [313, 239] width 106 height 13
type input "150"
click at [276, 270] on textarea at bounding box center [245, 277] width 244 height 27
type input "-9"
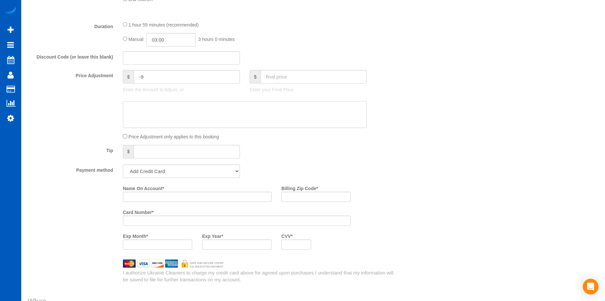
scroll to position [490, 0]
click at [197, 175] on select "Add Credit Card Cash Check Paypal" at bounding box center [181, 170] width 117 height 13
select select "string:cash"
click at [123, 164] on select "Add Credit Card Cash Check Paypal" at bounding box center [181, 170] width 117 height 13
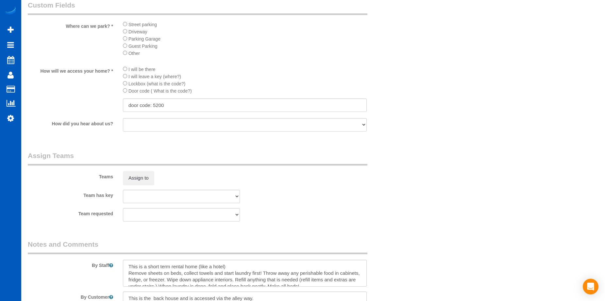
scroll to position [621, 0]
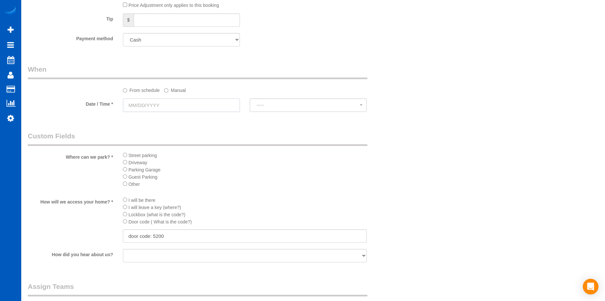
click at [174, 102] on input "text" at bounding box center [181, 104] width 117 height 13
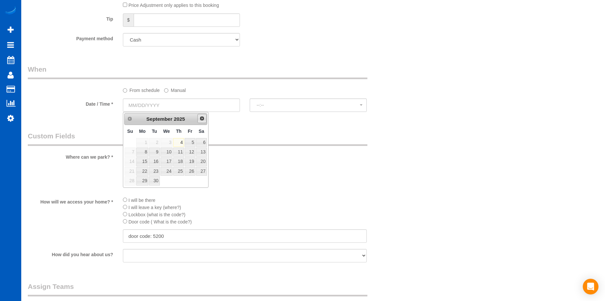
click at [202, 116] on span "Next" at bounding box center [201, 118] width 5 height 5
click at [127, 118] on span "Prev" at bounding box center [129, 118] width 5 height 5
click at [177, 88] on label "Manual" at bounding box center [175, 89] width 22 height 9
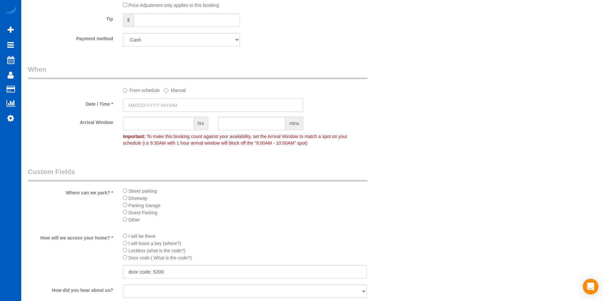
click at [170, 99] on input "text" at bounding box center [213, 104] width 180 height 13
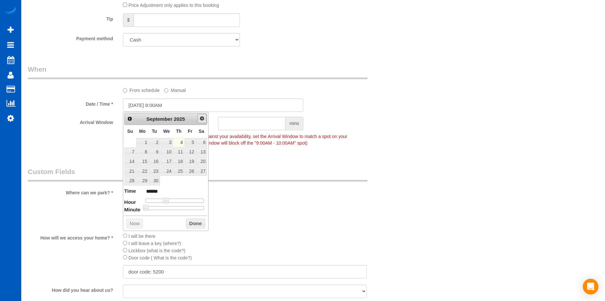
click at [200, 119] on span "Next" at bounding box center [201, 118] width 5 height 5
click at [130, 189] on link "30" at bounding box center [129, 190] width 11 height 9
type input "11/30/2025 9:00AM"
type input "******"
type input "11/30/2025 10:00AM"
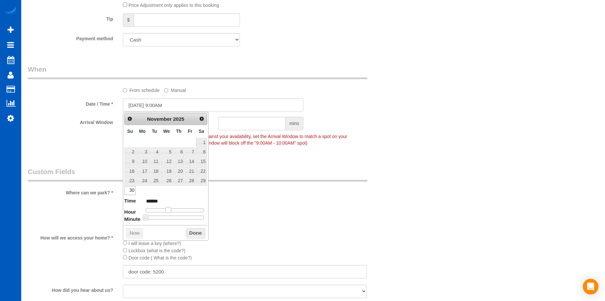
type input "*******"
type input "11/30/2025 11:00AM"
type input "*******"
drag, startPoint x: 167, startPoint y: 208, endPoint x: 175, endPoint y: 207, distance: 7.6
click at [175, 207] on span at bounding box center [173, 210] width 6 height 6
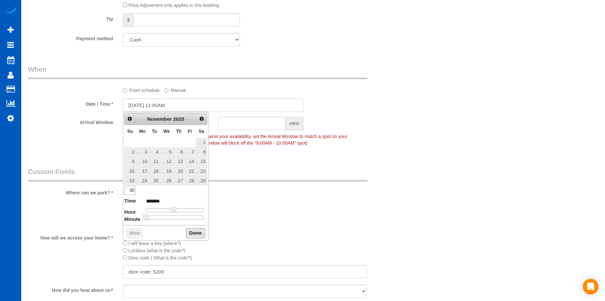
click at [194, 234] on button "Done" at bounding box center [195, 233] width 19 height 10
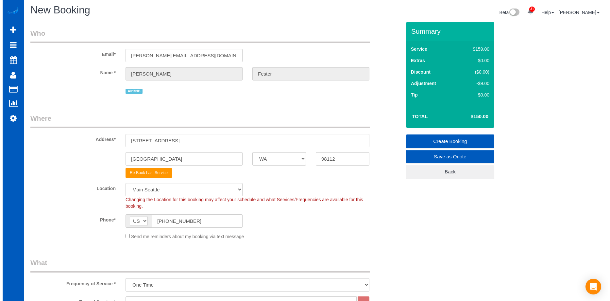
scroll to position [0, 0]
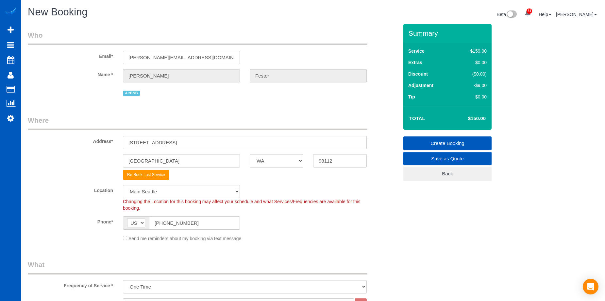
click at [430, 138] on link "Create Booking" at bounding box center [447, 143] width 88 height 14
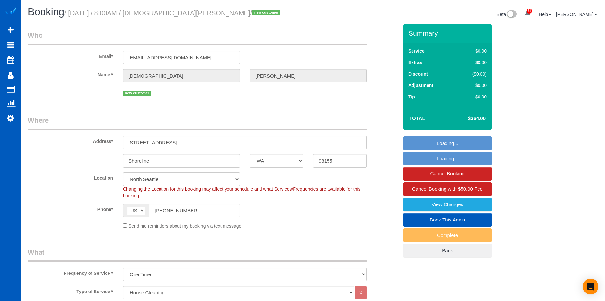
select select "WA"
select select "199"
select select "number:10"
select select "3"
select select "spot1"
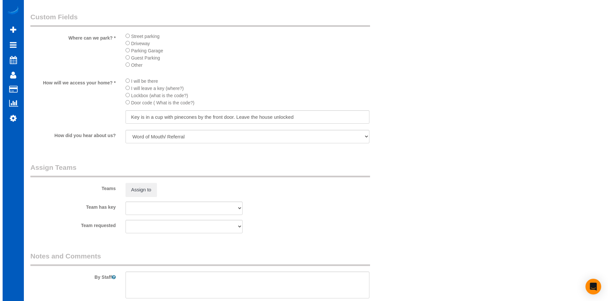
scroll to position [638, 0]
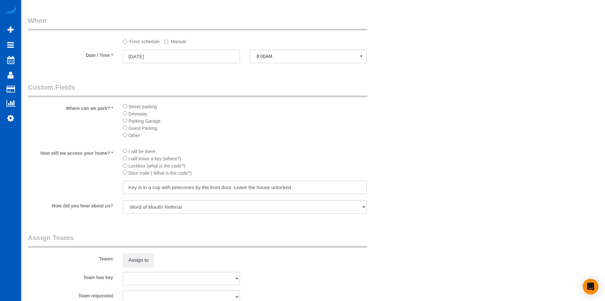
click at [210, 55] on input "[DATE]" at bounding box center [181, 56] width 117 height 13
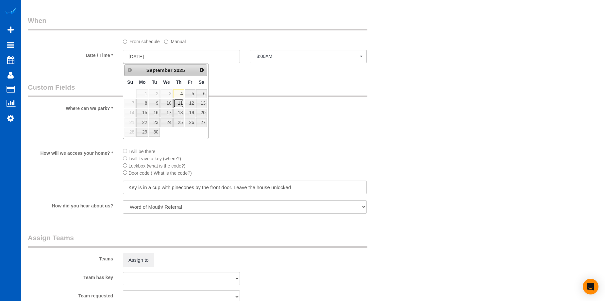
click at [179, 103] on link "11" at bounding box center [178, 103] width 11 height 9
type input "[DATE]"
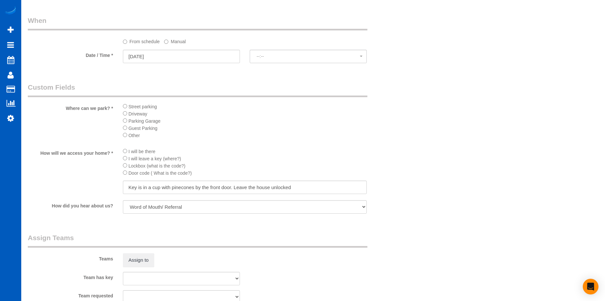
select select "spot13"
click at [147, 255] on button "Assign to" at bounding box center [138, 260] width 31 height 14
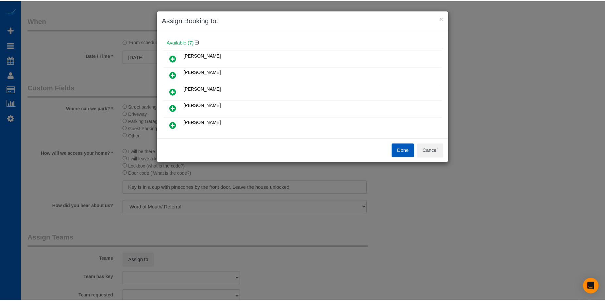
scroll to position [33, 0]
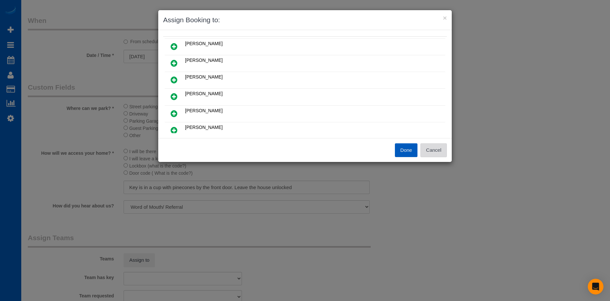
click at [440, 150] on button "Cancel" at bounding box center [433, 150] width 26 height 14
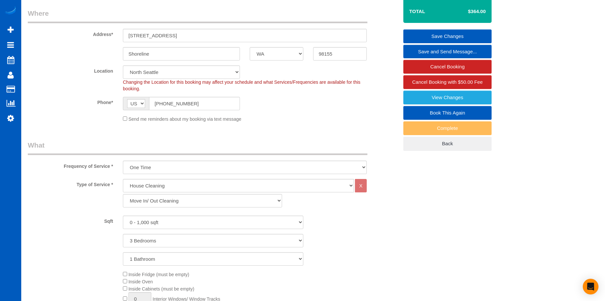
scroll to position [50, 0]
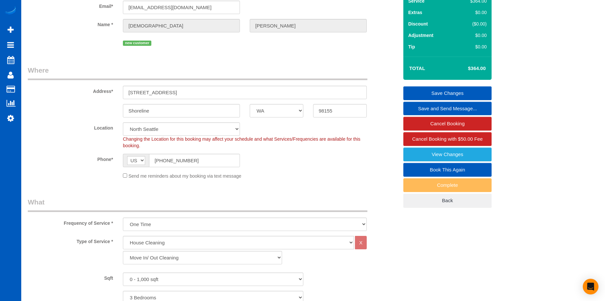
click at [425, 91] on link "Save Changes" at bounding box center [447, 93] width 88 height 14
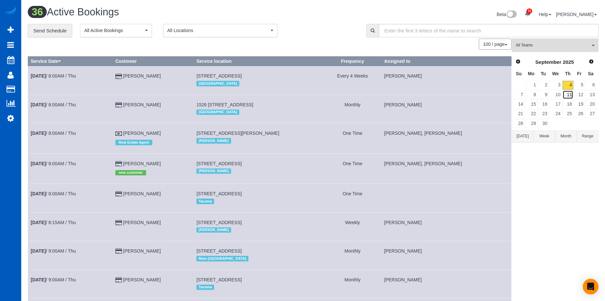
click at [567, 95] on link "11" at bounding box center [567, 94] width 11 height 9
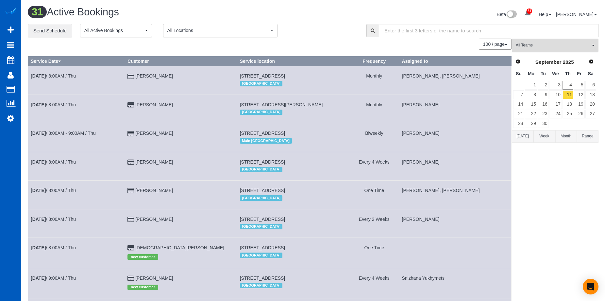
click at [562, 42] on span "All Teams" at bounding box center [552, 45] width 74 height 6
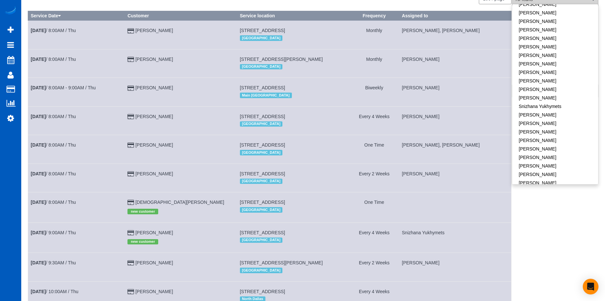
scroll to position [98, 0]
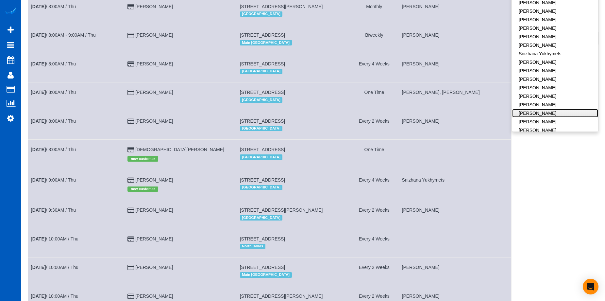
click at [566, 109] on link "[PERSON_NAME]" at bounding box center [555, 113] width 86 height 8
click at [562, 117] on link "[PERSON_NAME]" at bounding box center [555, 121] width 86 height 8
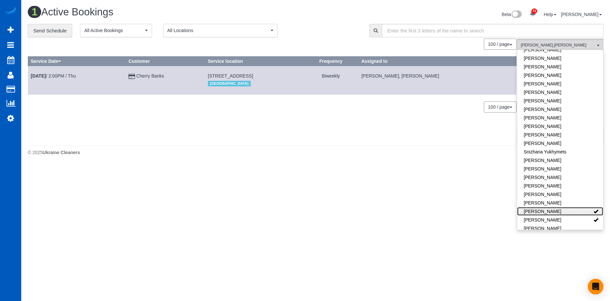
click at [574, 207] on link "[PERSON_NAME]" at bounding box center [560, 211] width 86 height 8
click at [565, 215] on link "[PERSON_NAME]" at bounding box center [560, 219] width 86 height 8
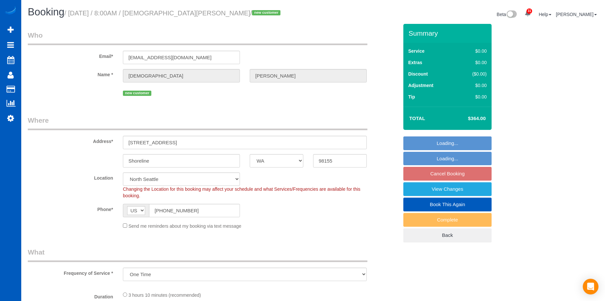
select select "WA"
select select "number:10"
select select "object:1052"
select select "199"
select select "3"
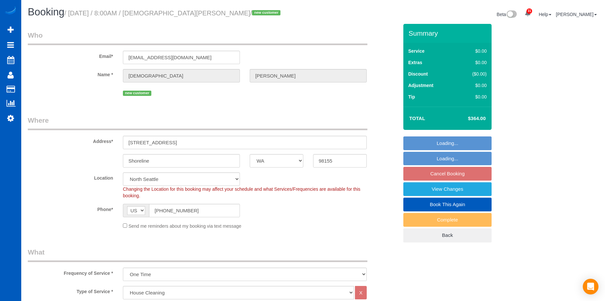
select select "spot1"
select select "3"
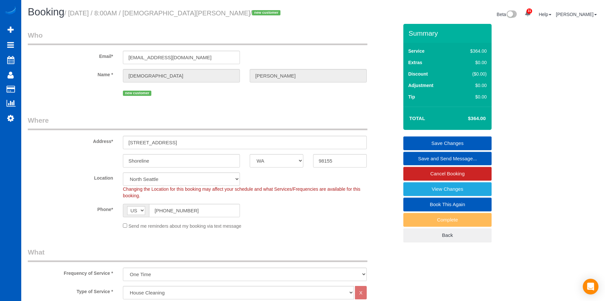
click at [420, 156] on link "Save and Send Message..." at bounding box center [447, 159] width 88 height 14
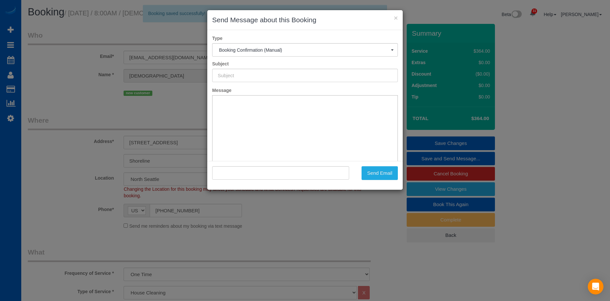
type input "Cleaning Service Confirmed!"
type input ""[PERSON_NAME]" <[EMAIL_ADDRESS][DOMAIN_NAME]>"
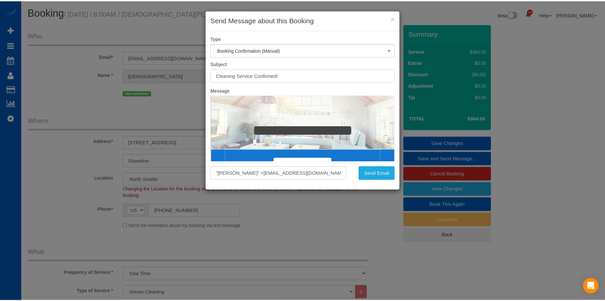
scroll to position [65, 0]
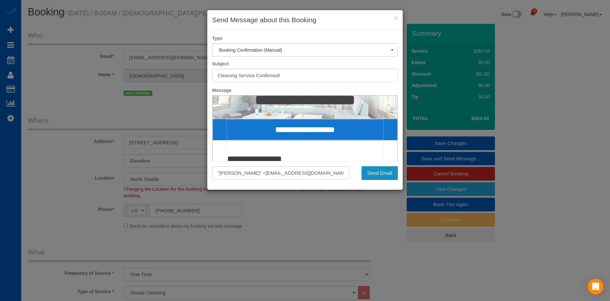
click at [387, 171] on button "Send Email" at bounding box center [379, 173] width 36 height 14
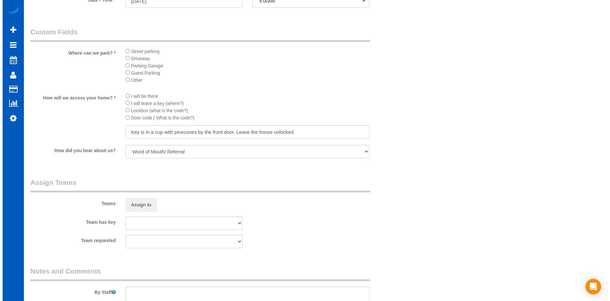
scroll to position [784, 0]
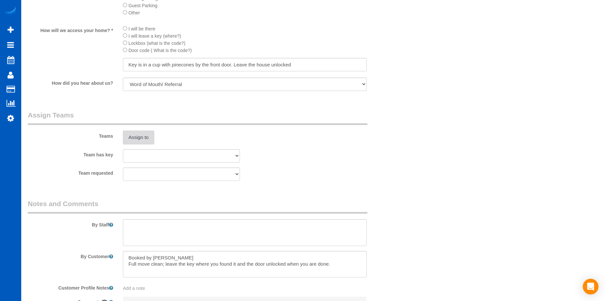
click at [148, 137] on button "Assign to" at bounding box center [138, 137] width 31 height 14
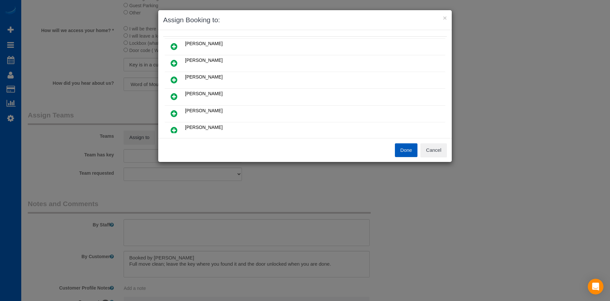
scroll to position [65, 0]
click at [177, 93] on link at bounding box center [173, 97] width 15 height 13
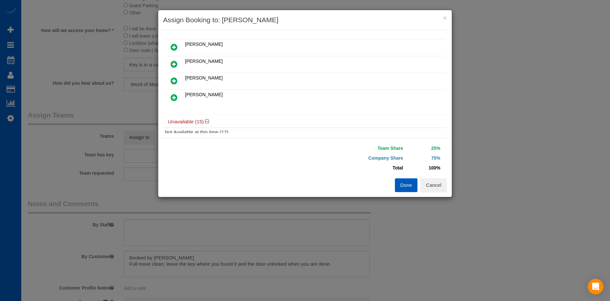
click at [177, 95] on icon at bounding box center [174, 97] width 7 height 8
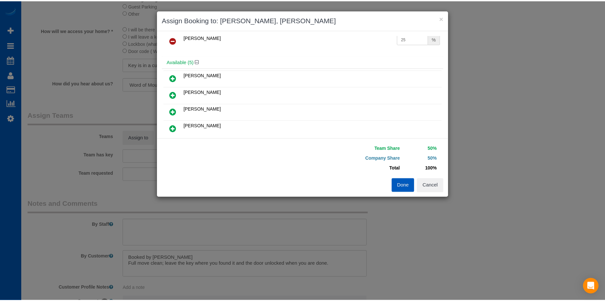
scroll to position [0, 0]
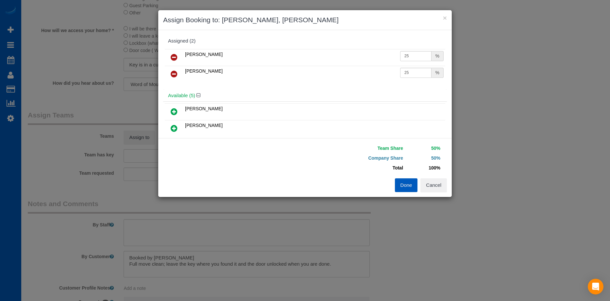
click at [399, 184] on button "Done" at bounding box center [406, 185] width 23 height 14
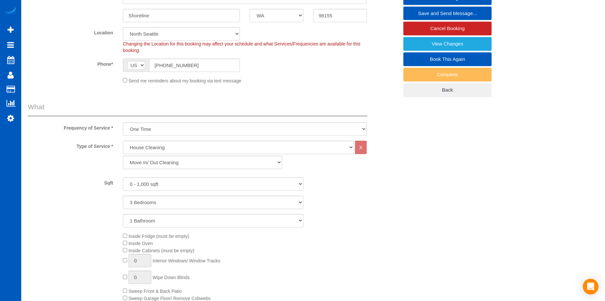
scroll to position [327, 0]
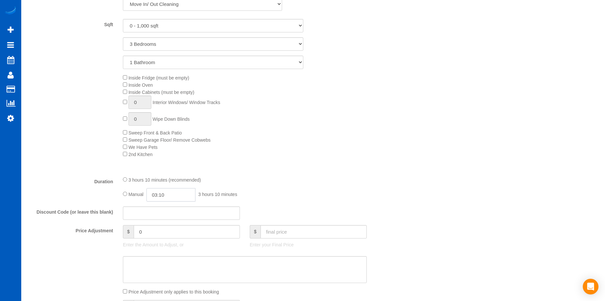
click at [173, 197] on input "03:10" at bounding box center [170, 194] width 49 height 13
type input "04:00"
click at [158, 238] on li "04:00" at bounding box center [163, 241] width 29 height 8
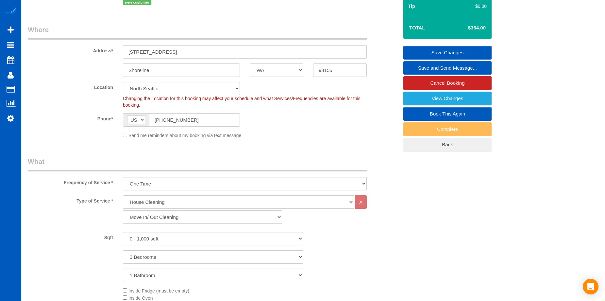
scroll to position [65, 0]
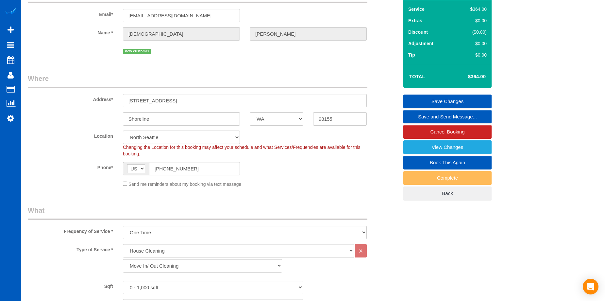
select select "spot16"
click at [419, 100] on link "Save Changes" at bounding box center [447, 101] width 88 height 14
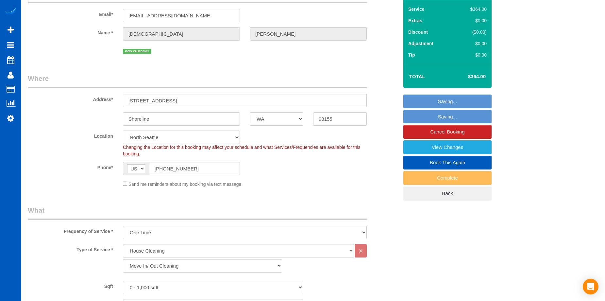
scroll to position [42, 0]
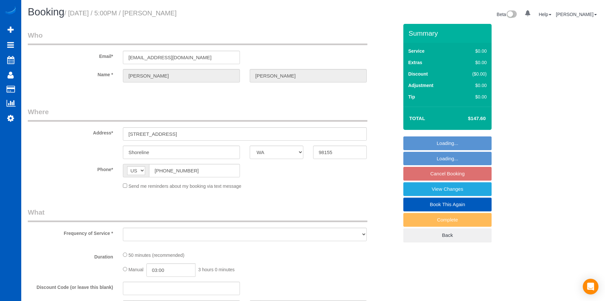
select select "WA"
select select "number:8"
select select "string:fspay-0bf6313d-8e6d-45bc-a359-8aedc4c0f3e1"
select select "object:917"
select select "spot4"
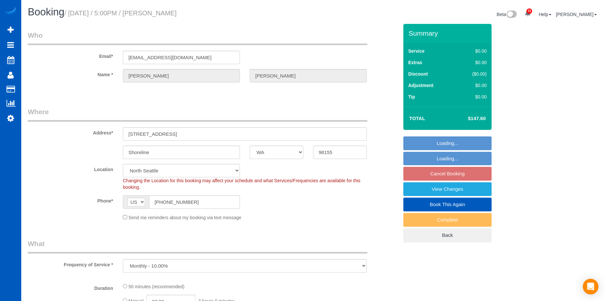
select select "object:1125"
select select "2"
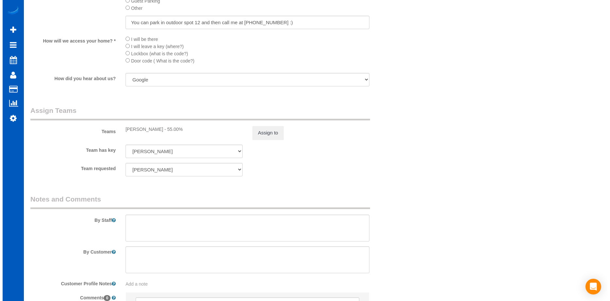
scroll to position [686, 0]
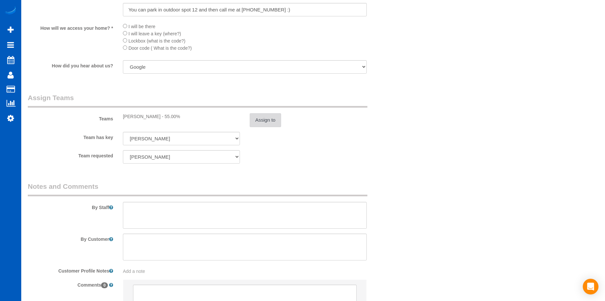
click at [261, 117] on button "Assign to" at bounding box center [265, 120] width 31 height 14
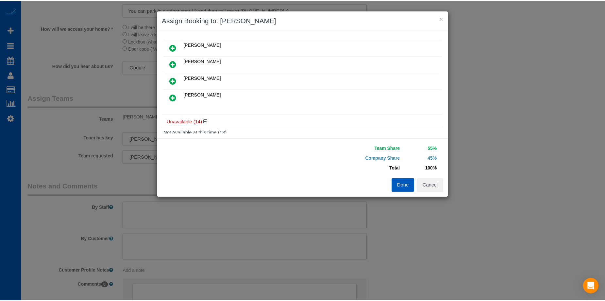
scroll to position [0, 0]
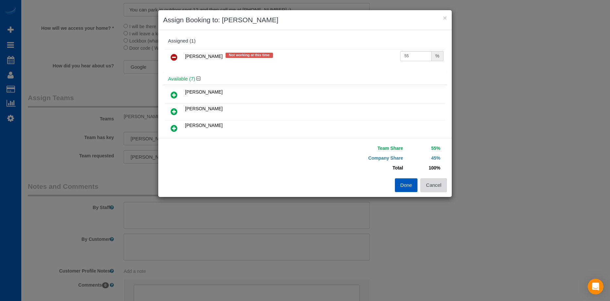
click at [435, 181] on button "Cancel" at bounding box center [433, 185] width 26 height 14
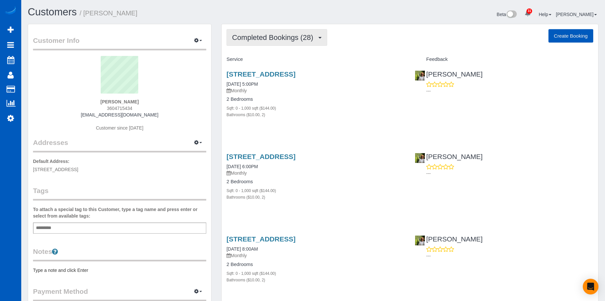
click at [294, 36] on span "Completed Bookings (28)" at bounding box center [274, 37] width 84 height 8
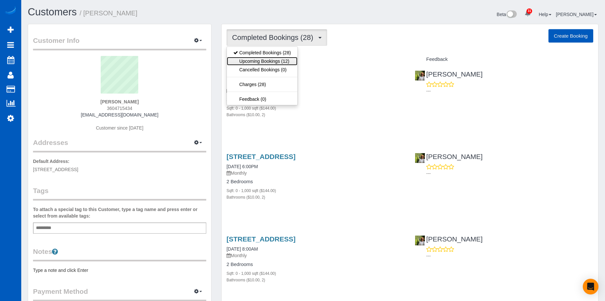
click at [273, 64] on link "Upcoming Bookings (12)" at bounding box center [262, 61] width 71 height 8
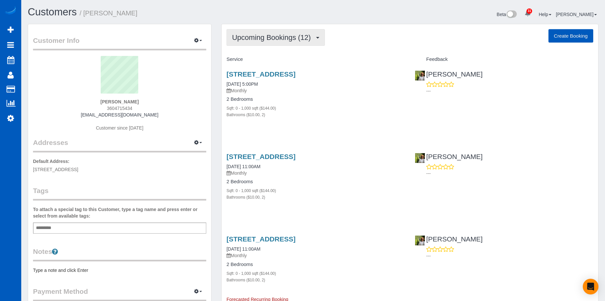
click at [295, 38] on span "Upcoming Bookings (12)" at bounding box center [273, 37] width 82 height 8
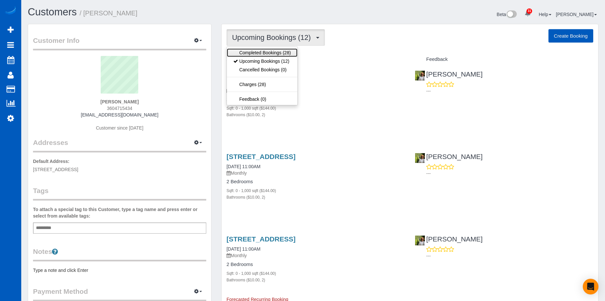
click at [270, 53] on link "Completed Bookings (28)" at bounding box center [262, 52] width 71 height 8
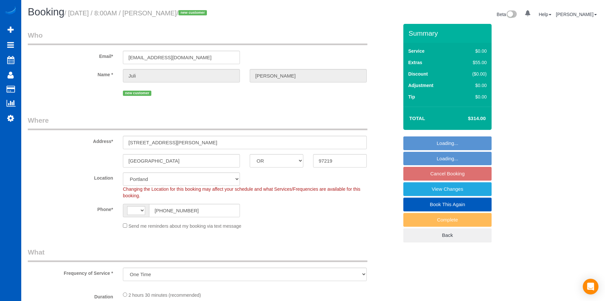
select select "OR"
select select "object:713"
select select "199"
select select "2001"
select select "3"
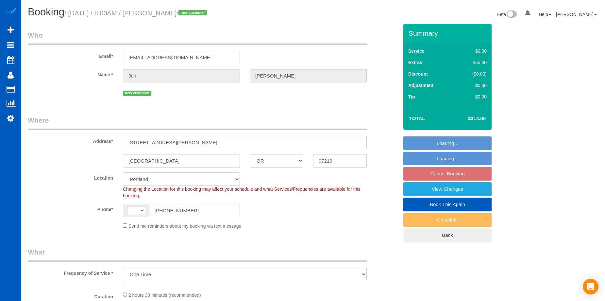
select select "2"
select select "string:[GEOGRAPHIC_DATA]"
select select "spot1"
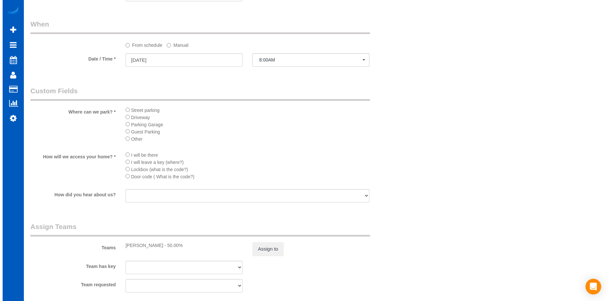
scroll to position [784, 0]
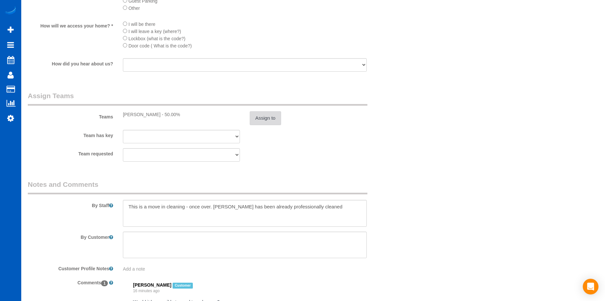
click at [275, 121] on button "Assign to" at bounding box center [265, 118] width 31 height 14
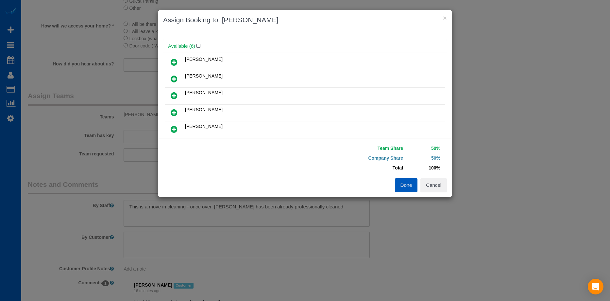
scroll to position [65, 0]
click at [176, 113] on icon at bounding box center [174, 113] width 7 height 8
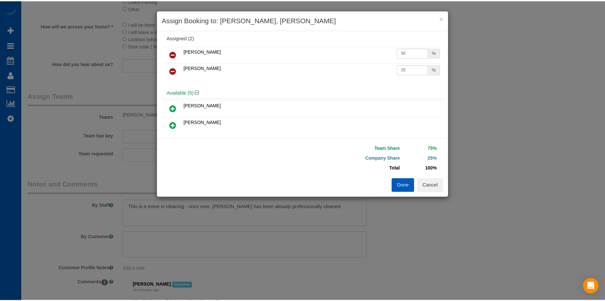
scroll to position [0, 0]
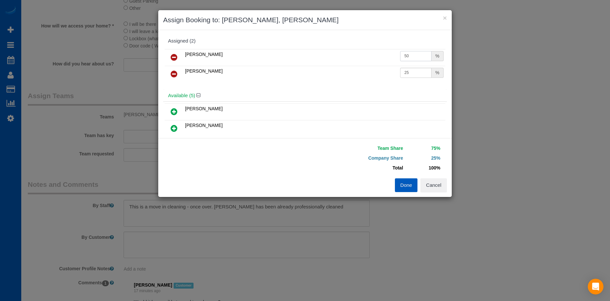
click at [411, 56] on input "50" at bounding box center [415, 56] width 31 height 10
drag, startPoint x: 416, startPoint y: 53, endPoint x: 357, endPoint y: 53, distance: 58.8
click at [357, 53] on tr "Raissa Radionova 50 %" at bounding box center [305, 57] width 280 height 17
type input "25"
click at [403, 187] on button "Done" at bounding box center [406, 185] width 23 height 14
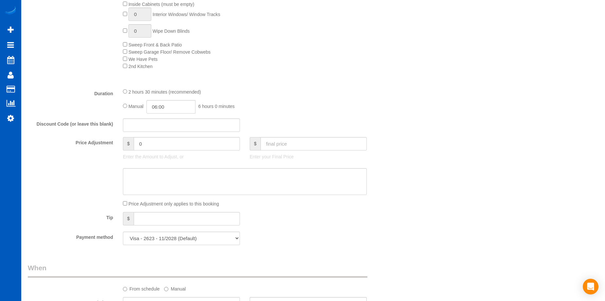
scroll to position [457, 0]
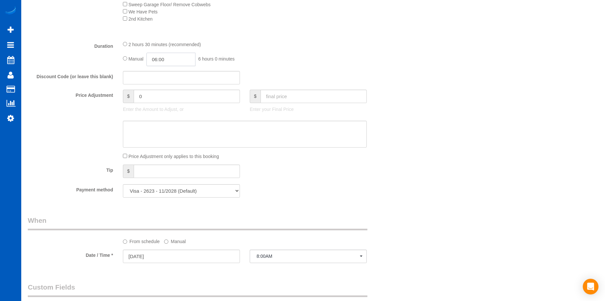
click at [165, 63] on input "06:00" at bounding box center [170, 59] width 49 height 13
type input "03:30"
click at [163, 102] on li "03:30" at bounding box center [163, 102] width 29 height 8
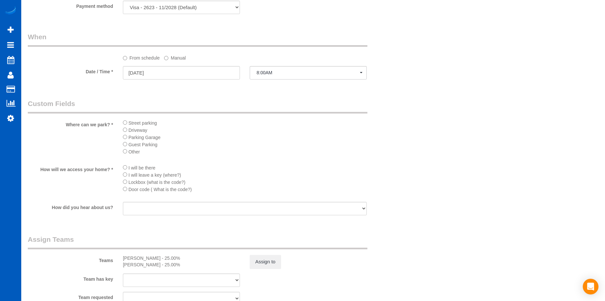
select select "spot18"
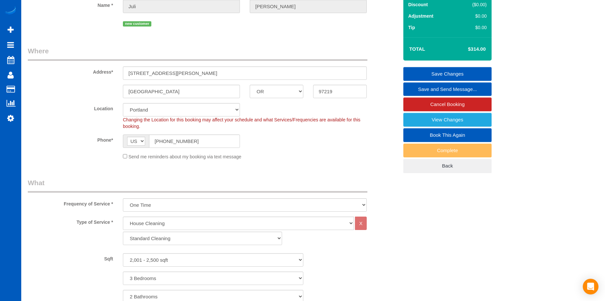
scroll to position [0, 0]
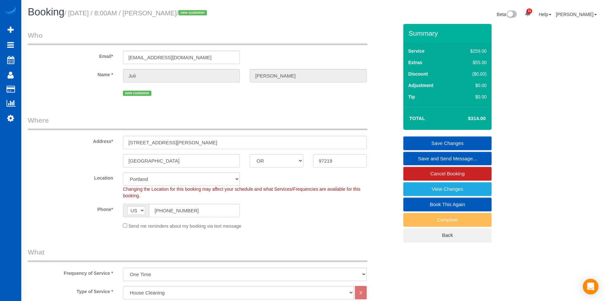
click at [445, 139] on link "Save Changes" at bounding box center [447, 143] width 88 height 14
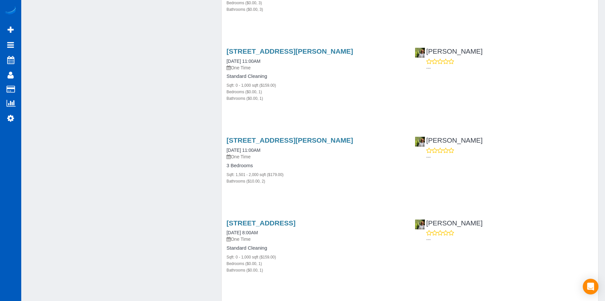
scroll to position [1078, 0]
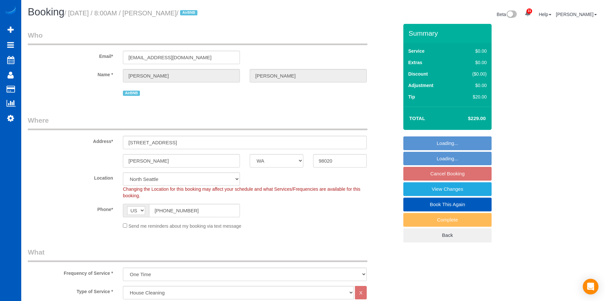
select select "WA"
select select "199"
select select "1501"
select select "3"
select select "2"
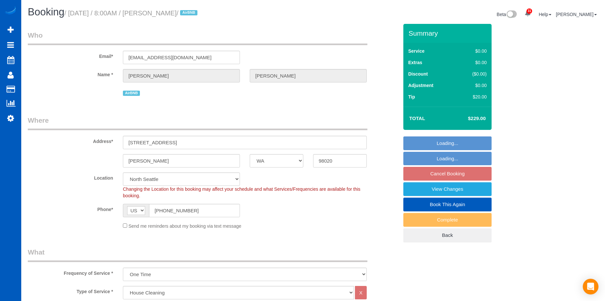
select select "string:fspay-5441cce4-d2fe-40b9-bdc4-a64cefa5af6f"
select select "spot1"
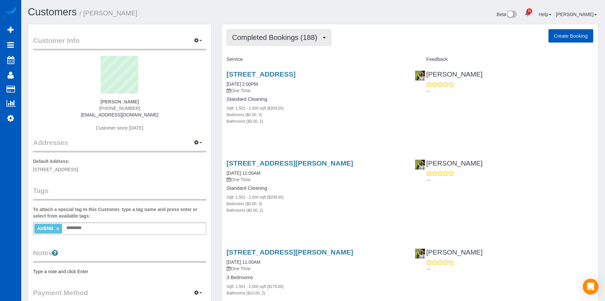
click at [294, 35] on span "Completed Bookings (188)" at bounding box center [276, 37] width 88 height 8
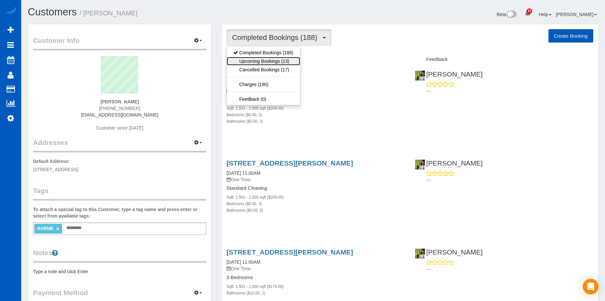
click at [284, 59] on link "Upcoming Bookings (13)" at bounding box center [263, 61] width 73 height 8
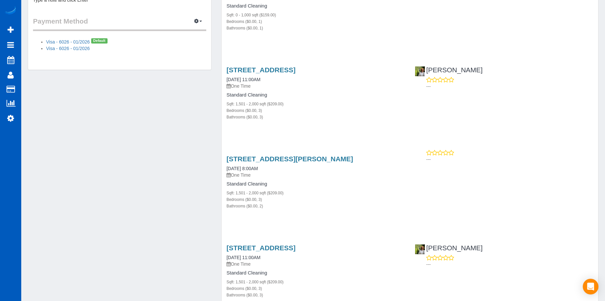
scroll to position [294, 0]
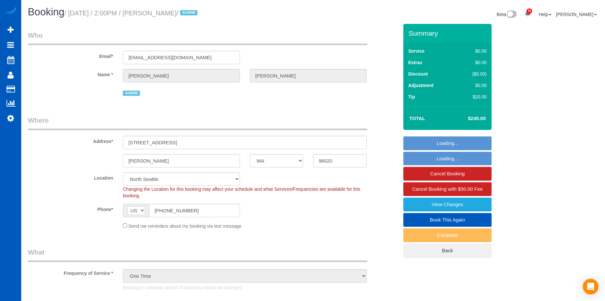
select select "WA"
select select "string:fspay-5441cce4-d2fe-40b9-bdc4-a64cefa5af6f"
select select "199"
select select "1501"
select select "3"
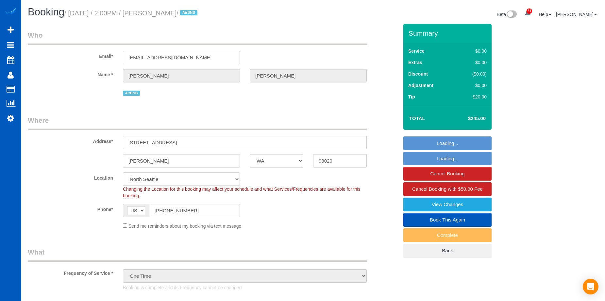
select select "3"
select select "spot1"
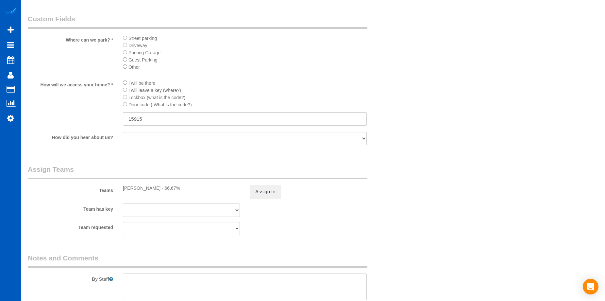
scroll to position [879, 0]
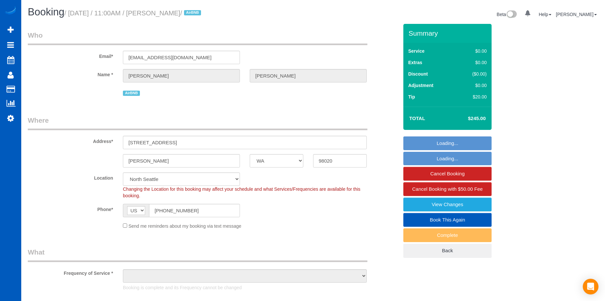
select select "WA"
select select "string:fspay-5441cce4-d2fe-40b9-bdc4-a64cefa5af6f"
select select "1501"
select select "2"
select select "object:1009"
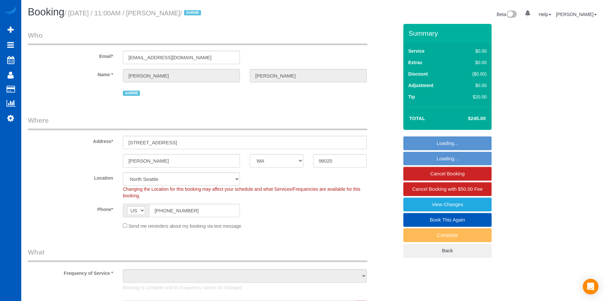
select select "spot1"
select select "object:1137"
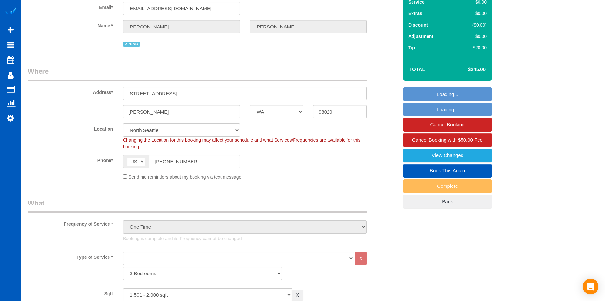
select select "1501"
select select "2"
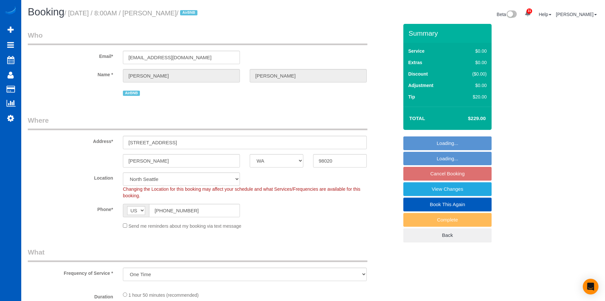
select select "WA"
select select "string:fspay-5441cce4-d2fe-40b9-bdc4-a64cefa5af6f"
select select "object:917"
select select "spot1"
select select "199"
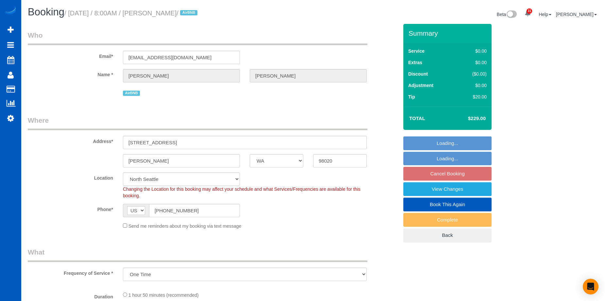
select select "1501"
select select "3"
select select "2"
select select "1501"
select select "3"
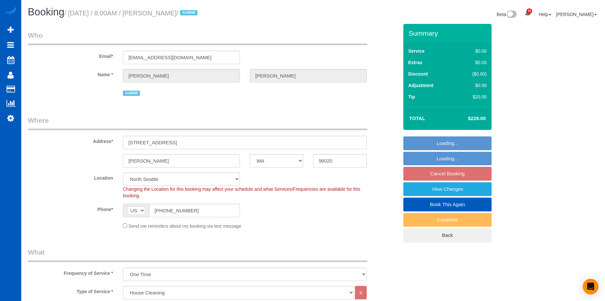
select select "2"
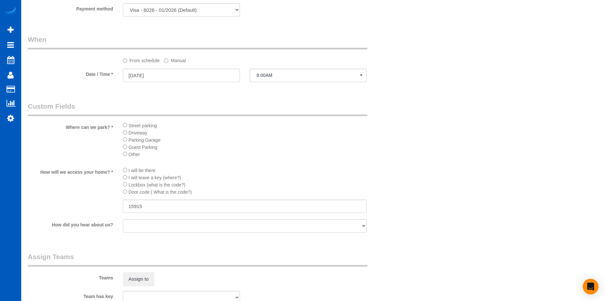
scroll to position [555, 0]
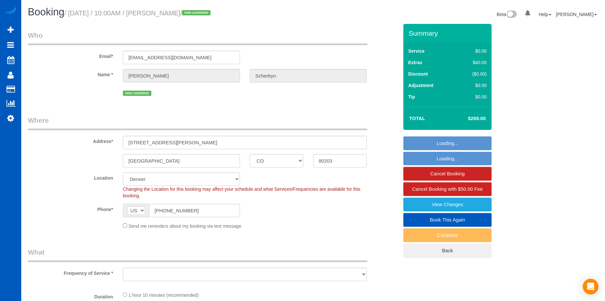
select select "CO"
select select "199"
select select "object:1037"
select select "string:fspay-76b5ec40-f852-43e3-8ec1-a69f963e6cd2"
select select "spot1"
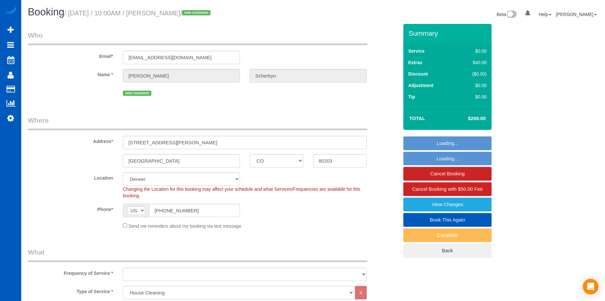
select select "number:8"
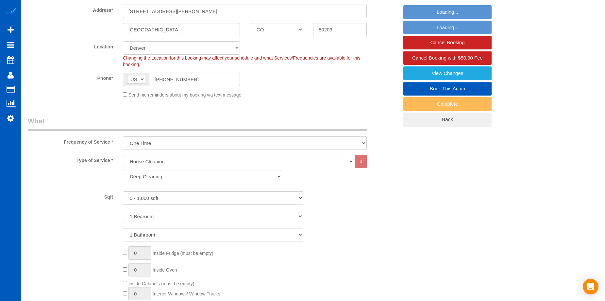
select select "object:1180"
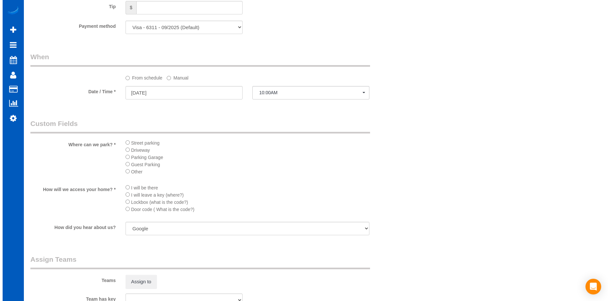
scroll to position [751, 0]
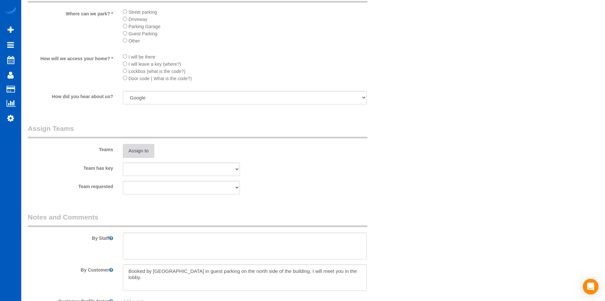
click at [145, 152] on button "Assign to" at bounding box center [138, 151] width 31 height 14
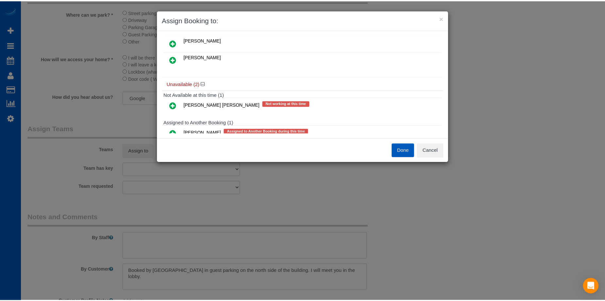
scroll to position [10, 0]
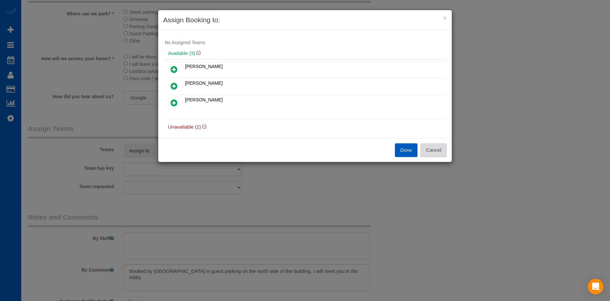
click at [433, 154] on button "Cancel" at bounding box center [433, 150] width 26 height 14
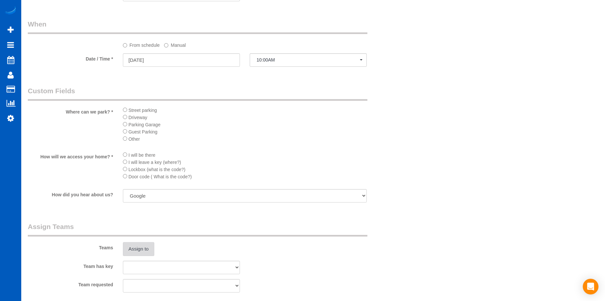
scroll to position [784, 0]
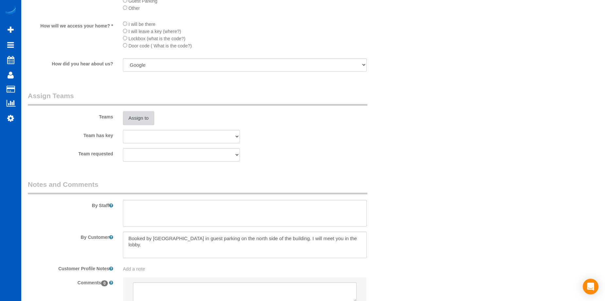
click at [145, 113] on button "Assign to" at bounding box center [138, 118] width 31 height 14
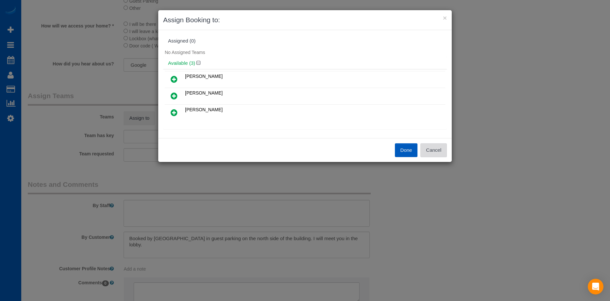
click at [433, 147] on button "Cancel" at bounding box center [433, 150] width 26 height 14
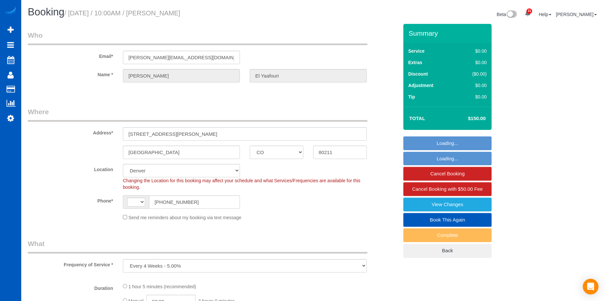
select select "CO"
select select "object:918"
select select "string:[GEOGRAPHIC_DATA]"
select select "string:fspay-28ed72cf-78d9-4a48-a52c-e3ec85cc28ad"
select select "199"
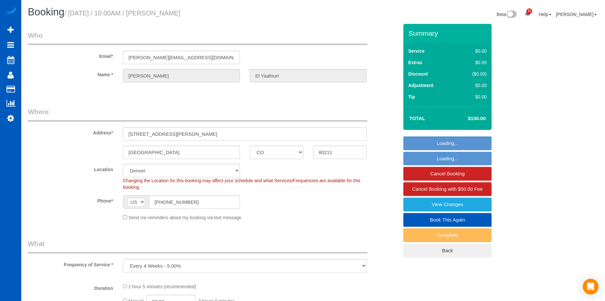
select select "2"
select select "spot1"
select select "2"
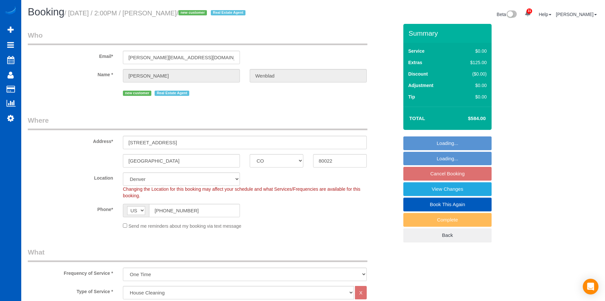
select select "CO"
select select "199"
select select "1501"
select select "3"
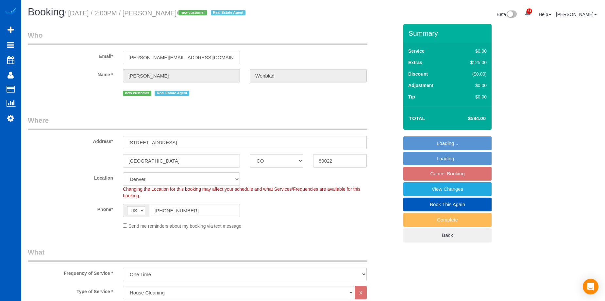
select select "spot2"
select select "number:8"
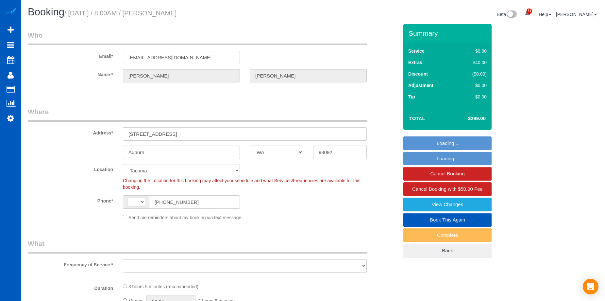
select select "WA"
select select "string:fspay-fbff474c-d7b8-4541-b73b-d923f8489dd4"
select select "number:10"
select select "string:[GEOGRAPHIC_DATA]"
select select "object:1122"
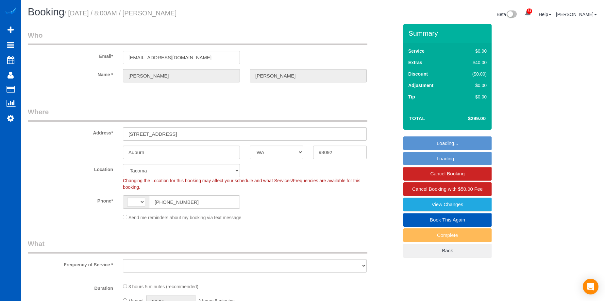
select select "199"
select select "2001"
select select "3"
select select "4"
select select "spot1"
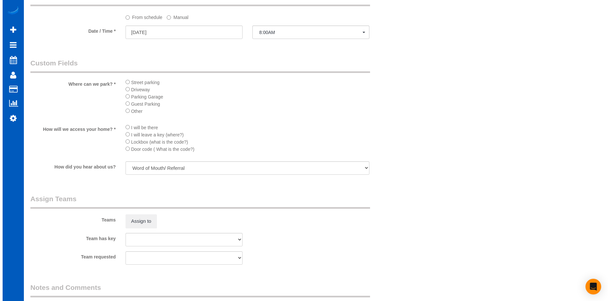
scroll to position [719, 0]
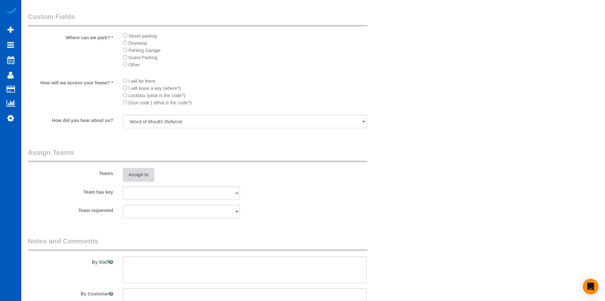
click at [137, 169] on button "Assign to" at bounding box center [138, 175] width 31 height 14
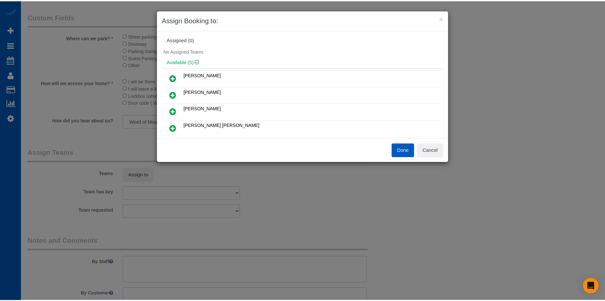
scroll to position [0, 0]
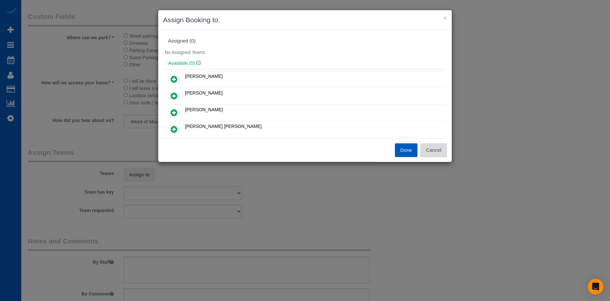
click at [436, 149] on button "Cancel" at bounding box center [433, 150] width 26 height 14
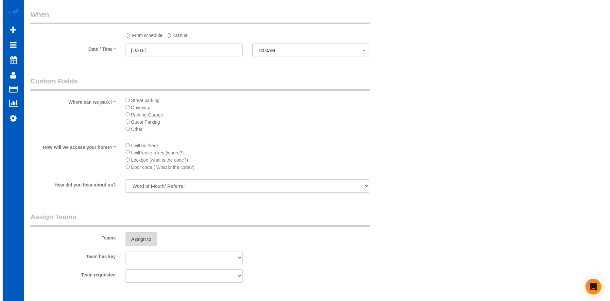
scroll to position [686, 0]
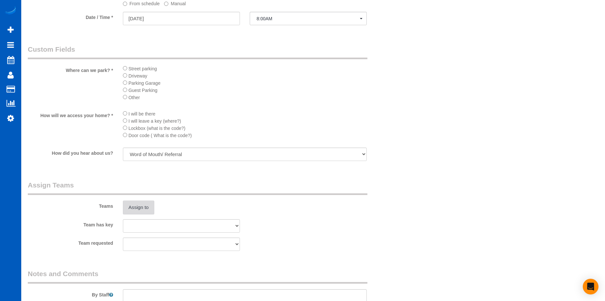
click at [129, 206] on button "Assign to" at bounding box center [138, 207] width 31 height 14
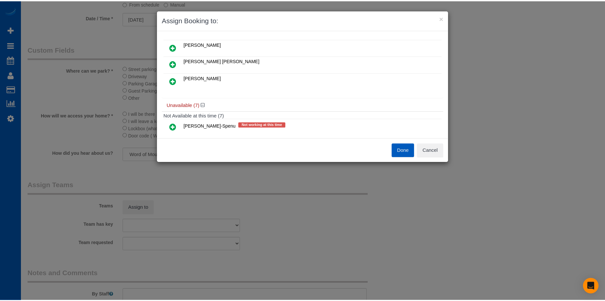
scroll to position [33, 0]
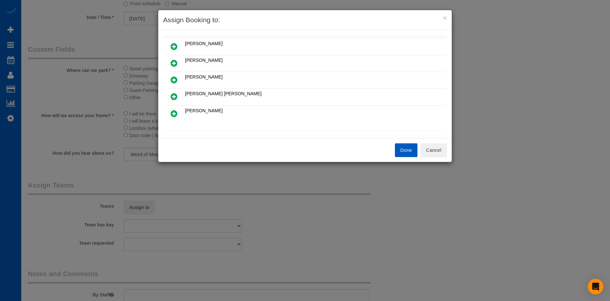
click at [433, 157] on div "Done Cancel" at bounding box center [304, 150] width 293 height 24
click at [433, 153] on button "Cancel" at bounding box center [433, 150] width 26 height 14
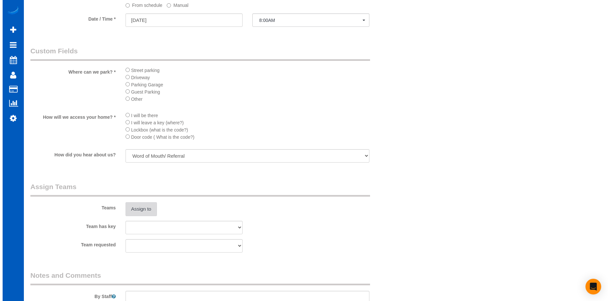
scroll to position [686, 0]
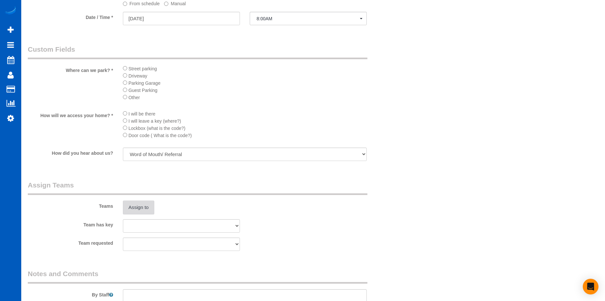
click at [129, 205] on button "Assign to" at bounding box center [138, 207] width 31 height 14
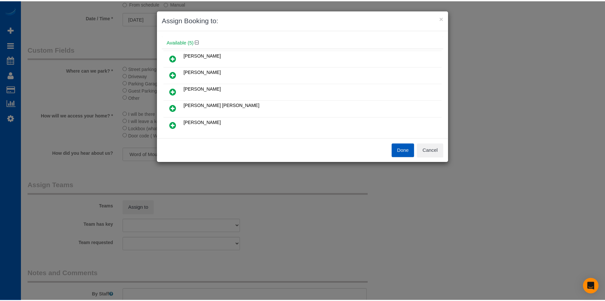
scroll to position [33, 0]
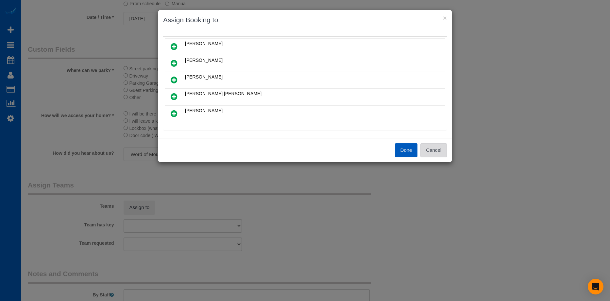
click at [444, 148] on button "Cancel" at bounding box center [433, 150] width 26 height 14
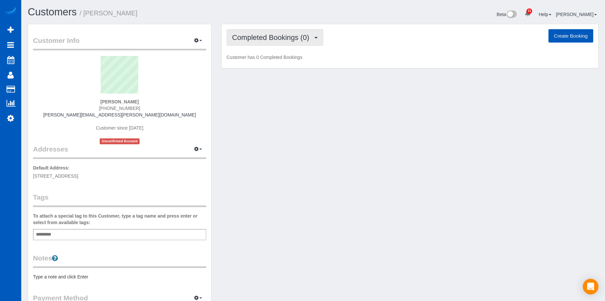
click at [255, 36] on span "Completed Bookings (0)" at bounding box center [272, 37] width 80 height 8
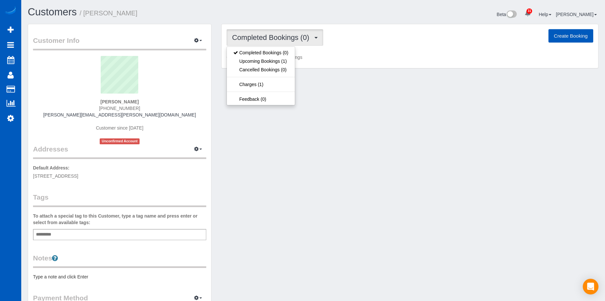
click at [255, 36] on span "Completed Bookings (0)" at bounding box center [272, 37] width 80 height 8
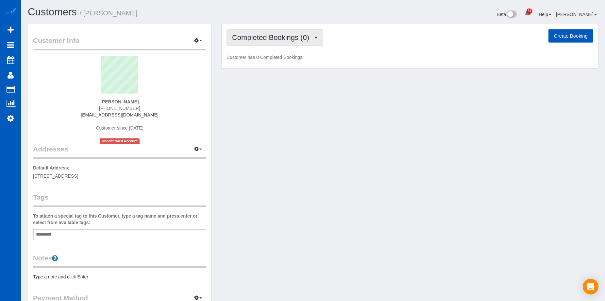
click at [276, 34] on span "Completed Bookings (0)" at bounding box center [272, 37] width 80 height 8
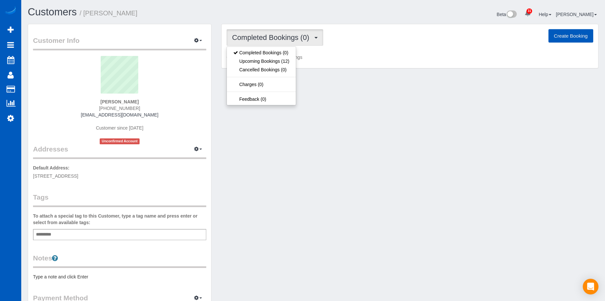
click at [276, 34] on span "Completed Bookings (0)" at bounding box center [272, 37] width 80 height 8
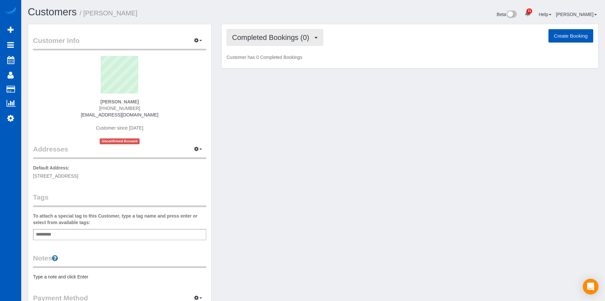
click at [255, 36] on span "Completed Bookings (0)" at bounding box center [272, 37] width 80 height 8
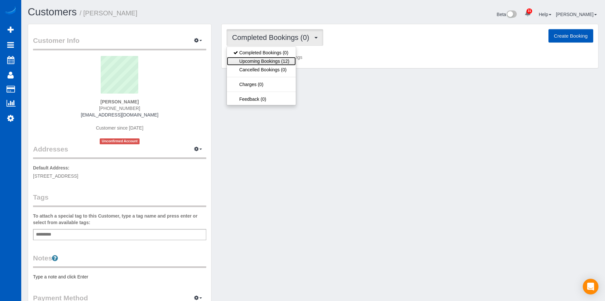
click at [257, 61] on link "Upcoming Bookings (12)" at bounding box center [261, 61] width 69 height 8
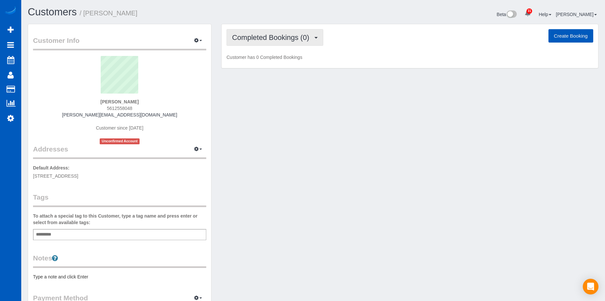
drag, startPoint x: 265, startPoint y: 29, endPoint x: 265, endPoint y: 33, distance: 4.0
click at [265, 31] on button "Completed Bookings (0)" at bounding box center [274, 37] width 97 height 17
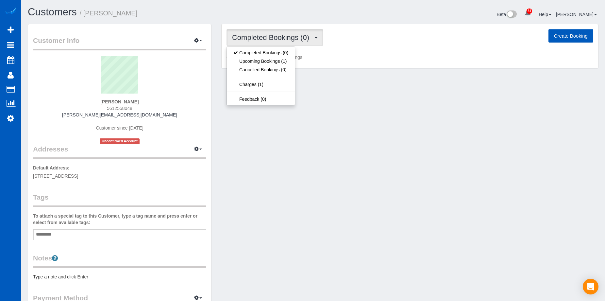
click at [265, 34] on span "Completed Bookings (0)" at bounding box center [272, 37] width 80 height 8
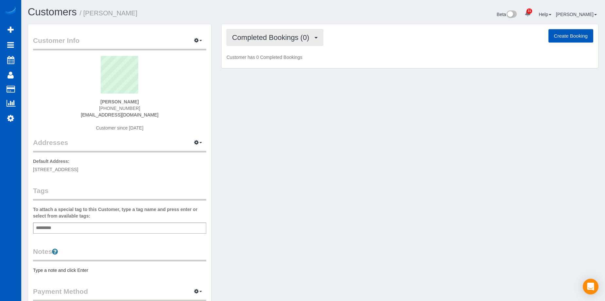
click at [273, 37] on span "Completed Bookings (0)" at bounding box center [272, 37] width 80 height 8
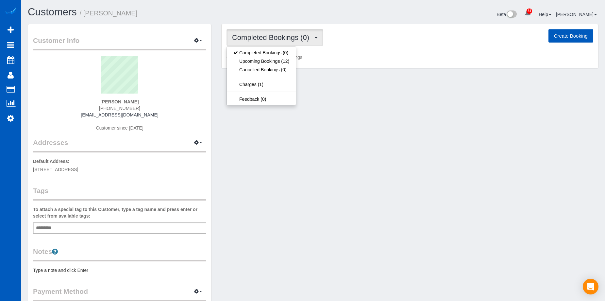
click at [273, 37] on span "Completed Bookings (0)" at bounding box center [272, 37] width 80 height 8
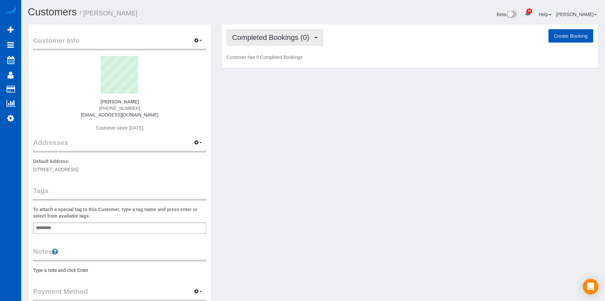
click at [277, 37] on span "Completed Bookings (0)" at bounding box center [272, 37] width 80 height 8
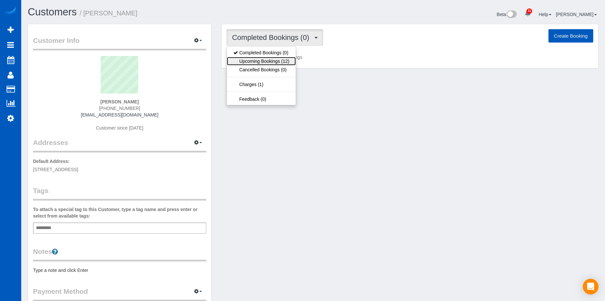
click at [266, 60] on link "Upcoming Bookings (12)" at bounding box center [261, 61] width 69 height 8
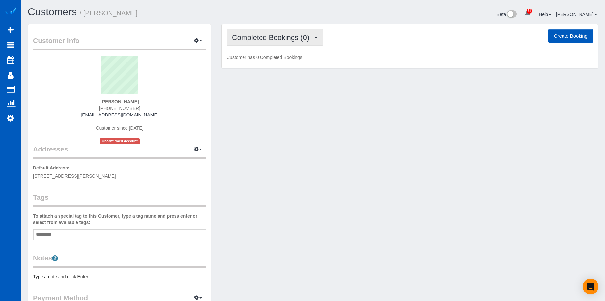
click at [271, 39] on span "Completed Bookings (0)" at bounding box center [272, 37] width 80 height 8
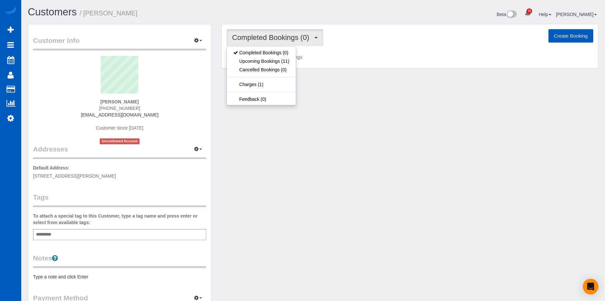
click at [271, 36] on span "Completed Bookings (0)" at bounding box center [272, 37] width 80 height 8
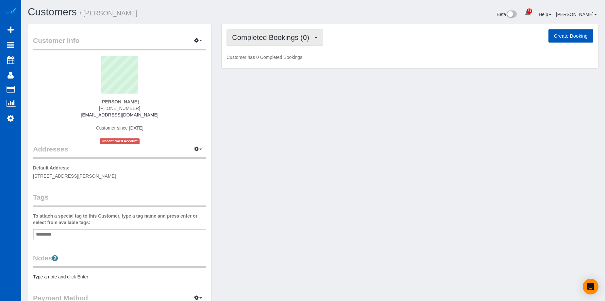
click at [271, 36] on span "Completed Bookings (0)" at bounding box center [272, 37] width 80 height 8
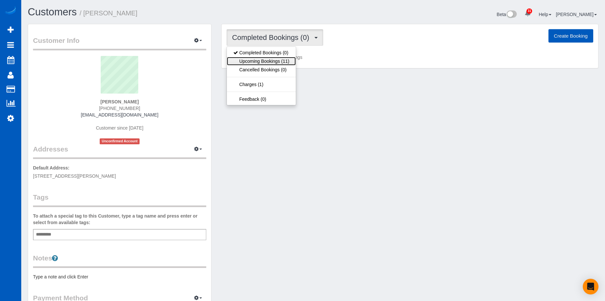
click at [260, 60] on link "Upcoming Bookings (11)" at bounding box center [261, 61] width 69 height 8
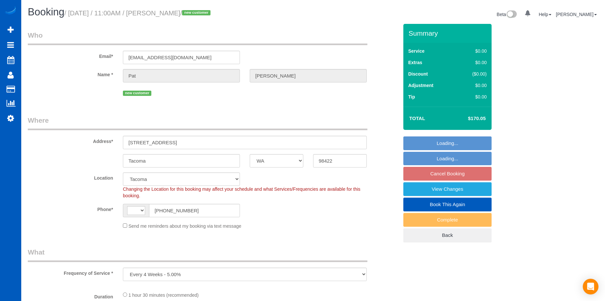
select select "WA"
select select "object:676"
select select "string:[GEOGRAPHIC_DATA]"
select select "199"
select select "1001"
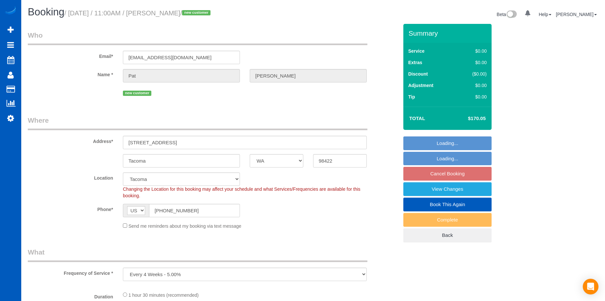
select select "2"
select select "spot2"
select select "1001"
select select "2"
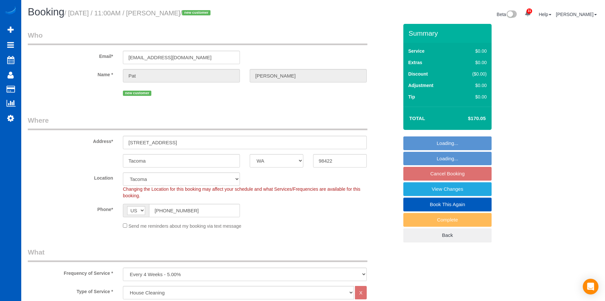
select select "2"
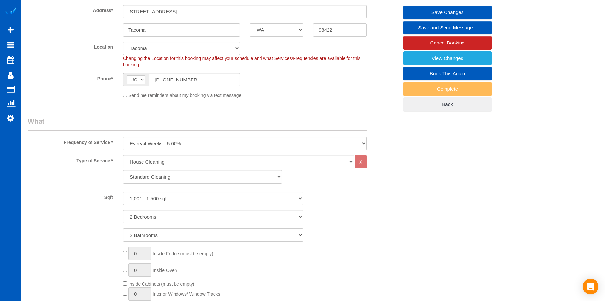
scroll to position [33, 0]
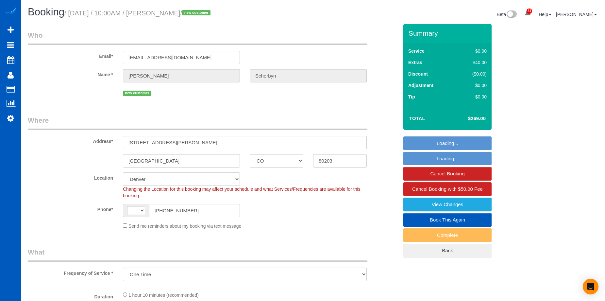
select select "CO"
select select "number:8"
select select "object:813"
select select "string:[GEOGRAPHIC_DATA]"
select select "199"
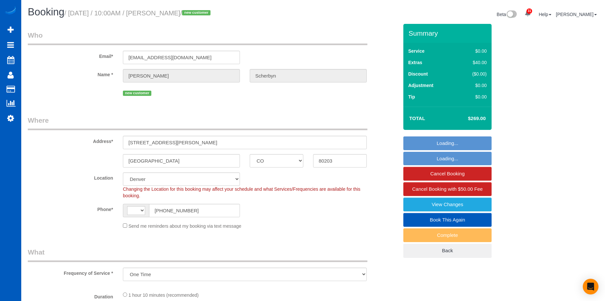
select select "spot1"
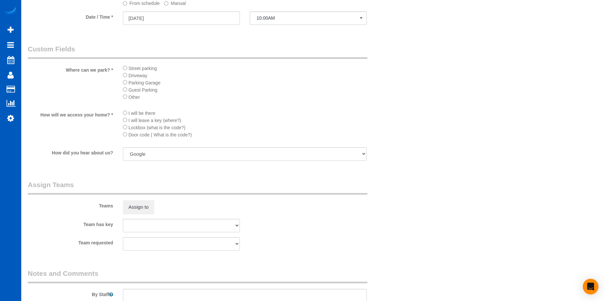
scroll to position [719, 0]
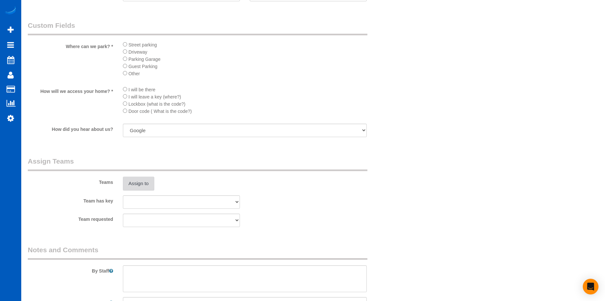
click at [146, 180] on button "Assign to" at bounding box center [138, 183] width 31 height 14
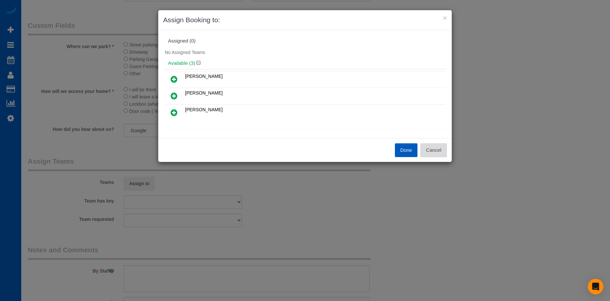
click at [440, 148] on button "Cancel" at bounding box center [433, 150] width 26 height 14
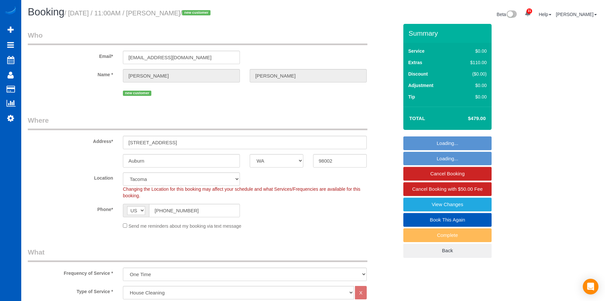
select select "WA"
select select "199"
select select "2001"
select select "4"
select select "2"
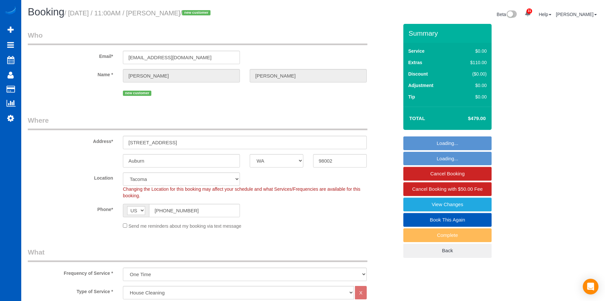
select select "spot2"
select select "number:8"
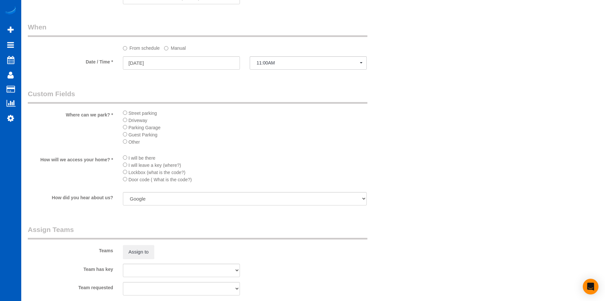
scroll to position [719, 0]
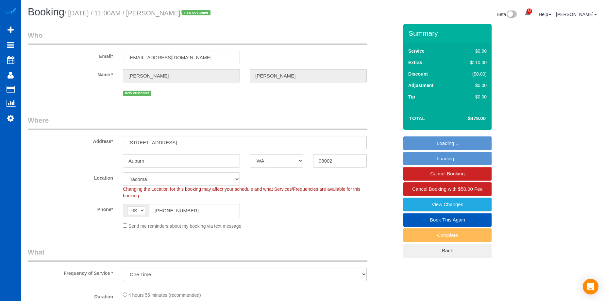
select select "WA"
select select "object:819"
select select "spot2"
select select "number:8"
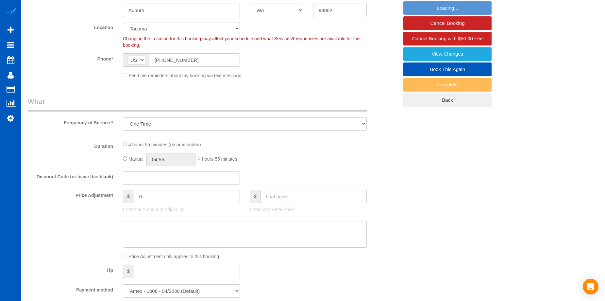
select select "199"
select select "2001"
select select "4"
select select "2"
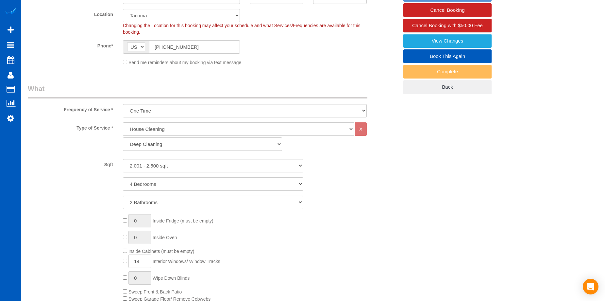
select select "2001"
select select "4"
select select "2"
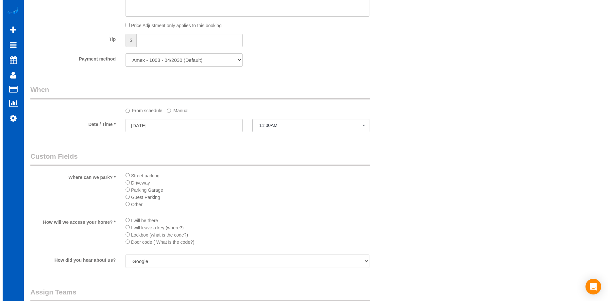
scroll to position [719, 0]
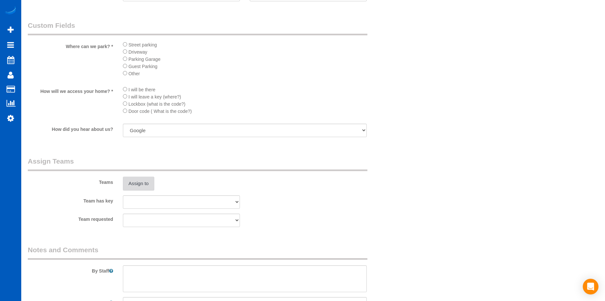
click at [143, 185] on button "Assign to" at bounding box center [138, 183] width 31 height 14
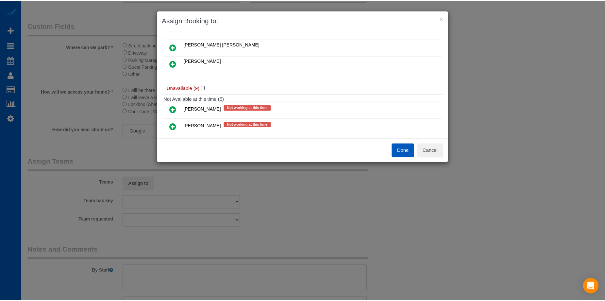
scroll to position [0, 0]
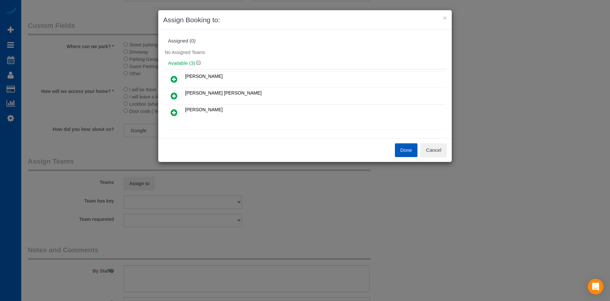
click at [177, 77] on icon at bounding box center [174, 79] width 7 height 8
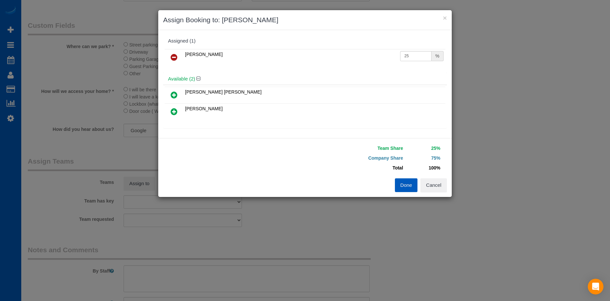
click at [173, 110] on icon at bounding box center [174, 111] width 7 height 8
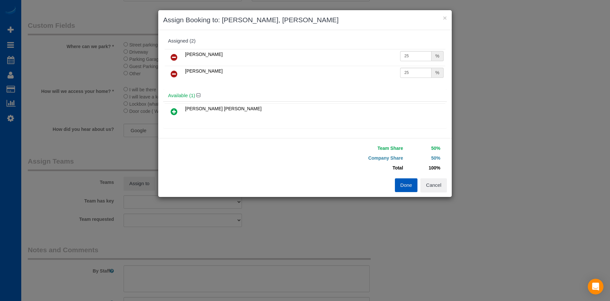
click at [408, 183] on button "Done" at bounding box center [406, 185] width 23 height 14
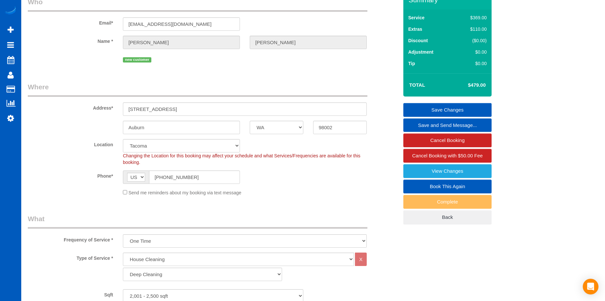
scroll to position [33, 0]
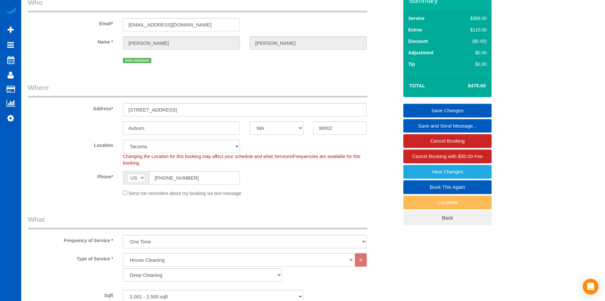
click at [419, 107] on link "Save Changes" at bounding box center [447, 111] width 88 height 14
